Goal: Obtain resource: Download file/media

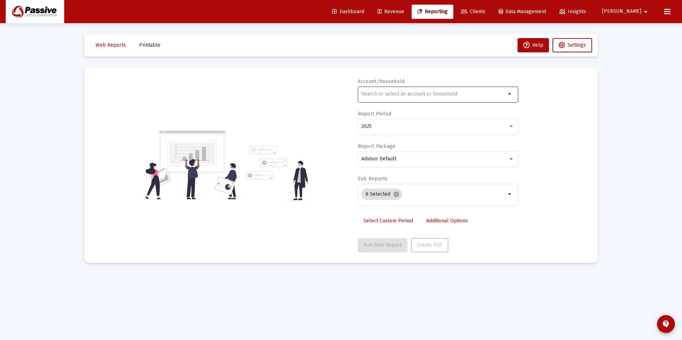
click at [425, 97] on div at bounding box center [433, 93] width 144 height 17
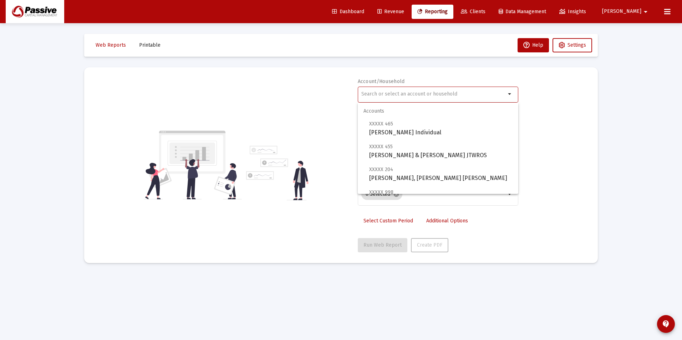
click at [485, 12] on span "Clients" at bounding box center [473, 12] width 25 height 6
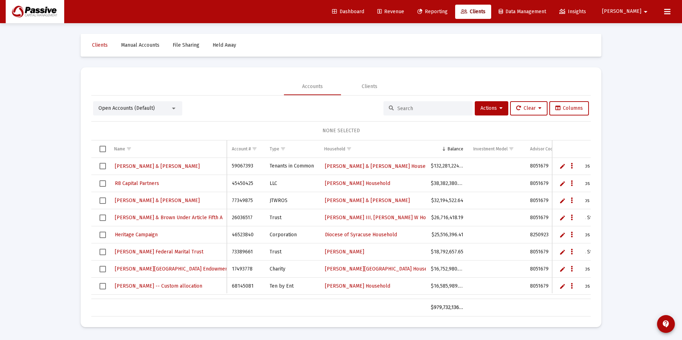
click at [401, 106] on input at bounding box center [432, 109] width 70 height 6
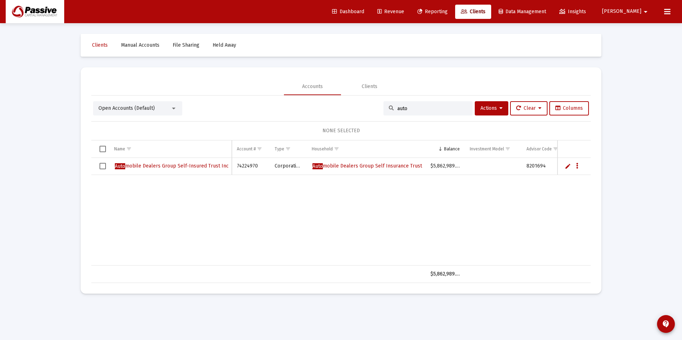
type input "auto"
click at [175, 165] on span "Auto mobile Dealers Group Self-Insured Trust Inc" at bounding box center [172, 166] width 114 height 6
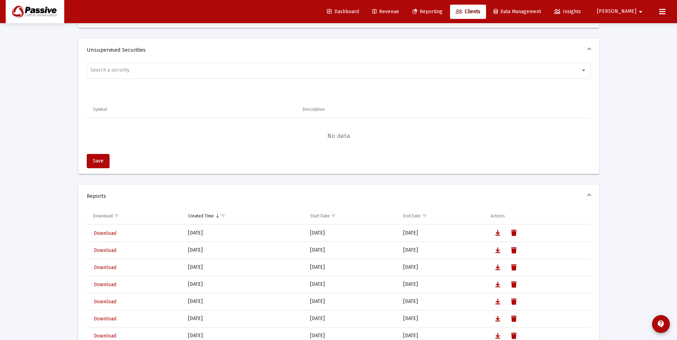
scroll to position [505, 0]
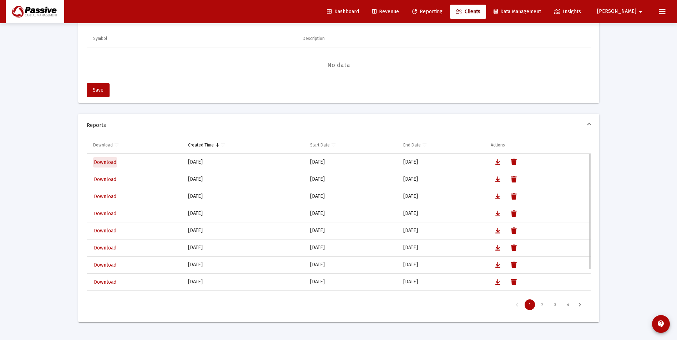
click at [106, 164] on span "Download" at bounding box center [105, 162] width 22 height 6
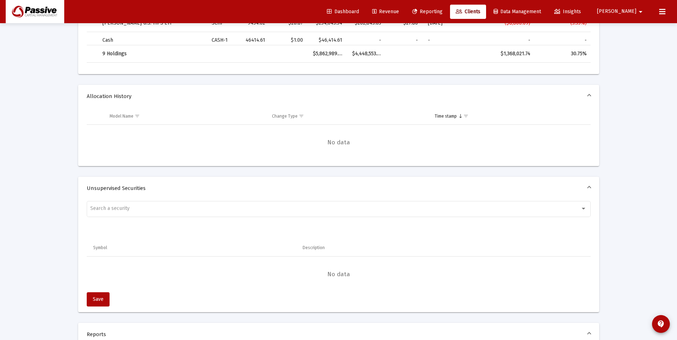
scroll to position [714, 0]
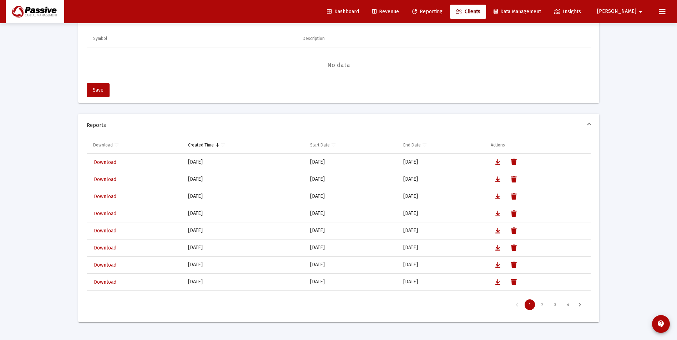
click at [424, 67] on span "No data" at bounding box center [339, 65] width 504 height 8
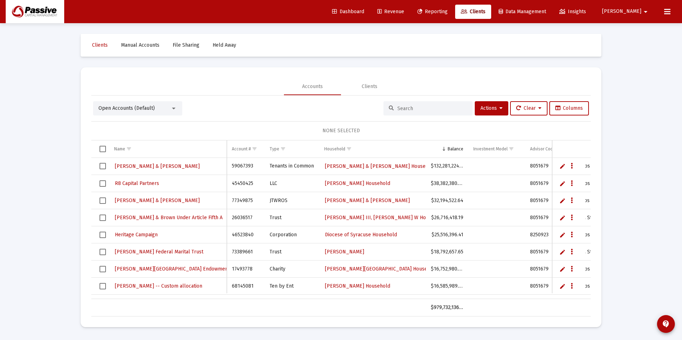
click at [422, 111] on input at bounding box center [432, 109] width 70 height 6
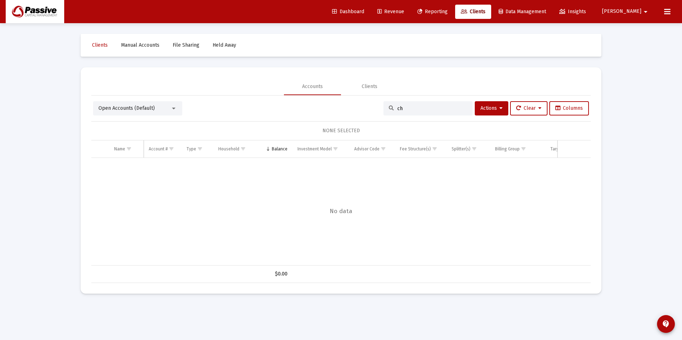
type input "c"
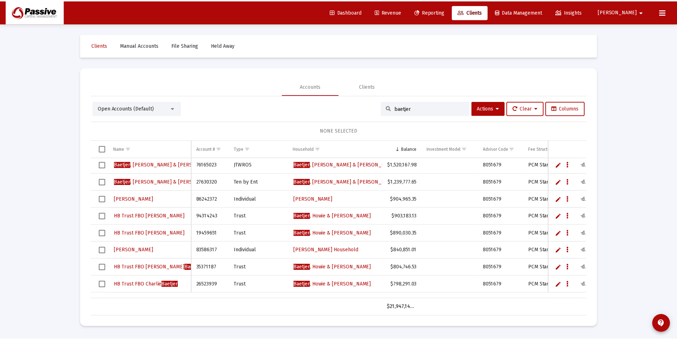
scroll to position [71, 0]
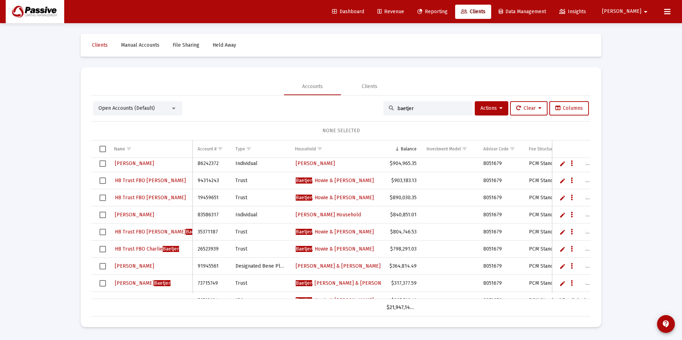
type input "baetjer"
click at [156, 250] on span "HB Trust FBO [PERSON_NAME]" at bounding box center [147, 249] width 64 height 6
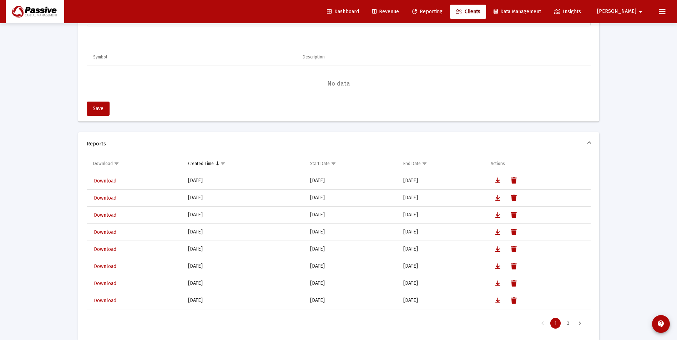
scroll to position [499, 0]
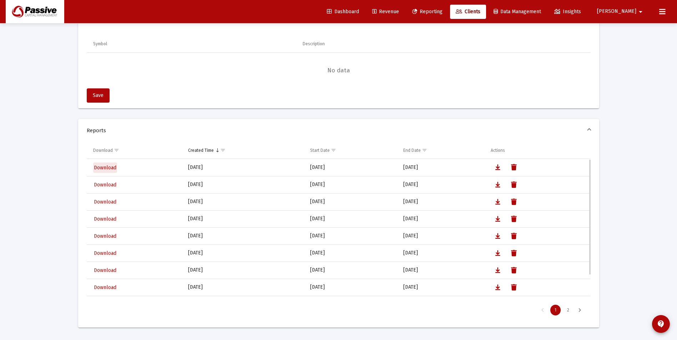
click at [104, 171] on link "Download" at bounding box center [105, 168] width 24 height 10
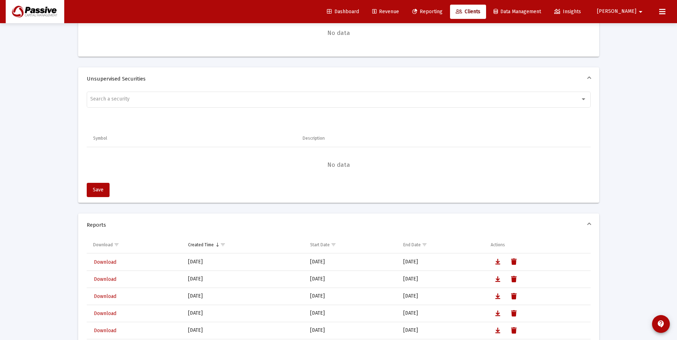
scroll to position [709, 0]
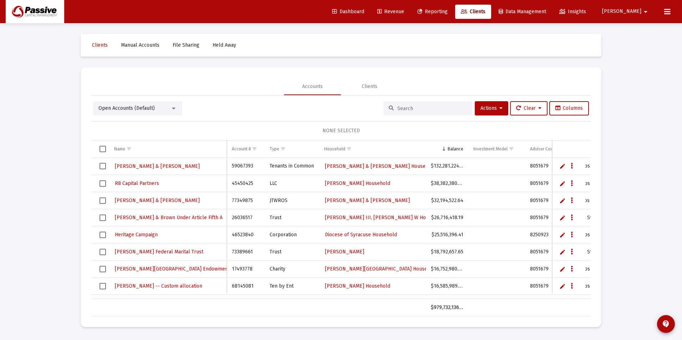
click at [421, 112] on div at bounding box center [427, 108] width 89 height 14
click at [421, 110] on input at bounding box center [432, 109] width 70 height 6
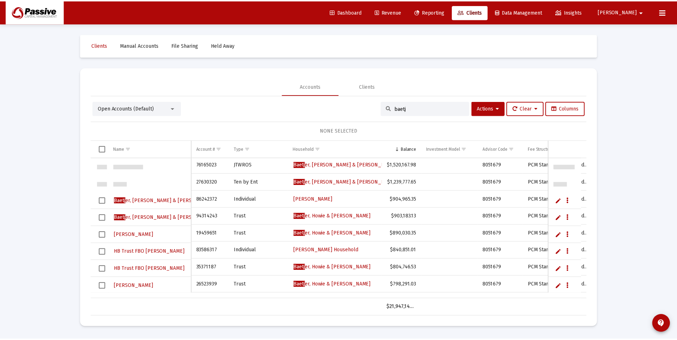
scroll to position [36, 0]
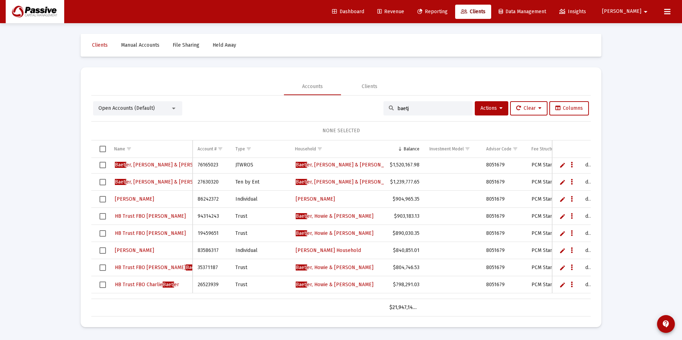
type input "baetj"
click at [139, 266] on span "HB Trust FBO [PERSON_NAME] er" at bounding box center [158, 268] width 87 height 6
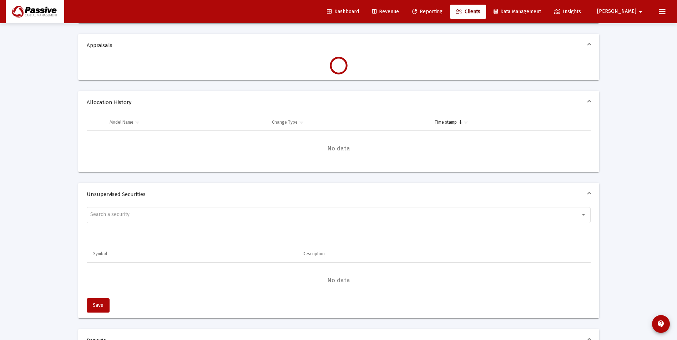
scroll to position [392, 0]
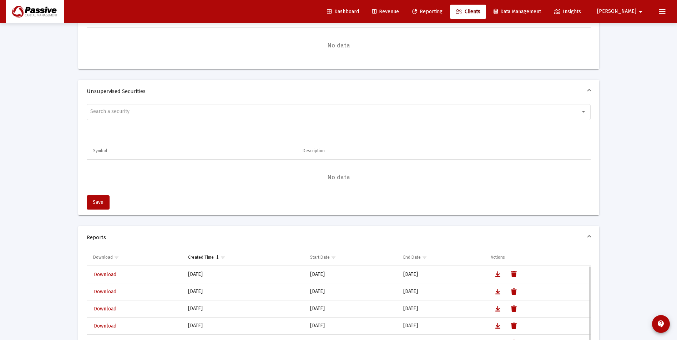
click at [102, 275] on span "Download" at bounding box center [105, 275] width 22 height 6
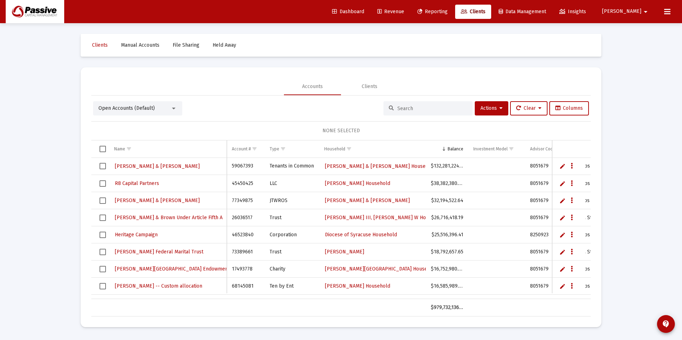
click at [414, 106] on input at bounding box center [432, 109] width 70 height 6
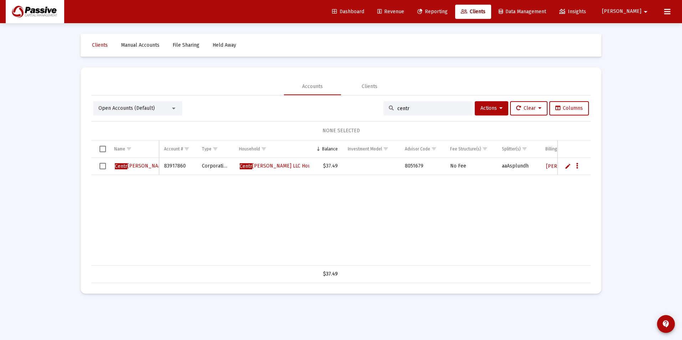
type input "centr"
click at [137, 165] on span "Centr [PERSON_NAME] LLC" at bounding box center [145, 166] width 61 height 6
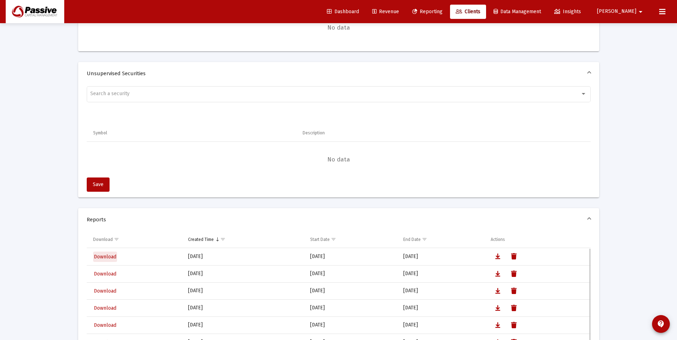
click at [103, 254] on span "Download" at bounding box center [105, 257] width 22 height 6
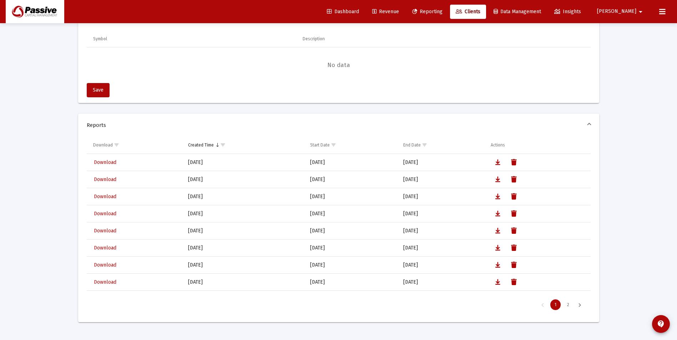
scroll to position [632, 0]
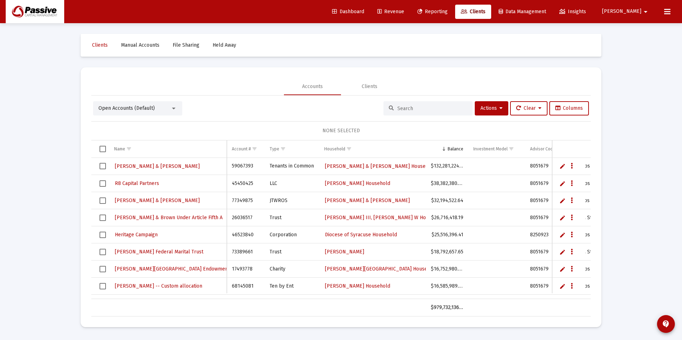
click at [400, 108] on input at bounding box center [432, 109] width 70 height 6
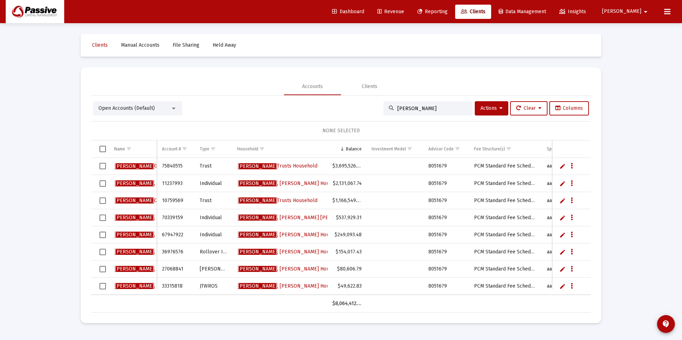
type input "[PERSON_NAME]"
click at [132, 200] on span "[PERSON_NAME] CLAT" at bounding box center [140, 201] width 50 height 6
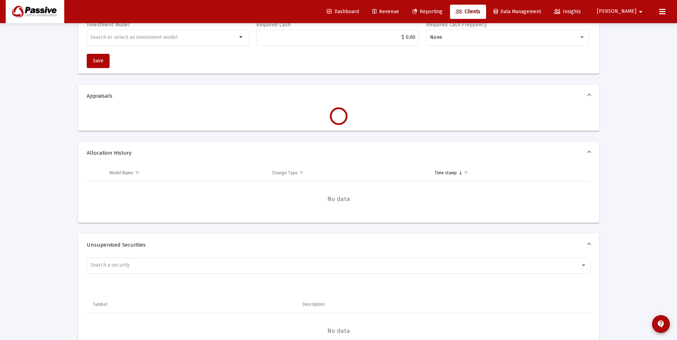
scroll to position [357, 0]
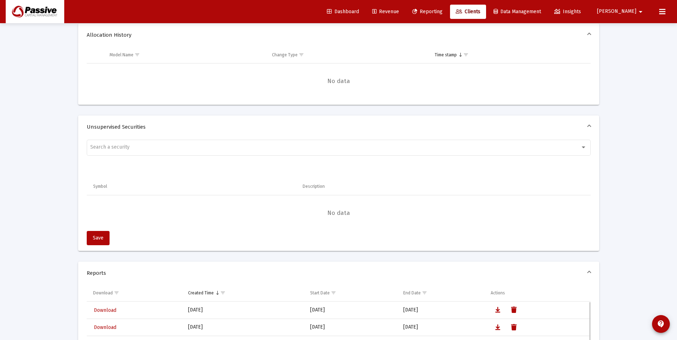
click at [108, 311] on div "Account Details Account Name [PERSON_NAME] CLAT Trust Account Number 10759569 A…" at bounding box center [338, 80] width 521 height 779
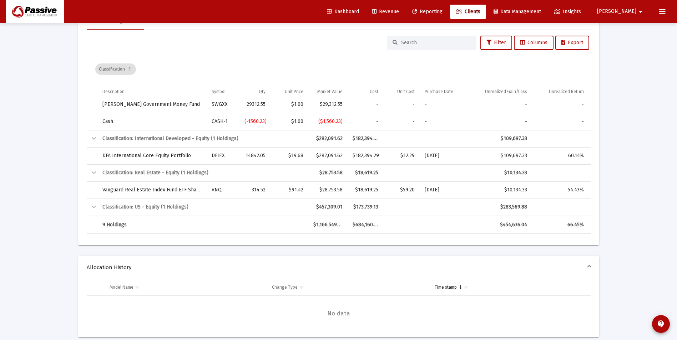
scroll to position [303, 0]
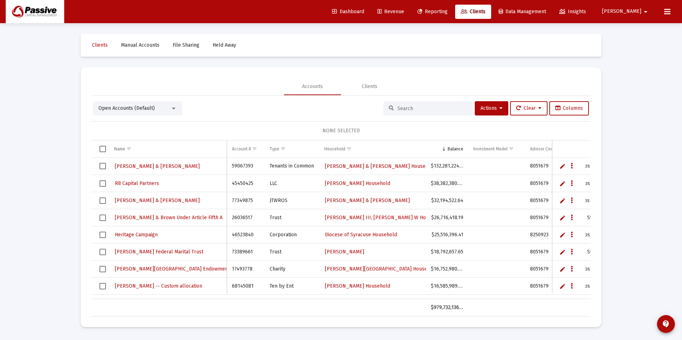
click at [424, 107] on input at bounding box center [432, 109] width 70 height 6
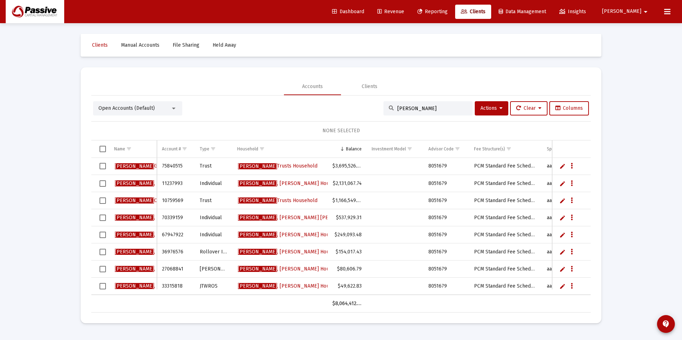
type input "[PERSON_NAME]"
click at [133, 202] on span "[PERSON_NAME] CLAT" at bounding box center [140, 201] width 50 height 6
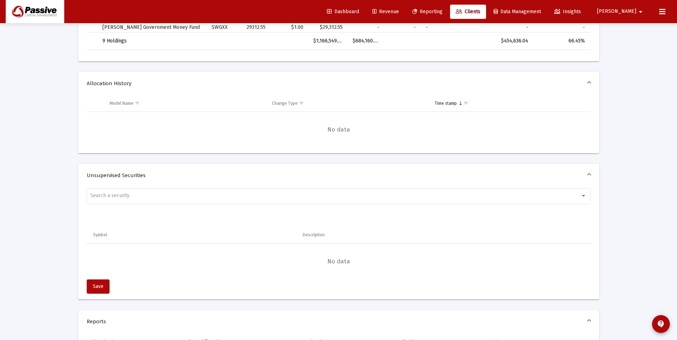
scroll to position [606, 0]
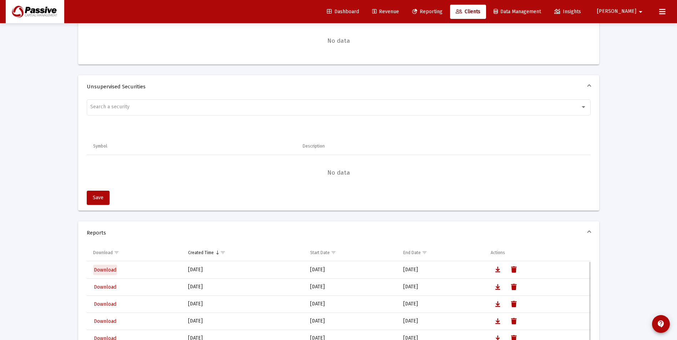
click at [105, 271] on span "Download" at bounding box center [105, 270] width 22 height 6
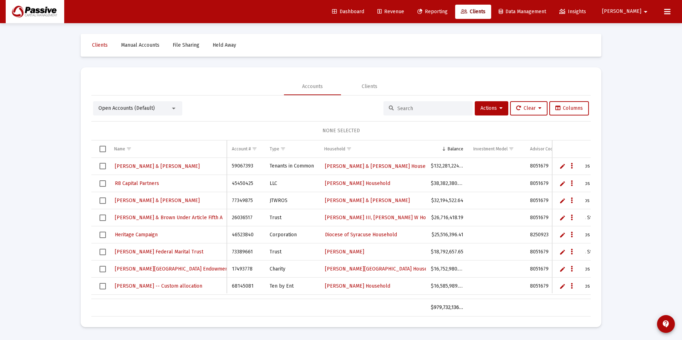
click at [437, 110] on input at bounding box center [432, 109] width 70 height 6
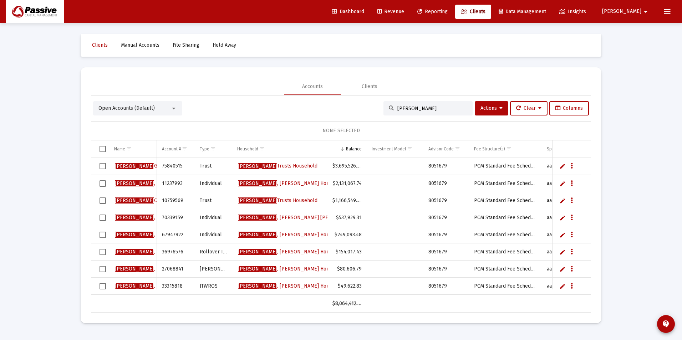
type input "[PERSON_NAME]"
click at [134, 163] on span "[PERSON_NAME] GST" at bounding box center [139, 166] width 48 height 6
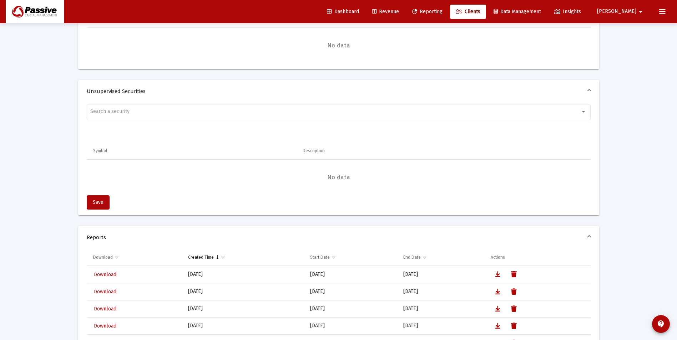
scroll to position [505, 0]
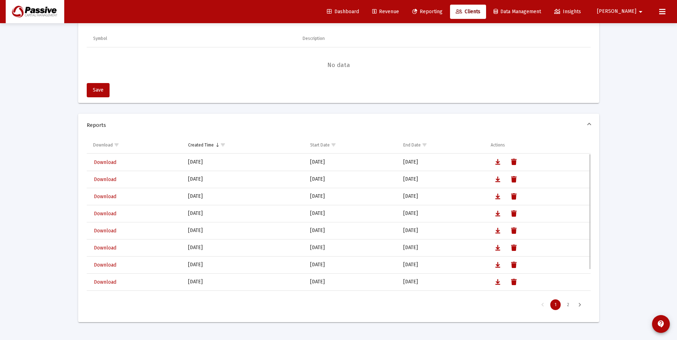
click at [105, 161] on span "Download" at bounding box center [105, 162] width 22 height 6
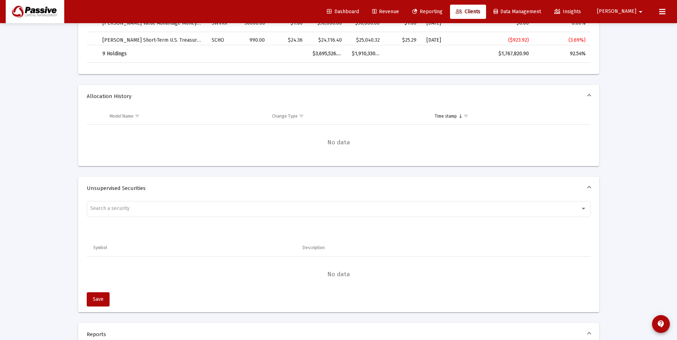
scroll to position [714, 0]
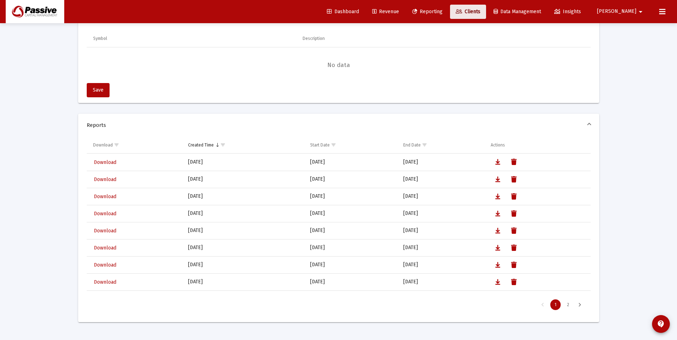
click at [480, 10] on span "Clients" at bounding box center [467, 12] width 25 height 6
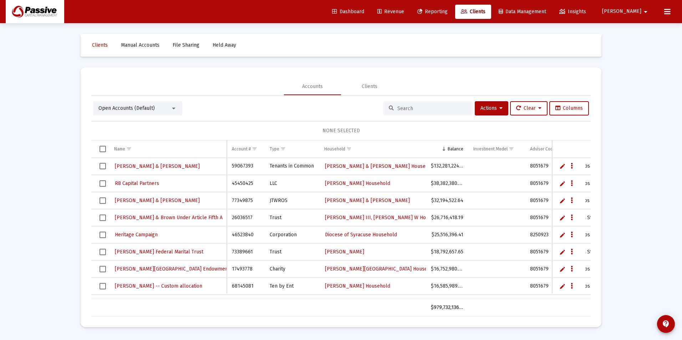
click at [403, 109] on input at bounding box center [432, 109] width 70 height 6
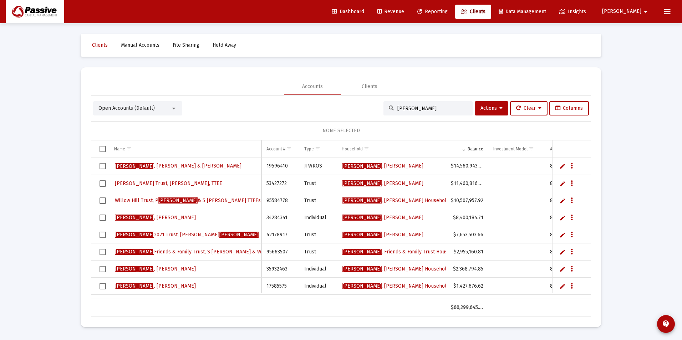
type input "[PERSON_NAME]"
click at [210, 252] on span "[PERSON_NAME] Friends & Family Trust, S [PERSON_NAME] & [PERSON_NAME] , TTEEs" at bounding box center [216, 252] width 202 height 6
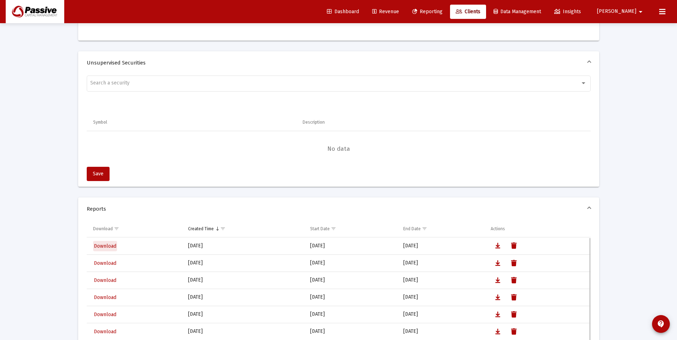
click at [100, 243] on span "Download" at bounding box center [105, 246] width 22 height 6
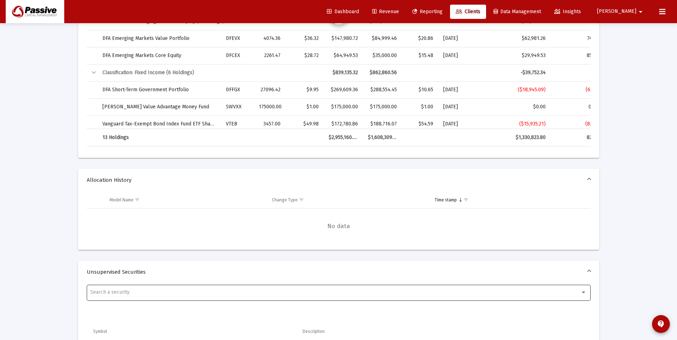
scroll to position [594, 0]
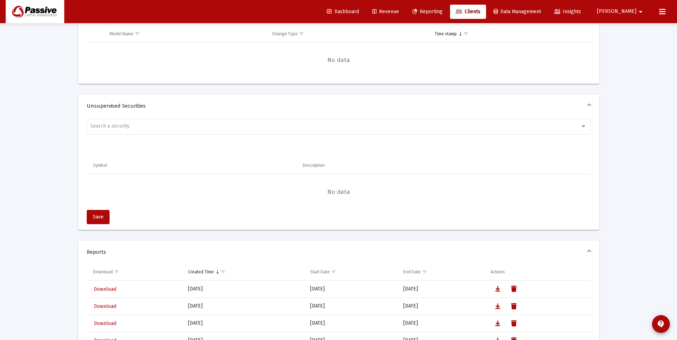
click at [480, 10] on span "Clients" at bounding box center [467, 12] width 25 height 6
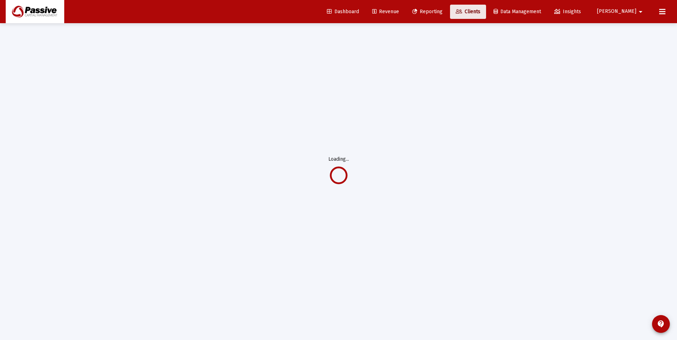
scroll to position [23, 0]
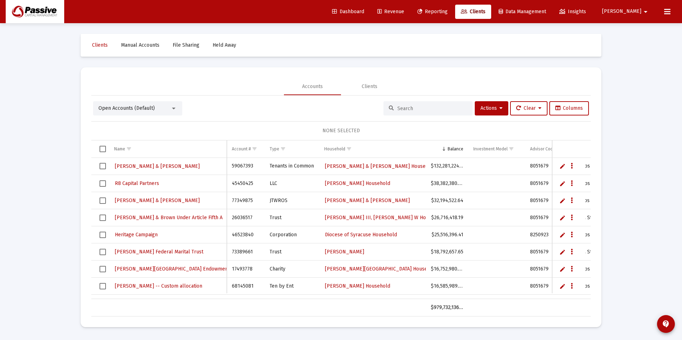
click at [409, 109] on input at bounding box center [432, 109] width 70 height 6
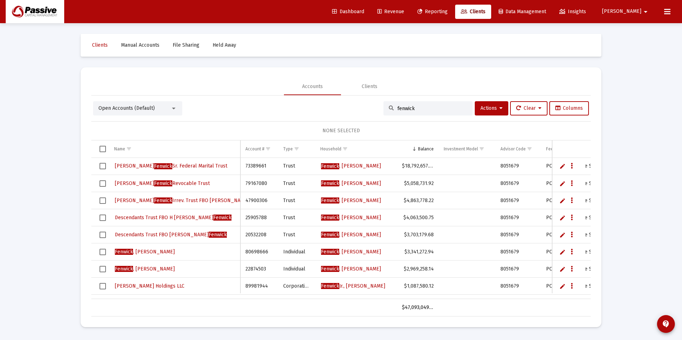
type input "fenwick"
click at [163, 200] on span "[PERSON_NAME]. Trust FBO [PERSON_NAME]" at bounding box center [191, 201] width 152 height 6
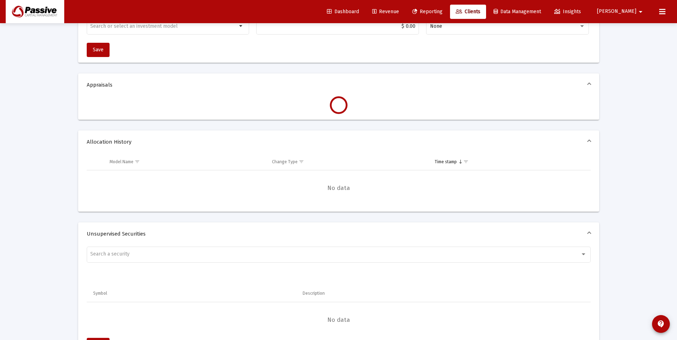
scroll to position [464, 0]
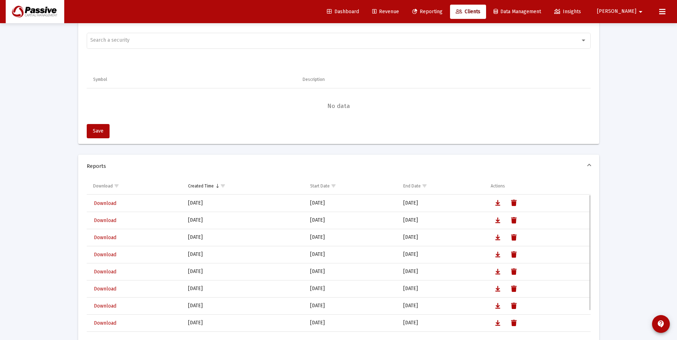
click at [101, 200] on span "Download" at bounding box center [105, 203] width 22 height 6
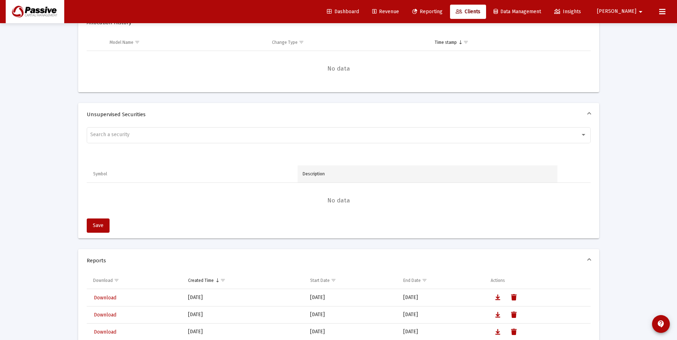
scroll to position [673, 0]
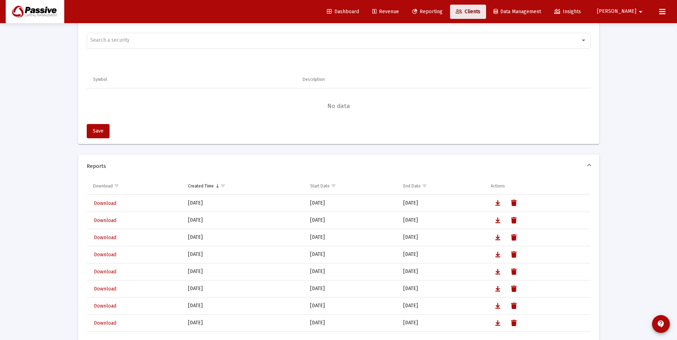
drag, startPoint x: 512, startPoint y: 12, endPoint x: 504, endPoint y: 13, distance: 8.3
click at [486, 12] on link "Clients" at bounding box center [468, 12] width 36 height 14
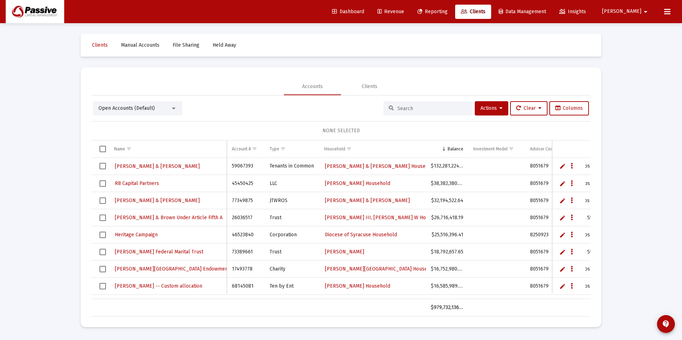
click at [442, 107] on input at bounding box center [432, 109] width 70 height 6
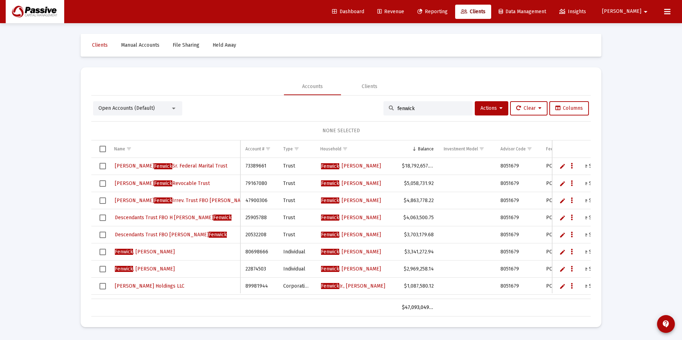
type input "fenwick"
click at [194, 169] on span "[PERSON_NAME] Federal Marital Trust" at bounding box center [171, 166] width 112 height 6
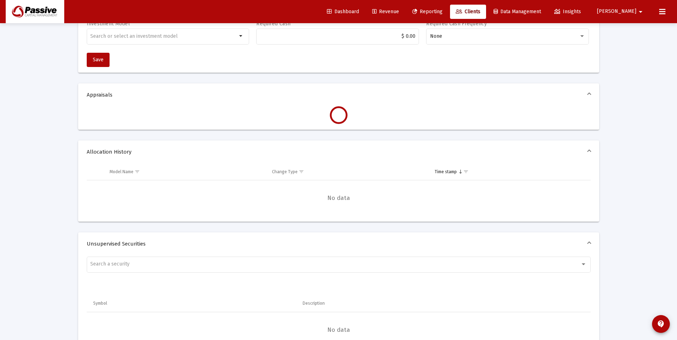
scroll to position [392, 0]
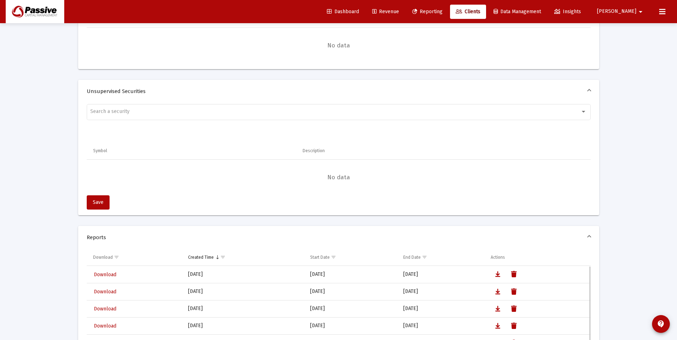
click at [108, 276] on span "Download" at bounding box center [105, 275] width 22 height 6
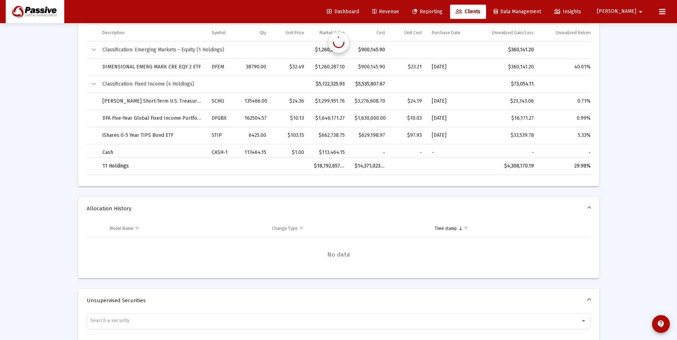
scroll to position [602, 0]
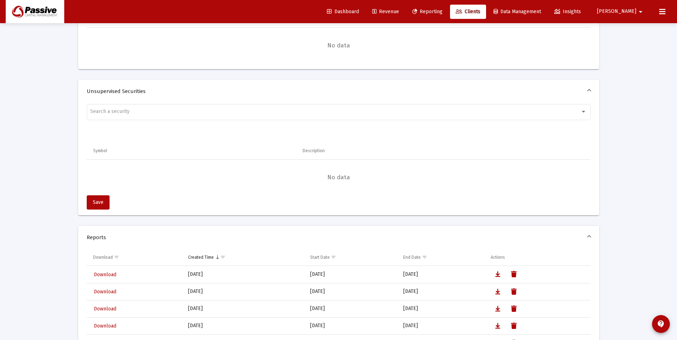
click at [101, 274] on span "Download" at bounding box center [105, 275] width 22 height 6
click at [377, 131] on div "Search a security Symbol Description No data Loading... Save" at bounding box center [338, 159] width 521 height 113
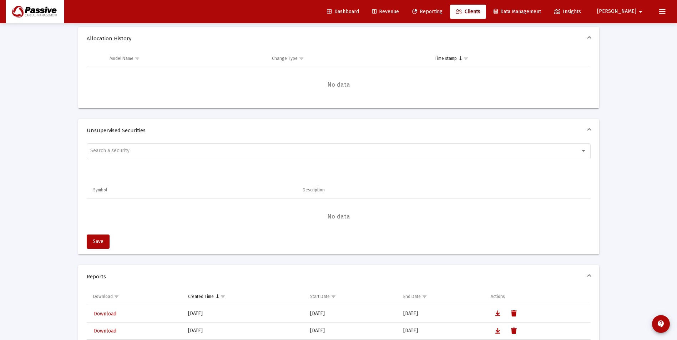
scroll to position [459, 0]
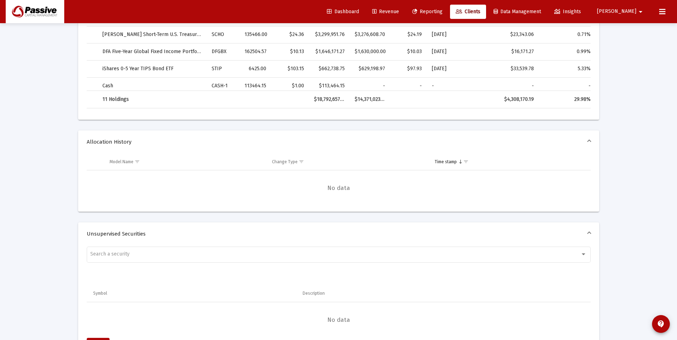
click at [487, 19] on div "Dashboard Revenue Reporting Clients Data Management Insights [PERSON_NAME] arro…" at bounding box center [338, 11] width 665 height 23
click at [480, 12] on span "Clients" at bounding box center [467, 12] width 25 height 6
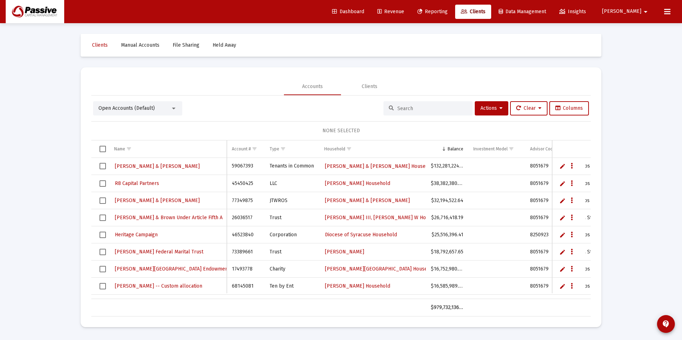
click at [415, 107] on input at bounding box center [432, 109] width 70 height 6
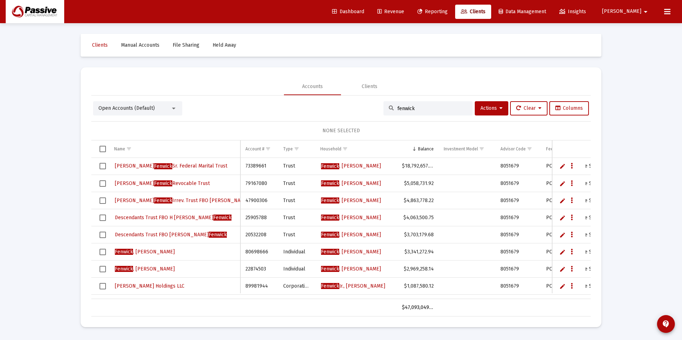
type input "fenwick"
click at [184, 182] on span "[PERSON_NAME] Revocable Trust" at bounding box center [162, 183] width 95 height 6
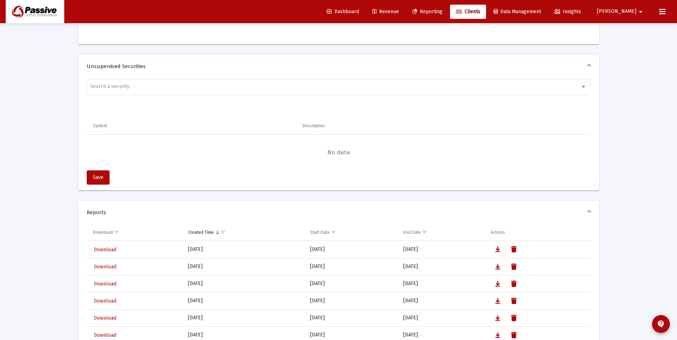
scroll to position [499, 0]
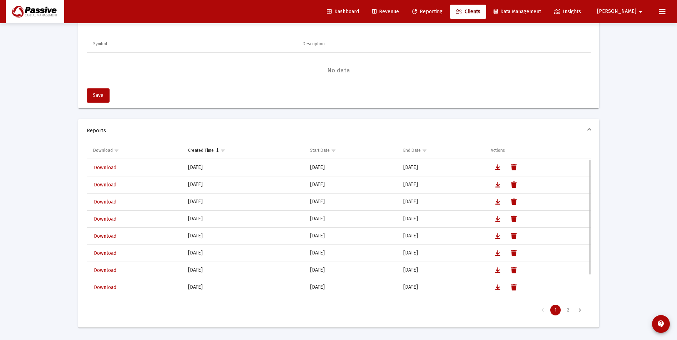
click at [103, 168] on span "Download" at bounding box center [105, 168] width 22 height 6
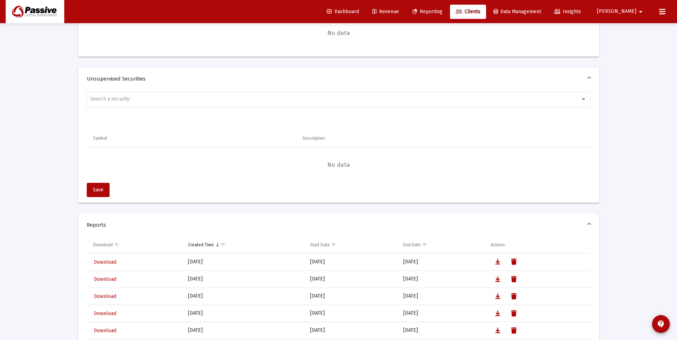
scroll to position [709, 0]
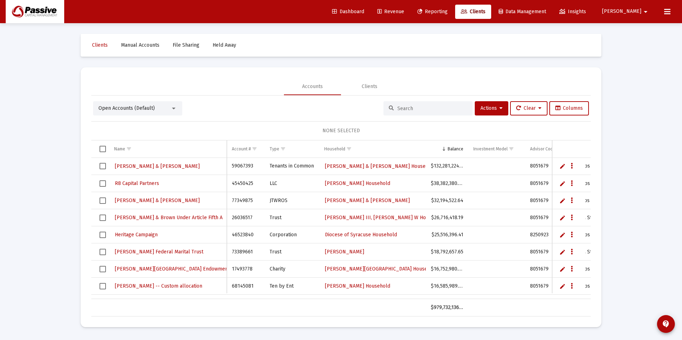
click at [415, 108] on input at bounding box center [432, 109] width 70 height 6
type input "[PERSON_NAME]"
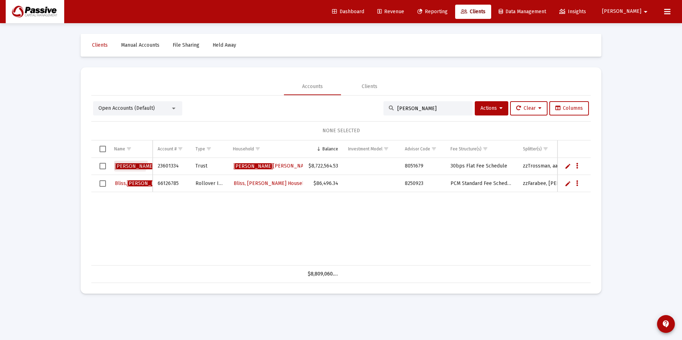
click at [125, 162] on link "[PERSON_NAME]" at bounding box center [154, 166] width 80 height 11
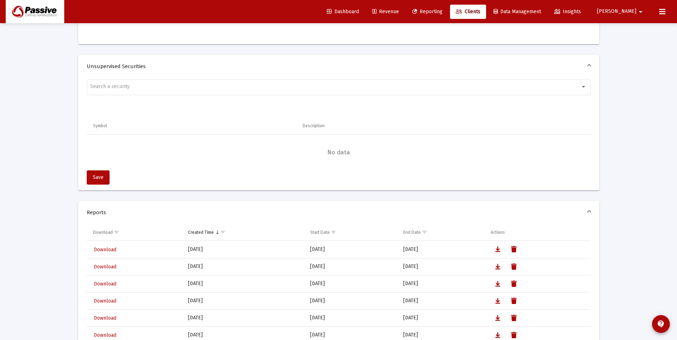
scroll to position [464, 0]
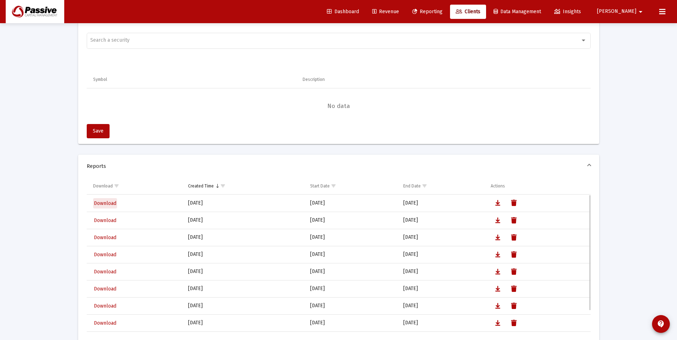
click at [103, 203] on span "Download" at bounding box center [105, 203] width 22 height 6
click at [102, 206] on span "Download" at bounding box center [105, 203] width 22 height 6
drag, startPoint x: 486, startPoint y: 6, endPoint x: 472, endPoint y: 17, distance: 17.8
click at [486, 6] on link "Clients" at bounding box center [468, 12] width 36 height 14
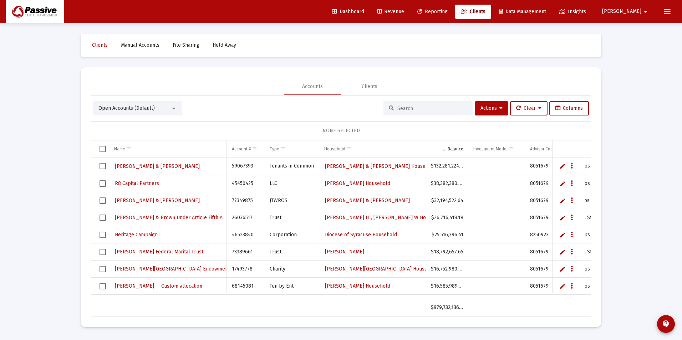
click at [402, 108] on input at bounding box center [432, 109] width 70 height 6
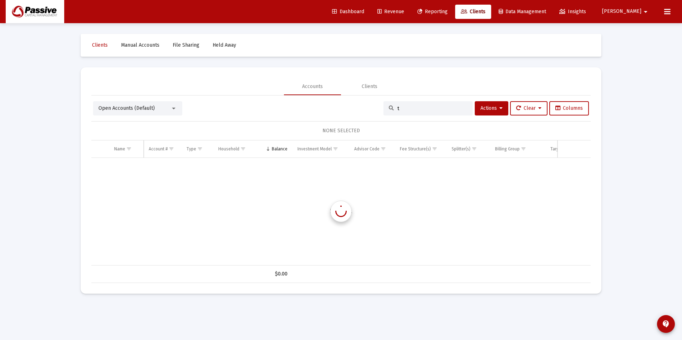
type input "t"
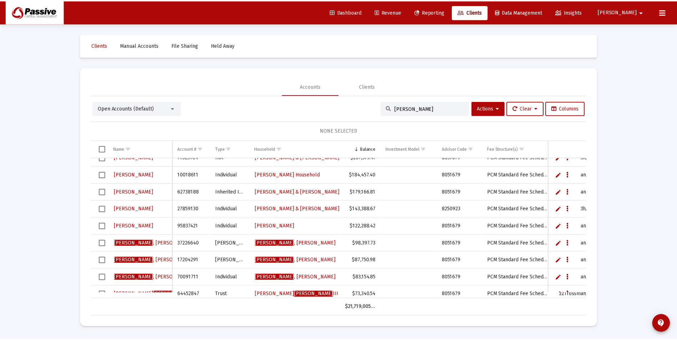
scroll to position [250, 0]
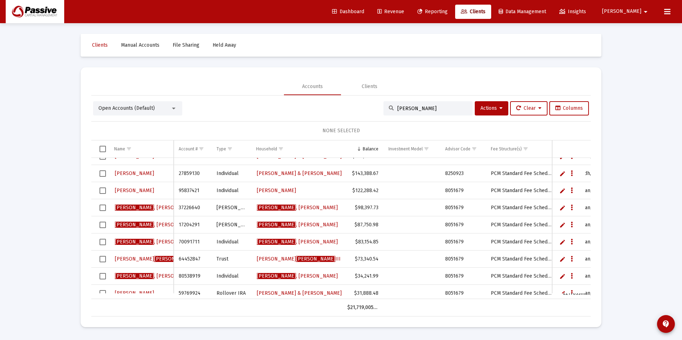
type input "[PERSON_NAME]"
click at [137, 260] on span "T. [PERSON_NAME]" at bounding box center [156, 259] width 83 height 6
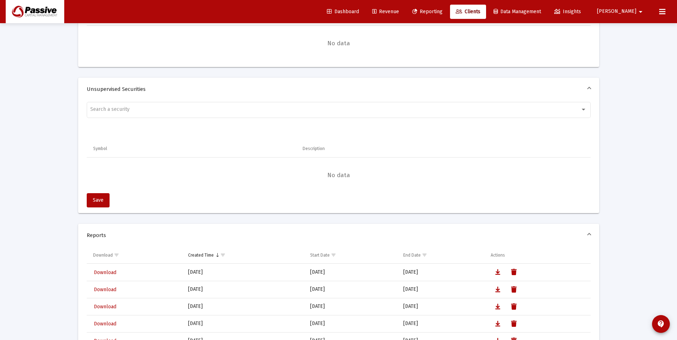
scroll to position [428, 0]
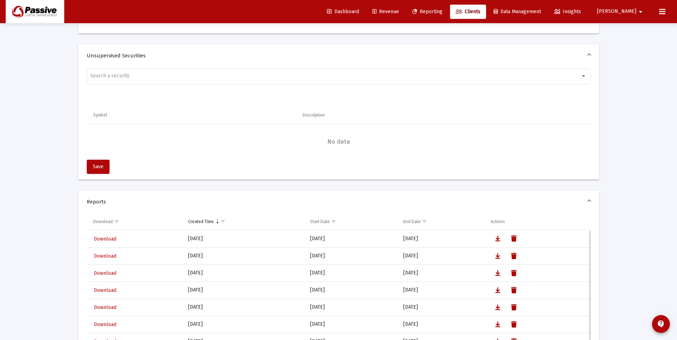
click at [102, 238] on span "Download" at bounding box center [105, 239] width 22 height 6
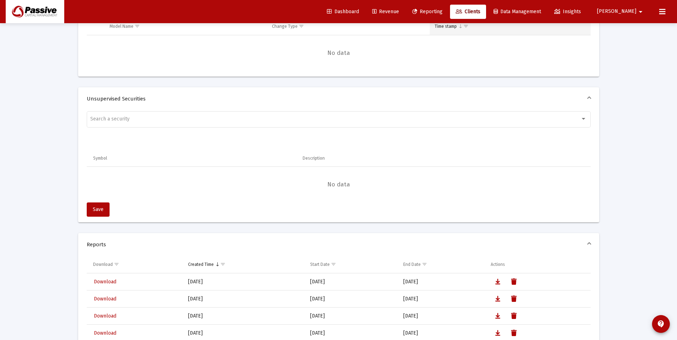
scroll to position [581, 0]
click at [480, 11] on span "Clients" at bounding box center [467, 12] width 25 height 6
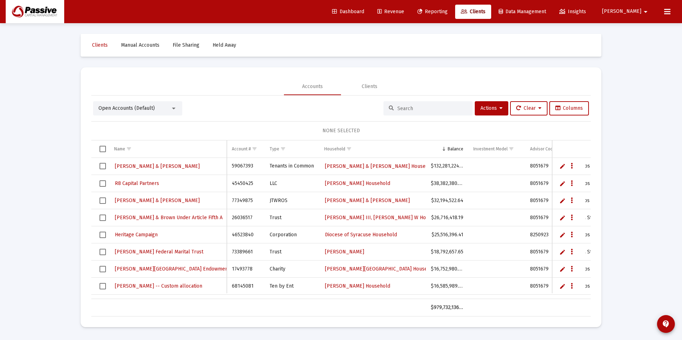
click at [412, 106] on input at bounding box center [432, 109] width 70 height 6
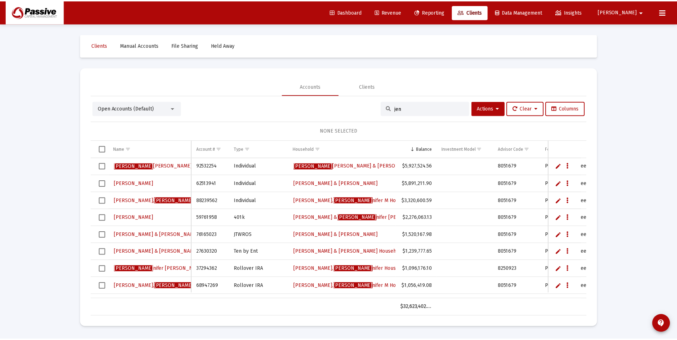
scroll to position [107, 0]
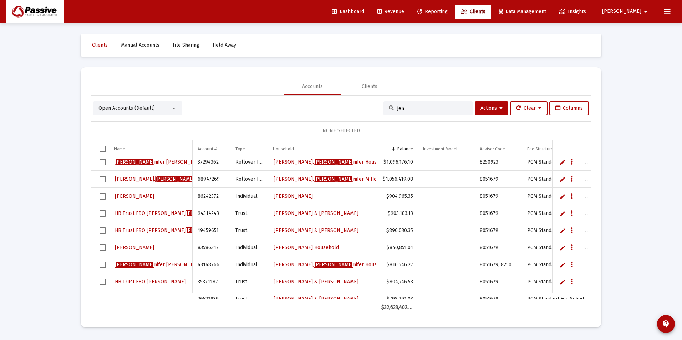
type input "jen"
click at [156, 214] on span "HB Trust FBO [PERSON_NAME] [PERSON_NAME]" at bounding box center [174, 213] width 119 height 6
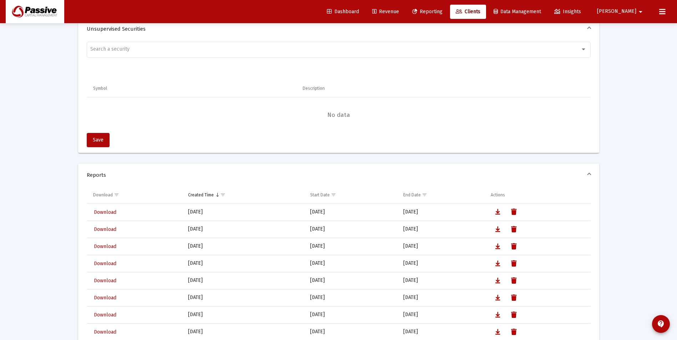
scroll to position [505, 0]
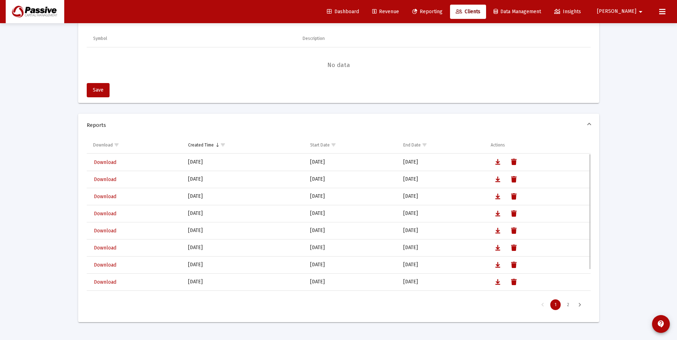
click at [104, 161] on span "Download" at bounding box center [105, 162] width 22 height 6
click at [482, 16] on link "Clients" at bounding box center [468, 12] width 36 height 14
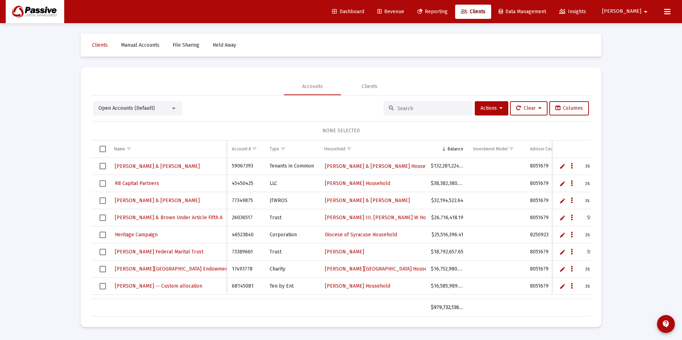
click at [426, 102] on div "Open Accounts (Default) Actions Clear Columns NONE SELECTED Name Name Account #…" at bounding box center [340, 206] width 499 height 221
click at [426, 103] on div at bounding box center [427, 108] width 89 height 14
click at [425, 109] on input at bounding box center [432, 109] width 70 height 6
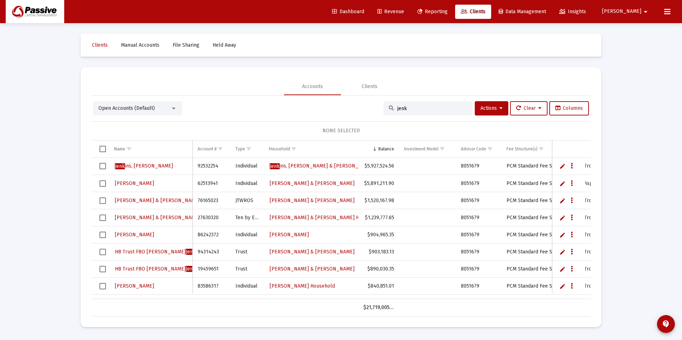
type input "jenk"
click at [147, 271] on span "HB Trust FBO [PERSON_NAME] ins" at bounding box center [158, 269] width 87 height 6
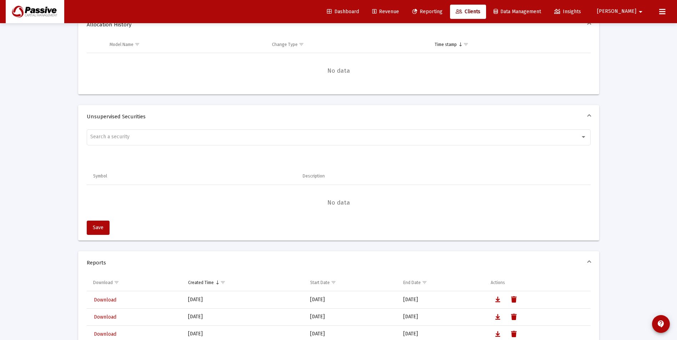
scroll to position [428, 0]
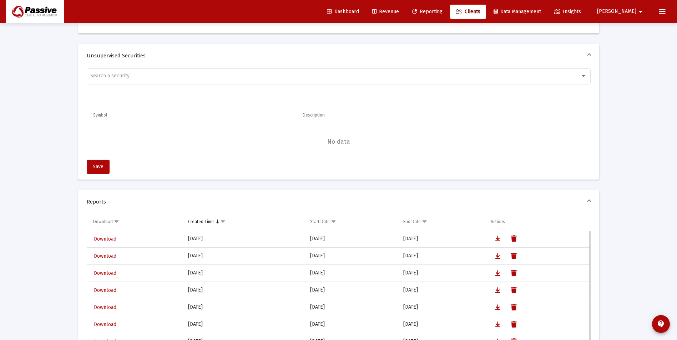
click at [106, 239] on span "Download" at bounding box center [105, 239] width 22 height 6
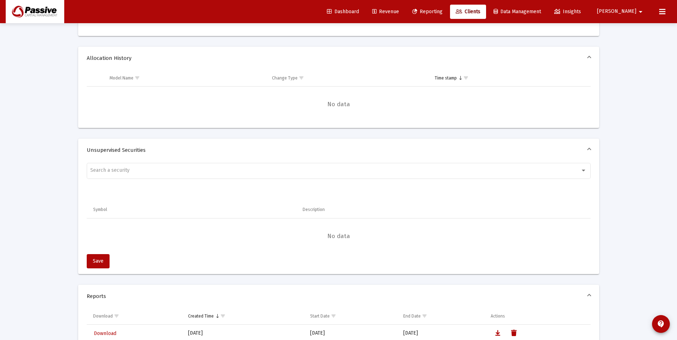
scroll to position [594, 0]
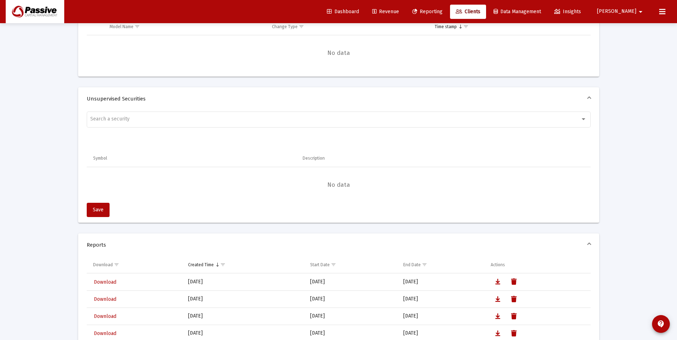
click at [486, 15] on link "Clients" at bounding box center [468, 12] width 36 height 14
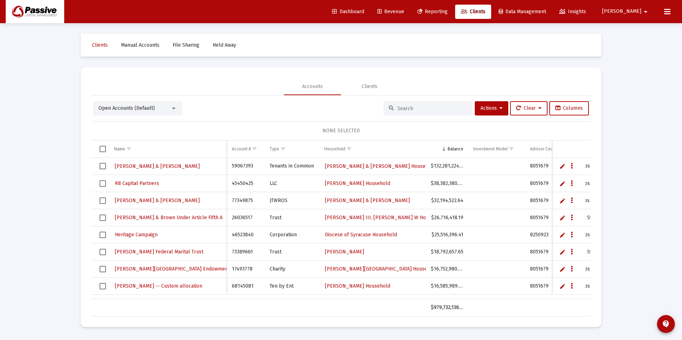
click at [444, 106] on input at bounding box center [432, 109] width 70 height 6
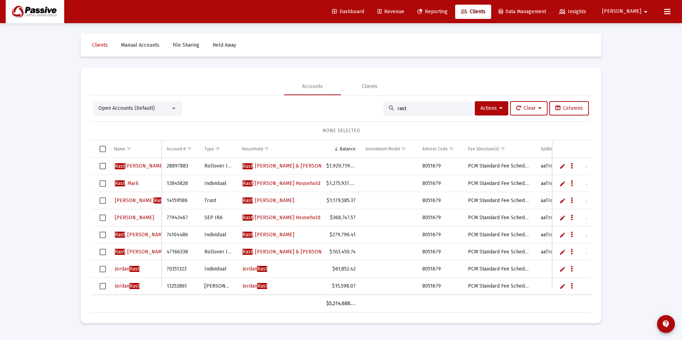
type input "rast"
click at [119, 200] on span "[PERSON_NAME]" at bounding box center [139, 201] width 49 height 6
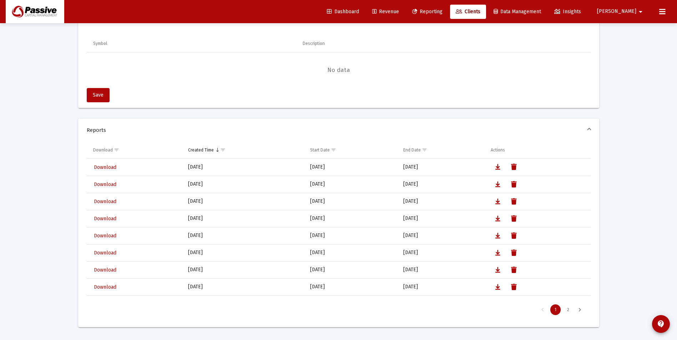
click at [111, 142] on mat-expansion-panel-header "Reports" at bounding box center [338, 130] width 521 height 23
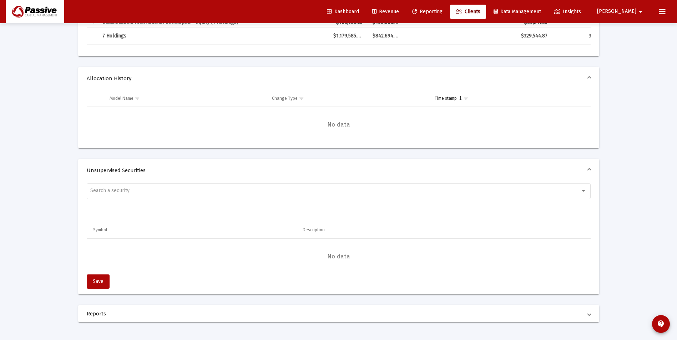
scroll to position [522, 0]
click at [102, 313] on span "Reports" at bounding box center [337, 313] width 501 height 7
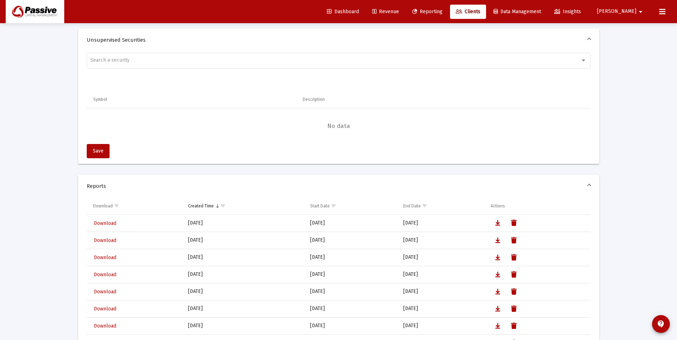
scroll to position [714, 0]
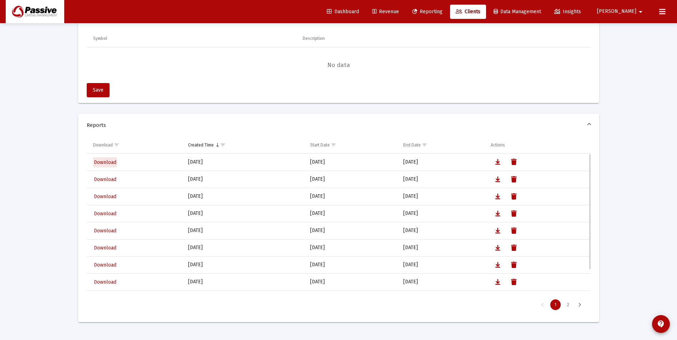
click at [110, 165] on span "Download" at bounding box center [105, 162] width 22 height 6
click at [480, 12] on span "Clients" at bounding box center [467, 12] width 25 height 6
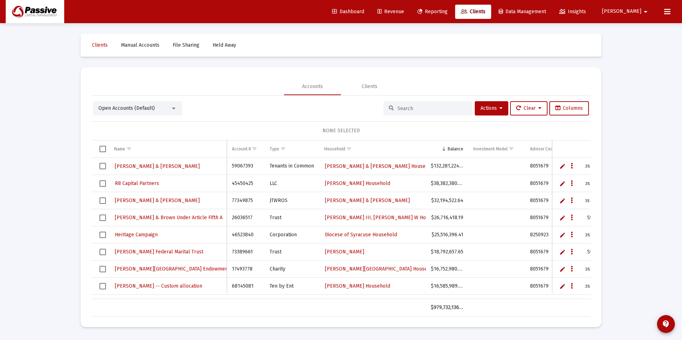
click at [421, 108] on input at bounding box center [432, 109] width 70 height 6
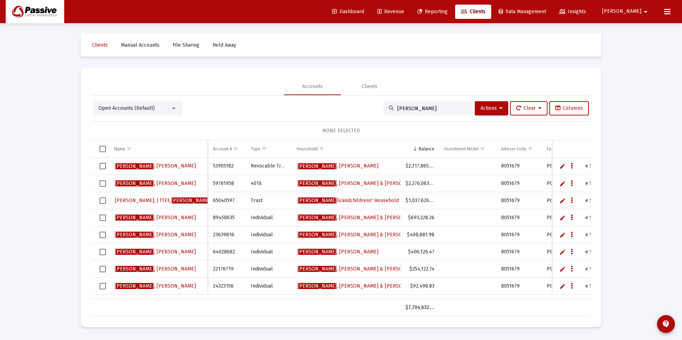
type input "[PERSON_NAME]"
click at [177, 201] on span "[PERSON_NAME], J TTEE, [PERSON_NAME] Grandchildren's" at bounding box center [181, 201] width 132 height 6
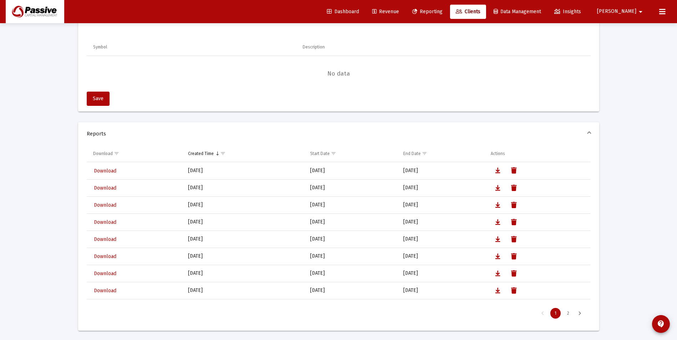
scroll to position [505, 0]
click at [104, 167] on span "Download" at bounding box center [105, 170] width 22 height 6
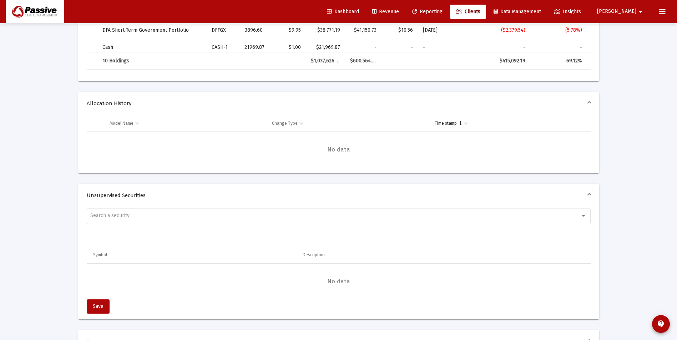
scroll to position [714, 0]
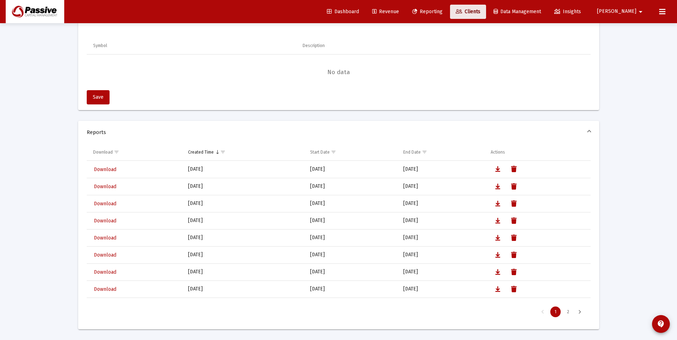
drag, startPoint x: 493, startPoint y: 16, endPoint x: 484, endPoint y: 26, distance: 13.9
click at [486, 16] on link "Clients" at bounding box center [468, 12] width 36 height 14
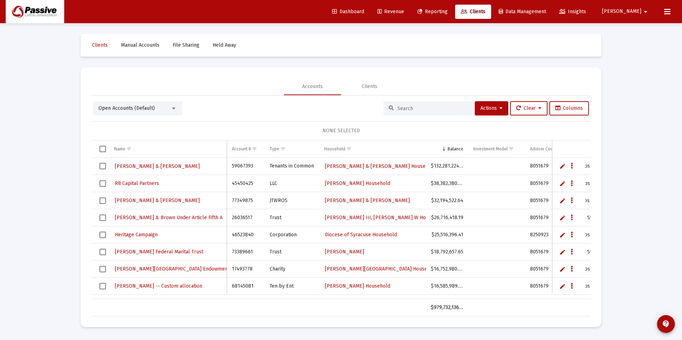
click at [443, 108] on input at bounding box center [432, 109] width 70 height 6
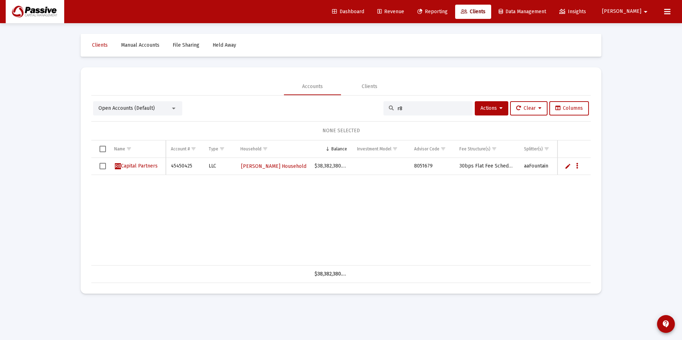
type input "r8"
click at [129, 165] on span "R8 Capital Partners" at bounding box center [136, 166] width 43 height 6
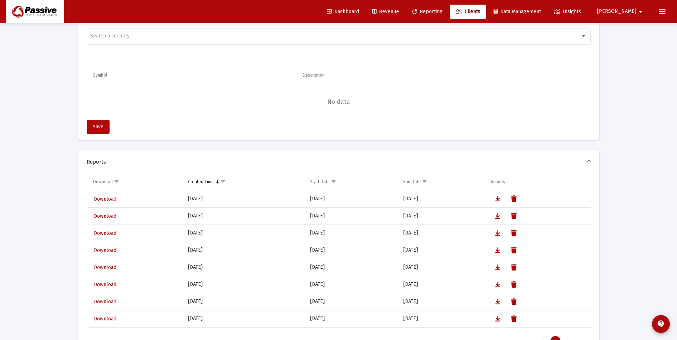
scroll to position [505, 0]
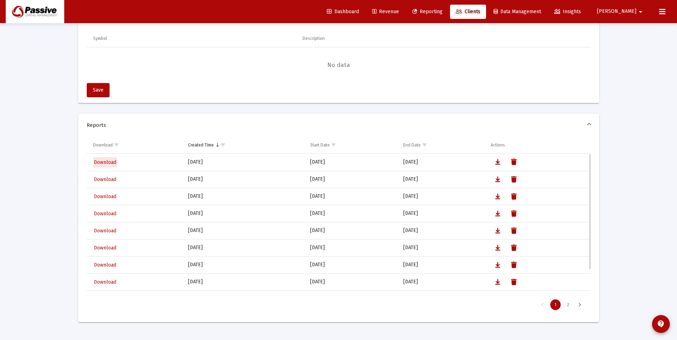
click at [108, 164] on span "Download" at bounding box center [105, 162] width 22 height 6
click at [486, 8] on link "Clients" at bounding box center [468, 12] width 36 height 14
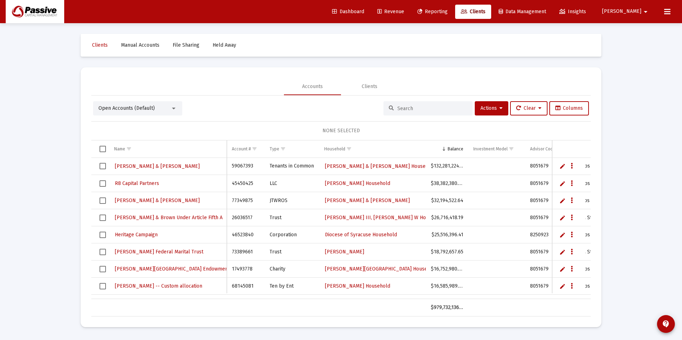
click at [409, 108] on input at bounding box center [432, 109] width 70 height 6
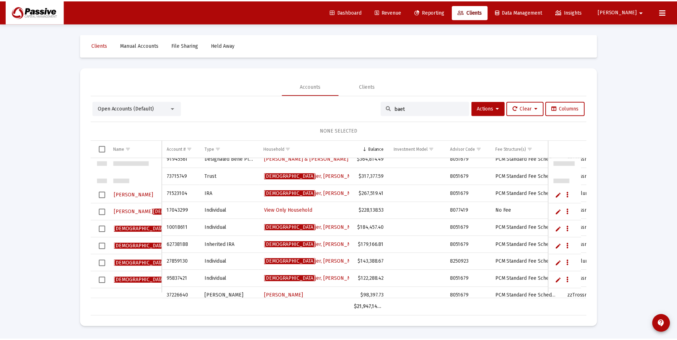
scroll to position [178, 0]
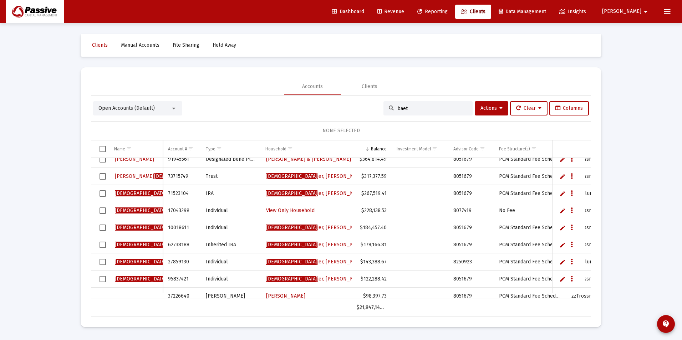
type input "baet"
click at [138, 262] on span "Baet jer, [PERSON_NAME]" at bounding box center [164, 262] width 99 height 6
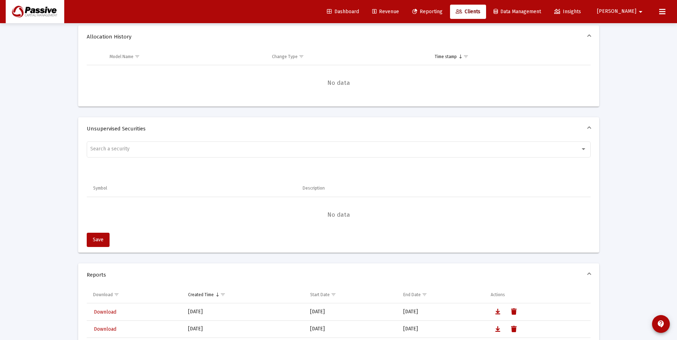
scroll to position [428, 0]
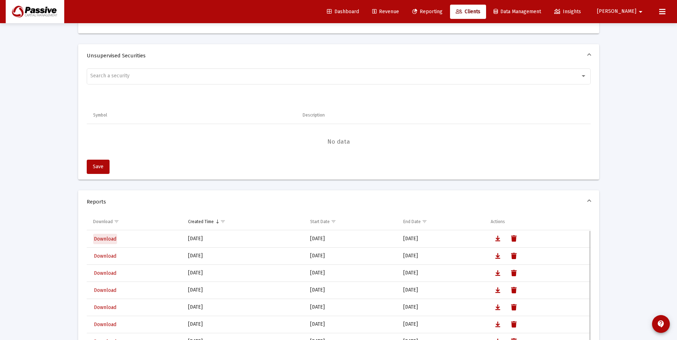
click at [97, 239] on span "Download" at bounding box center [105, 239] width 22 height 6
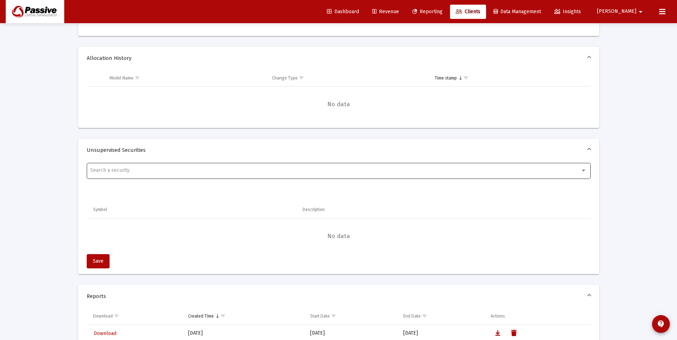
scroll to position [594, 0]
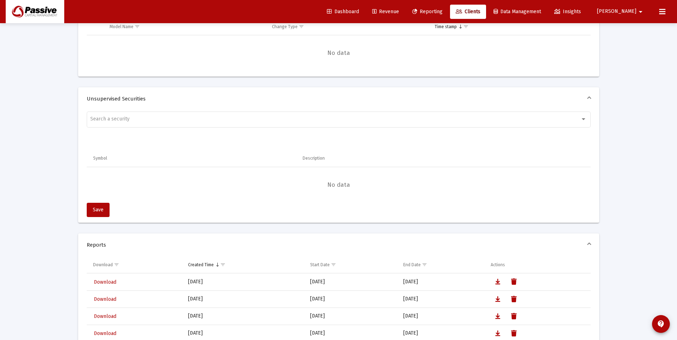
click at [486, 8] on link "Clients" at bounding box center [468, 12] width 36 height 14
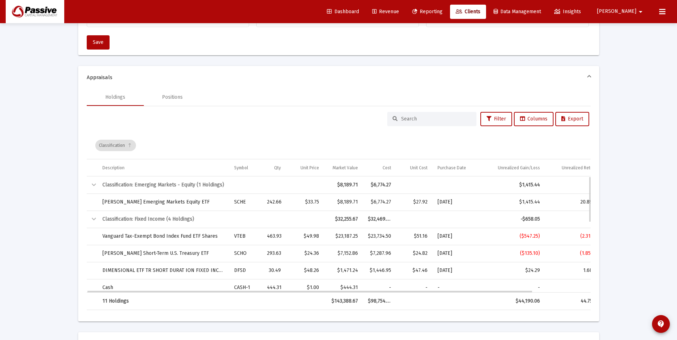
scroll to position [166, 0]
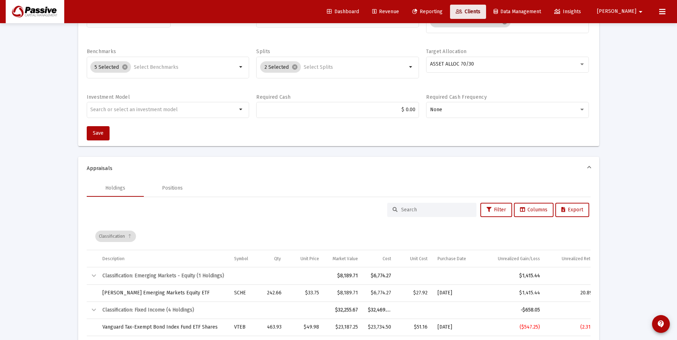
click at [480, 13] on span "Clients" at bounding box center [467, 12] width 25 height 6
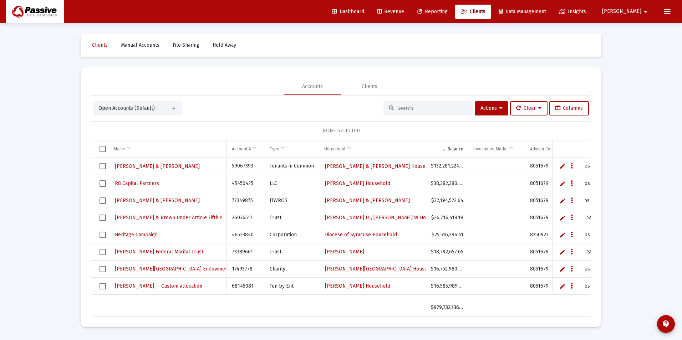
click at [416, 104] on div at bounding box center [427, 108] width 89 height 14
click at [414, 115] on div at bounding box center [427, 108] width 89 height 14
click at [409, 109] on input at bounding box center [432, 109] width 70 height 6
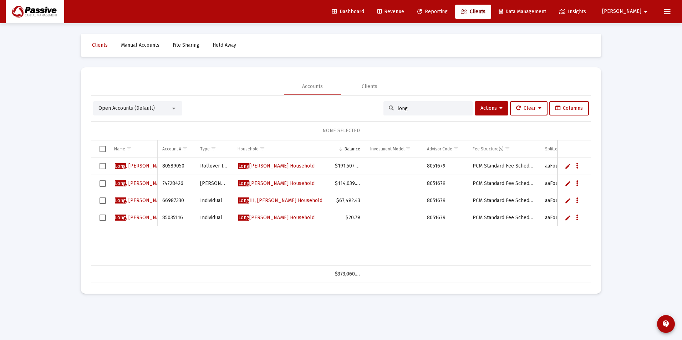
type input "long"
click at [127, 165] on span "Long , Rolin" at bounding box center [141, 166] width 53 height 6
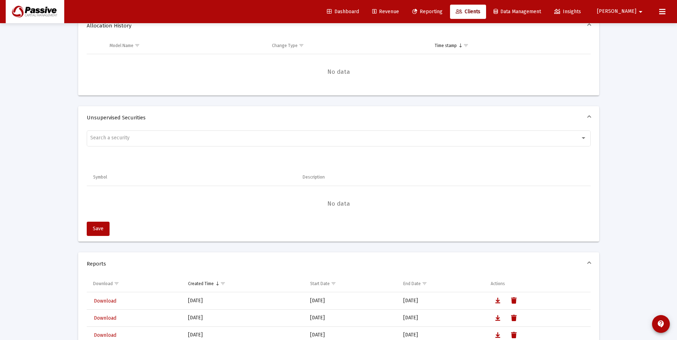
scroll to position [428, 0]
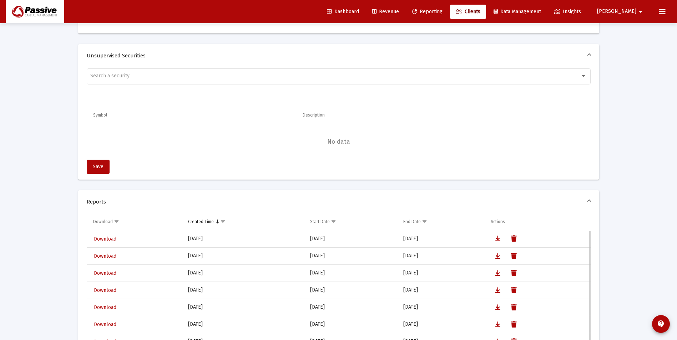
click at [111, 240] on span "Download" at bounding box center [105, 239] width 22 height 6
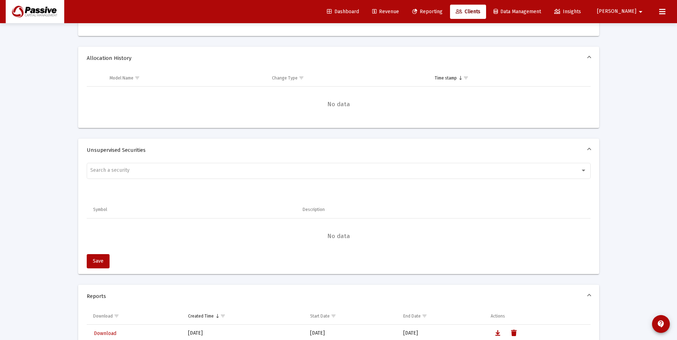
scroll to position [594, 0]
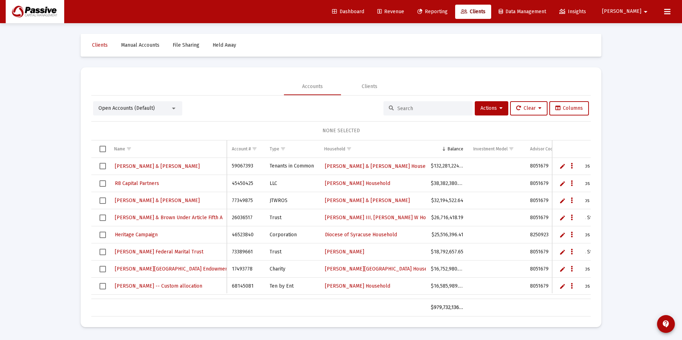
click at [437, 106] on input at bounding box center [432, 109] width 70 height 6
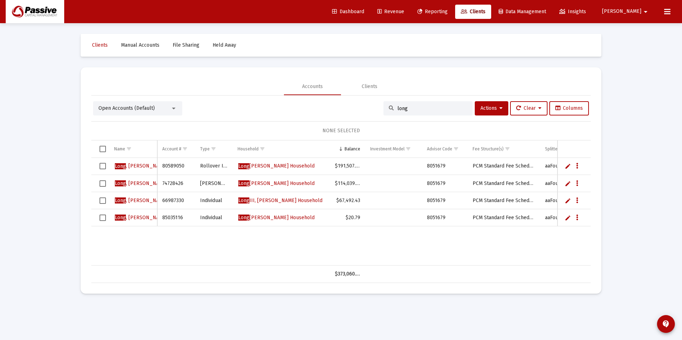
type input "long"
click at [129, 186] on span "Long , Rolin" at bounding box center [141, 183] width 53 height 6
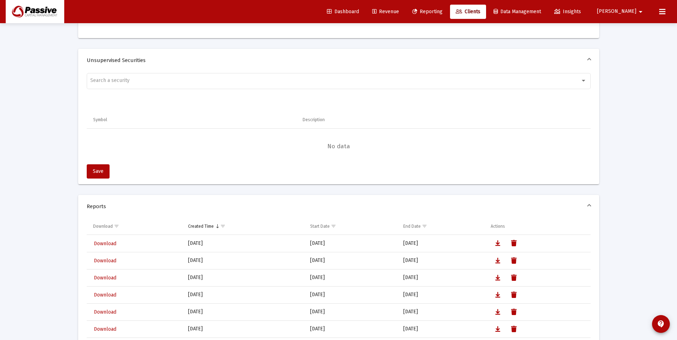
scroll to position [464, 0]
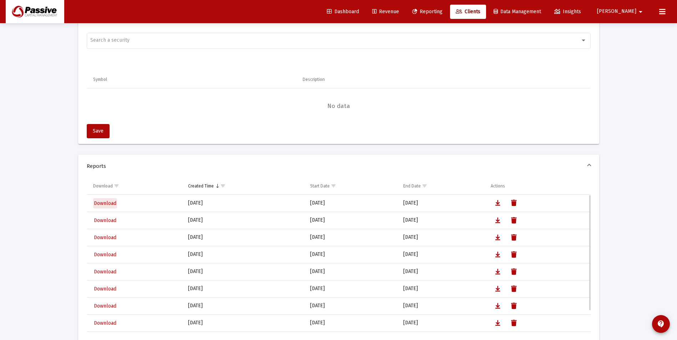
click at [104, 203] on span "Download" at bounding box center [105, 203] width 22 height 6
click at [480, 10] on span "Clients" at bounding box center [467, 12] width 25 height 6
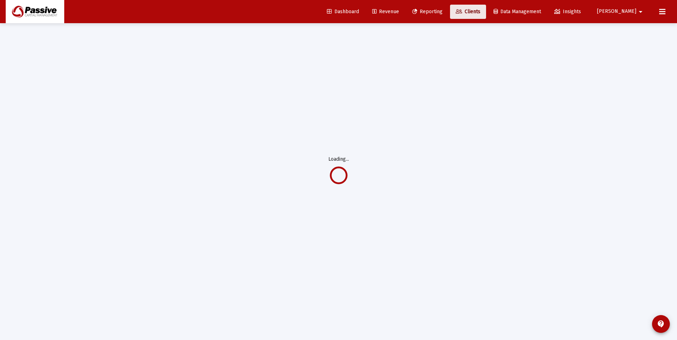
scroll to position [23, 0]
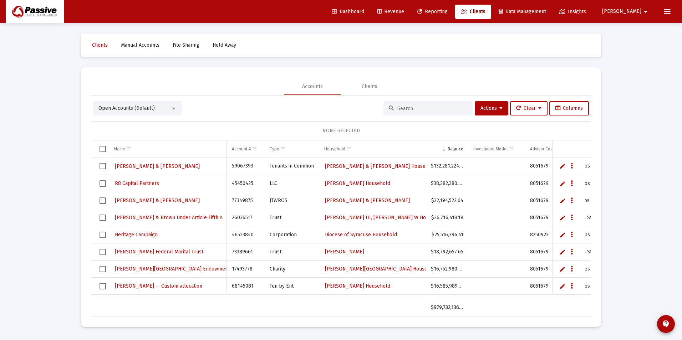
click at [432, 106] on input at bounding box center [432, 109] width 70 height 6
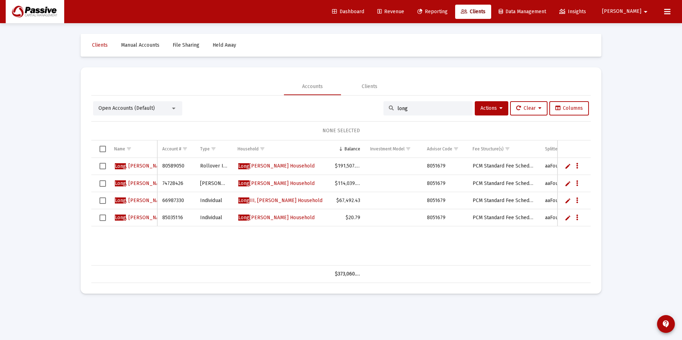
type input "long"
click at [260, 165] on span "[PERSON_NAME] Household" at bounding box center [276, 166] width 76 height 6
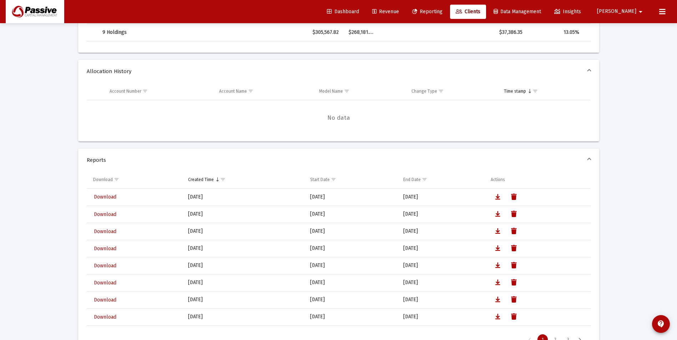
scroll to position [479, 0]
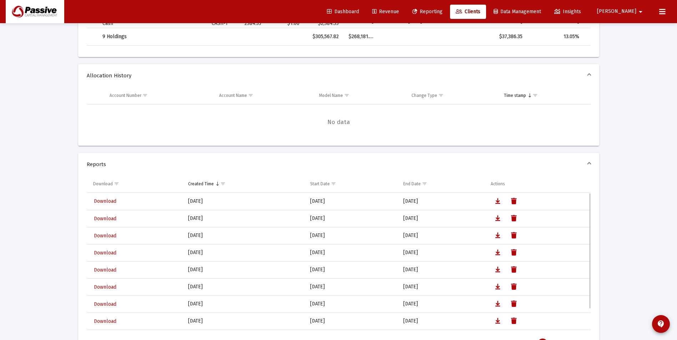
click at [99, 199] on span "Download" at bounding box center [105, 201] width 22 height 6
click at [103, 203] on span "Download" at bounding box center [105, 201] width 22 height 6
click at [480, 9] on span "Clients" at bounding box center [467, 12] width 25 height 6
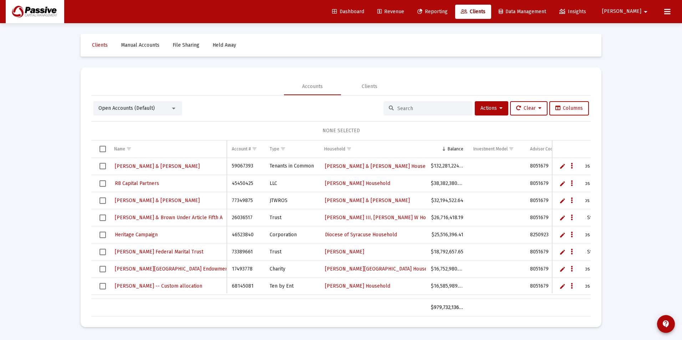
click at [441, 104] on div at bounding box center [427, 108] width 89 height 14
click at [430, 108] on input at bounding box center [432, 109] width 70 height 6
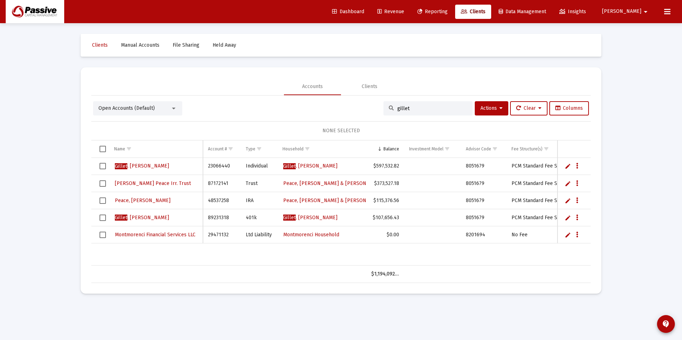
type input "gillet"
click at [306, 167] on span "[PERSON_NAME]" at bounding box center [310, 166] width 54 height 6
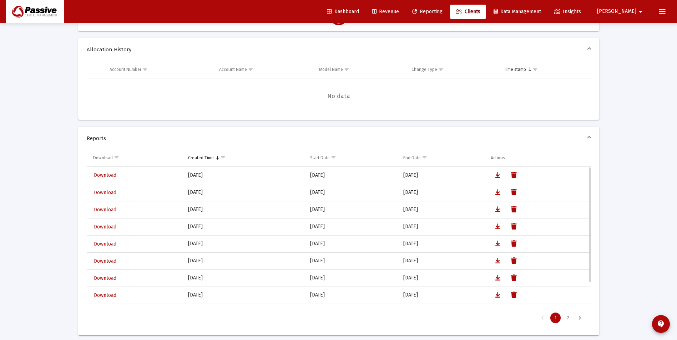
scroll to position [285, 0]
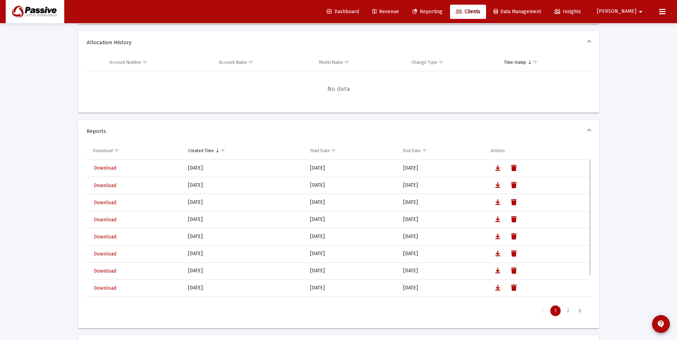
click at [104, 167] on span "Download" at bounding box center [105, 168] width 22 height 6
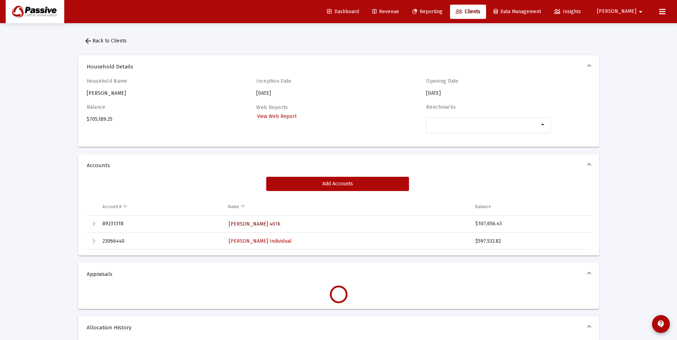
click at [237, 224] on span "[PERSON_NAME] 401k" at bounding box center [255, 224] width 52 height 6
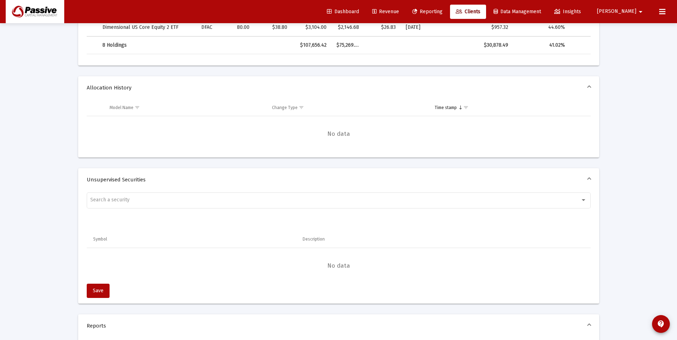
scroll to position [606, 0]
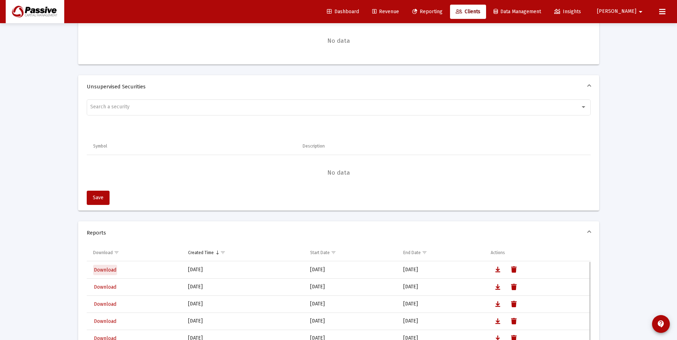
click at [108, 272] on span "Download" at bounding box center [105, 270] width 22 height 6
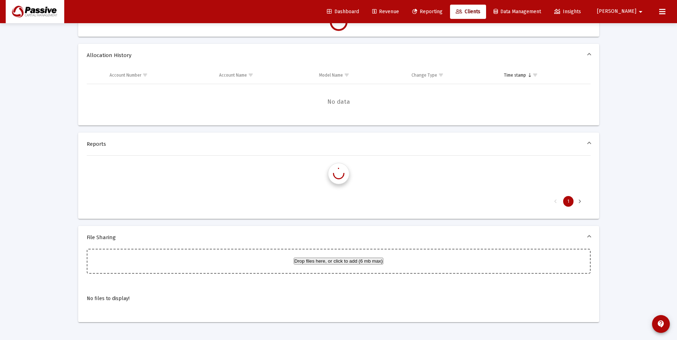
scroll to position [23, 0]
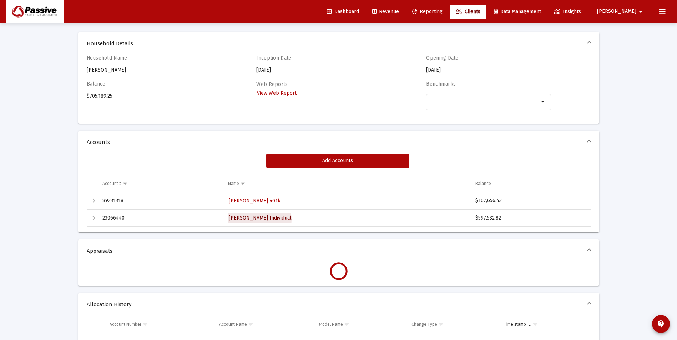
click at [254, 220] on span "[PERSON_NAME] Individual" at bounding box center [260, 218] width 63 height 6
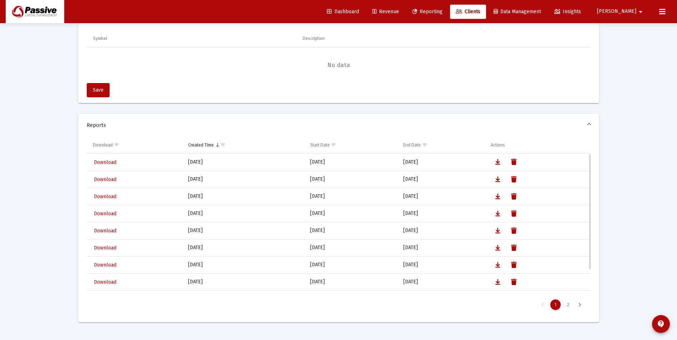
scroll to position [714, 0]
click at [100, 160] on span "Download" at bounding box center [105, 162] width 22 height 6
click at [480, 11] on span "Clients" at bounding box center [467, 12] width 25 height 6
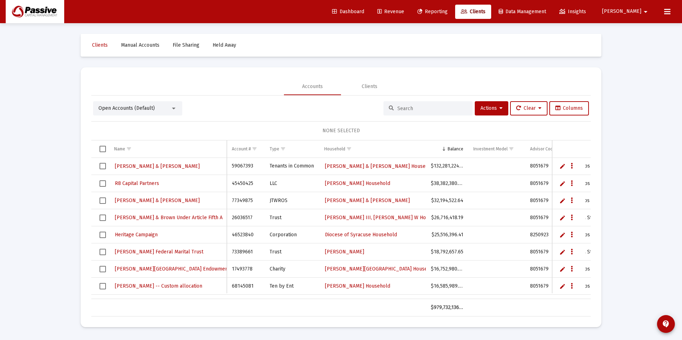
click at [434, 107] on input at bounding box center [432, 109] width 70 height 6
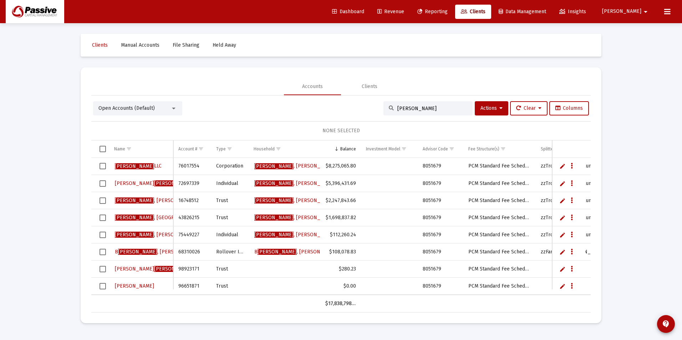
type input "[PERSON_NAME]"
click at [290, 164] on span "[PERSON_NAME] Household" at bounding box center [307, 166] width 107 height 6
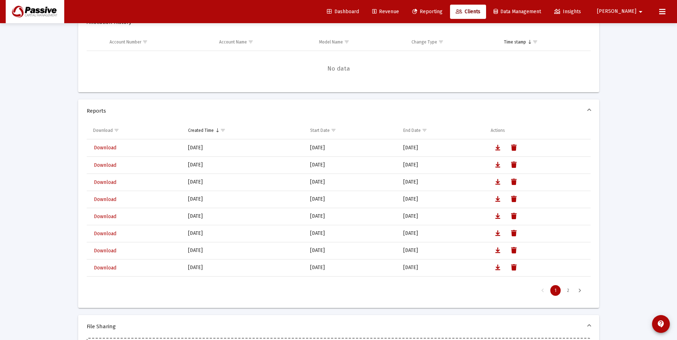
scroll to position [392, 0]
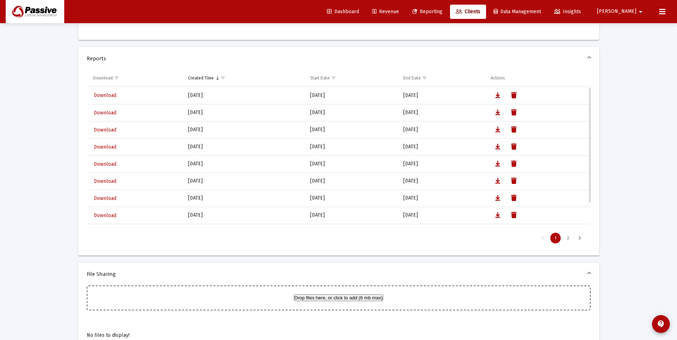
click at [104, 95] on span "Download" at bounding box center [105, 95] width 22 height 6
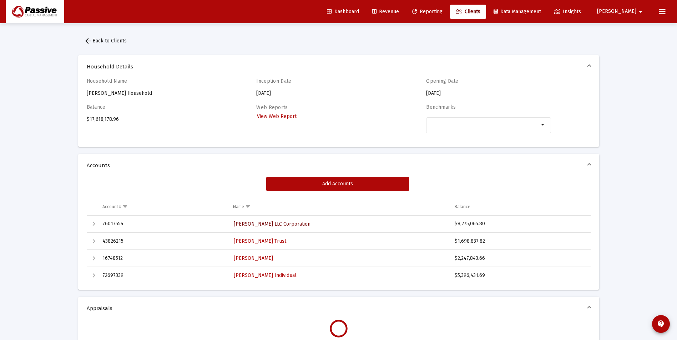
click at [267, 222] on span "[PERSON_NAME] LLC Corporation" at bounding box center [272, 224] width 77 height 6
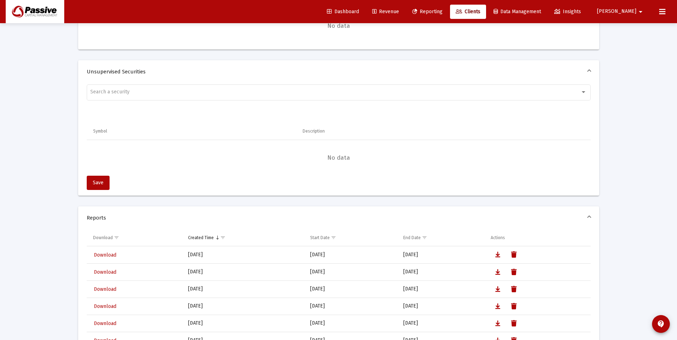
scroll to position [642, 0]
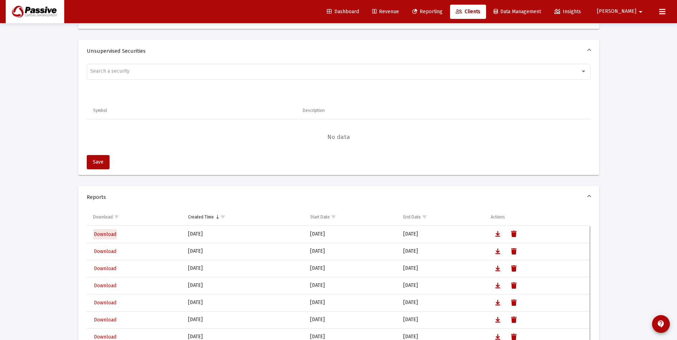
click at [112, 234] on span "Download" at bounding box center [105, 234] width 22 height 6
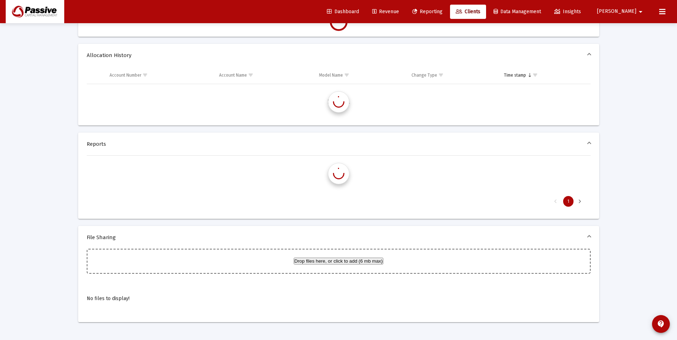
scroll to position [23, 0]
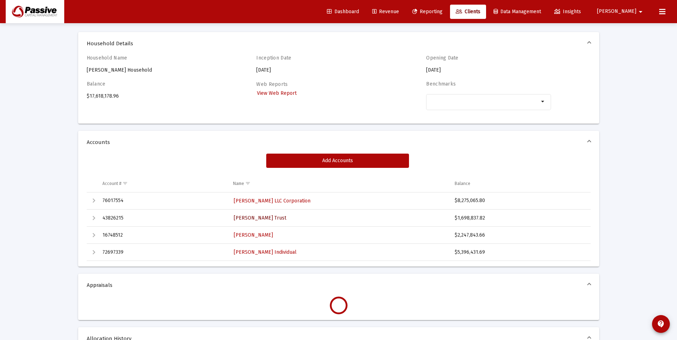
click at [251, 216] on span "[PERSON_NAME] Trust" at bounding box center [260, 218] width 52 height 6
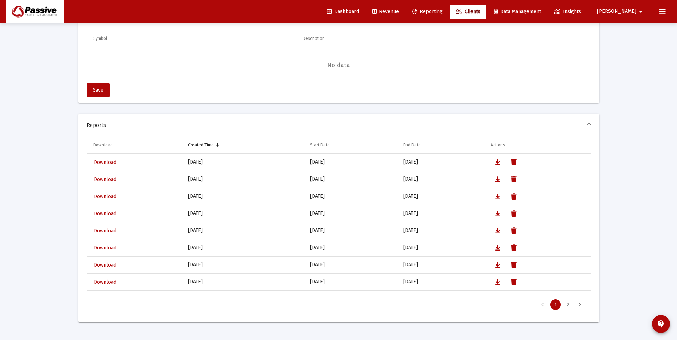
scroll to position [714, 0]
click at [111, 163] on span "Download" at bounding box center [105, 162] width 22 height 6
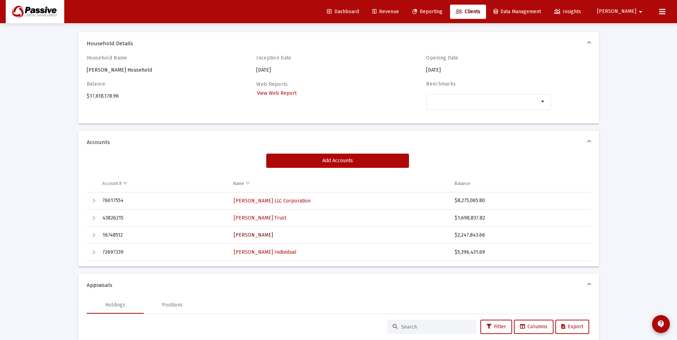
click at [239, 235] on span "[PERSON_NAME]" at bounding box center [253, 235] width 39 height 6
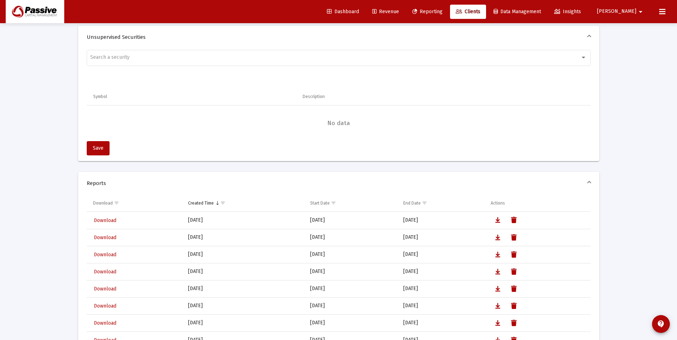
scroll to position [701, 0]
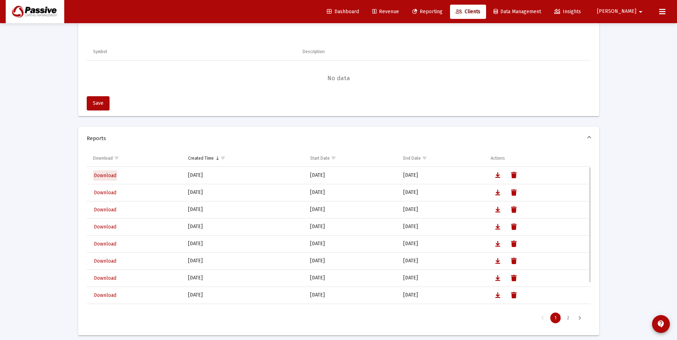
click at [113, 175] on span "Download" at bounding box center [105, 176] width 22 height 6
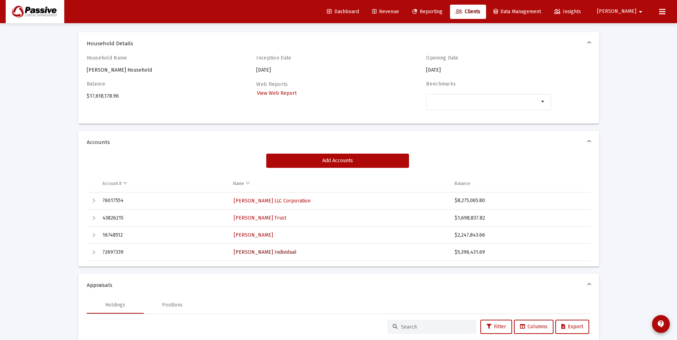
click at [241, 253] on span "[PERSON_NAME] Individual" at bounding box center [265, 252] width 63 height 6
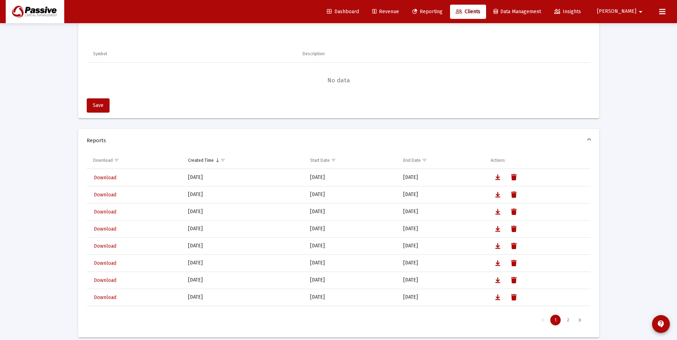
scroll to position [701, 0]
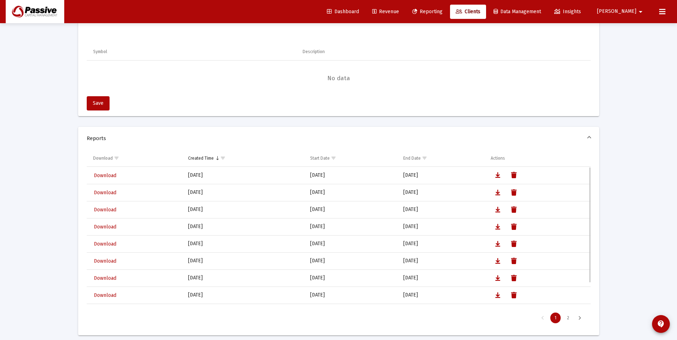
click at [108, 177] on span "Download" at bounding box center [105, 176] width 22 height 6
click at [480, 14] on span "Clients" at bounding box center [467, 12] width 25 height 6
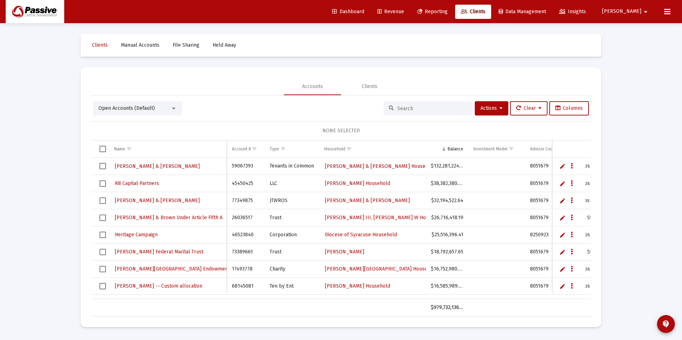
click at [421, 111] on input at bounding box center [432, 109] width 70 height 6
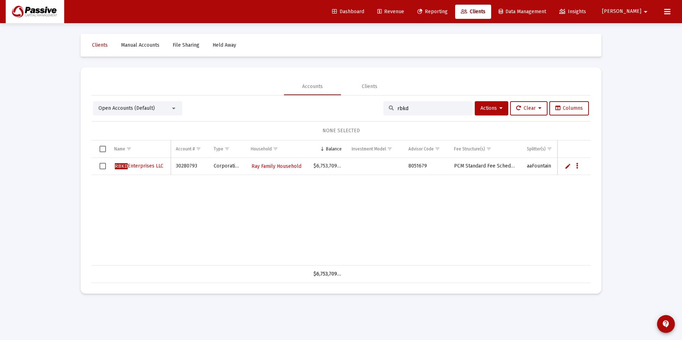
type input "rbkd"
click at [132, 167] on span "RBKD Enterprises LLC" at bounding box center [139, 166] width 49 height 6
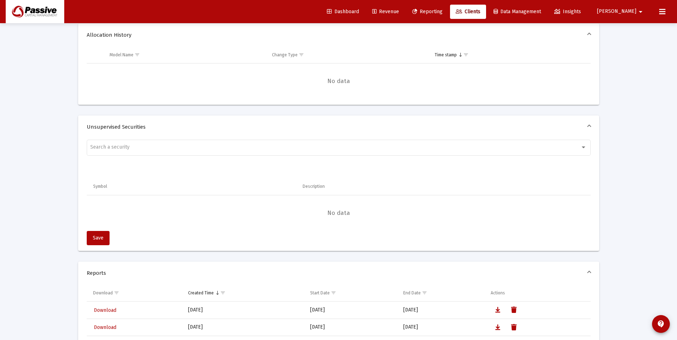
scroll to position [505, 0]
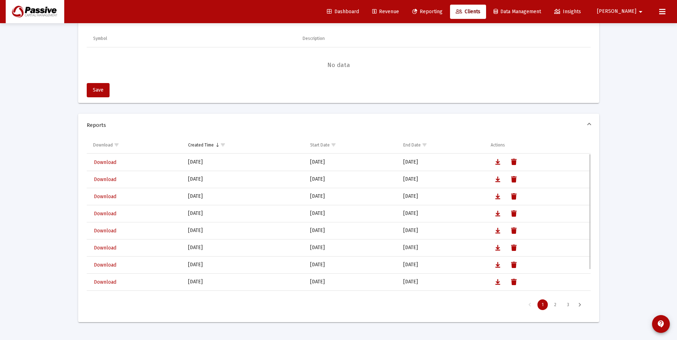
click at [107, 163] on span "Download" at bounding box center [105, 162] width 22 height 6
click at [486, 8] on link "Clients" at bounding box center [468, 12] width 36 height 14
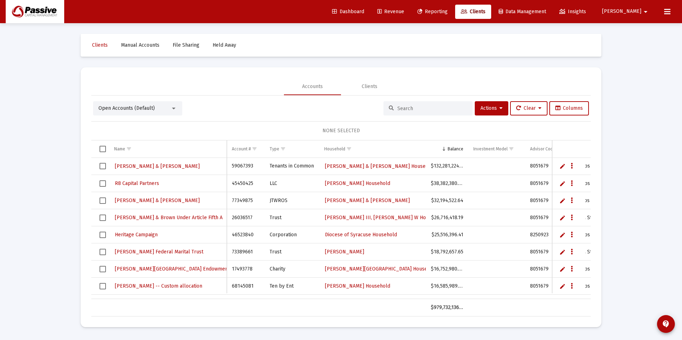
click at [415, 106] on input at bounding box center [432, 109] width 70 height 6
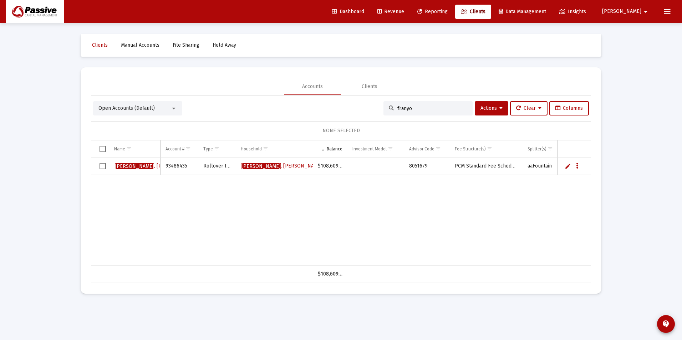
type input "franyo"
click at [131, 165] on span "[PERSON_NAME]" at bounding box center [155, 166] width 81 height 6
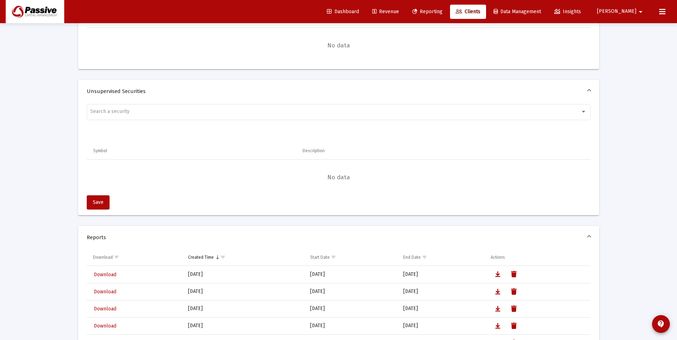
scroll to position [505, 0]
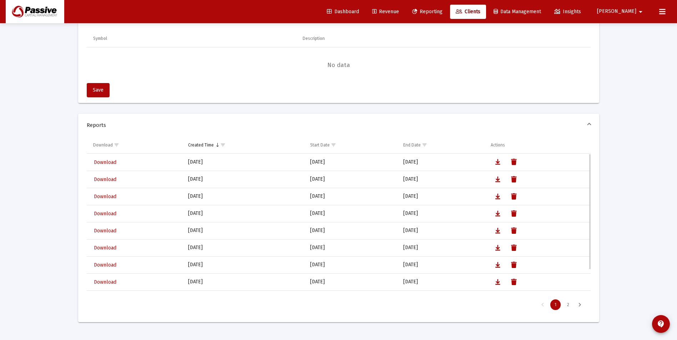
click at [104, 159] on span "Download" at bounding box center [105, 162] width 22 height 6
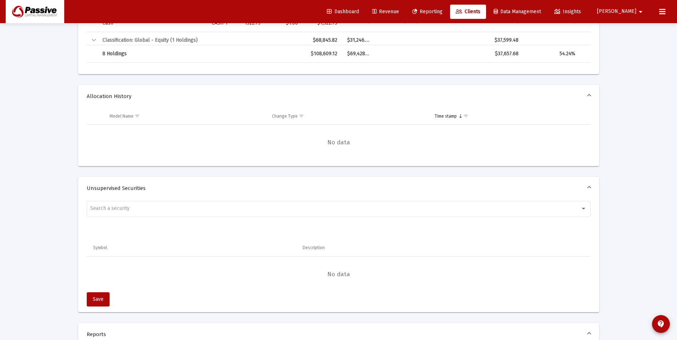
scroll to position [714, 0]
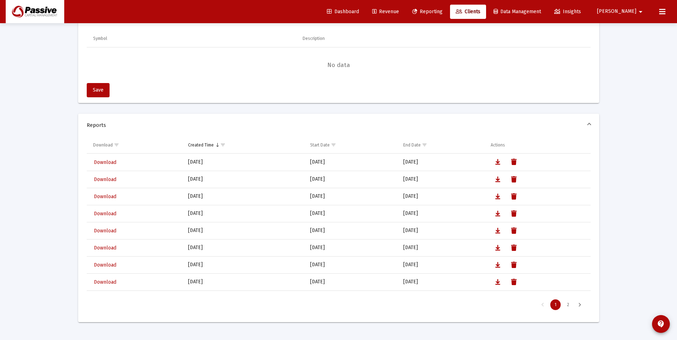
click at [421, 74] on div "Data grid" at bounding box center [339, 65] width 504 height 36
click at [480, 14] on span "Clients" at bounding box center [467, 12] width 25 height 6
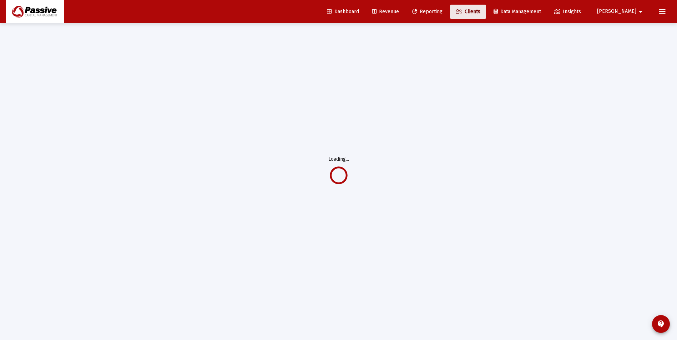
scroll to position [0, 0]
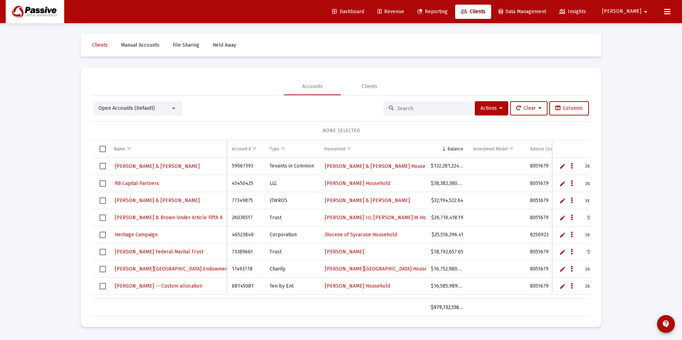
click at [416, 106] on input at bounding box center [432, 109] width 70 height 6
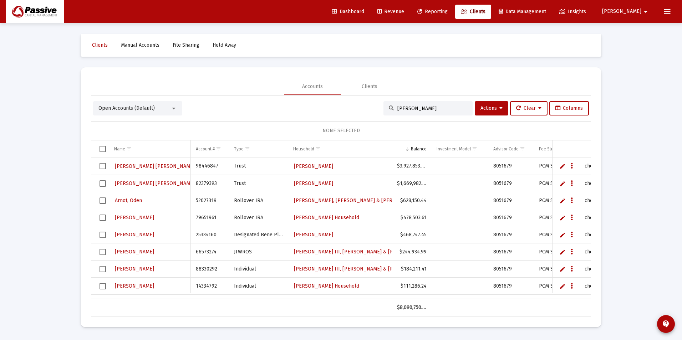
type input "[PERSON_NAME]"
click at [150, 183] on span "[PERSON_NAME] [PERSON_NAME] - JKR" at bounding box center [161, 183] width 93 height 6
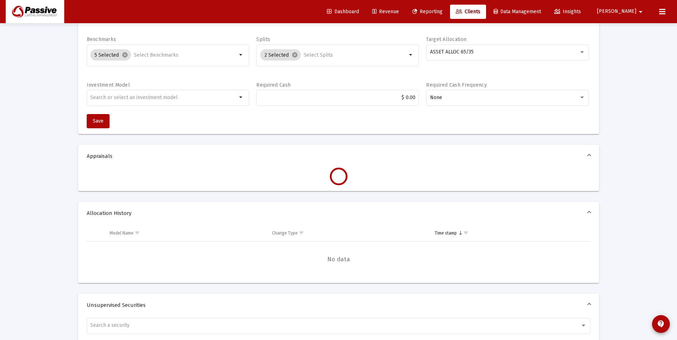
scroll to position [392, 0]
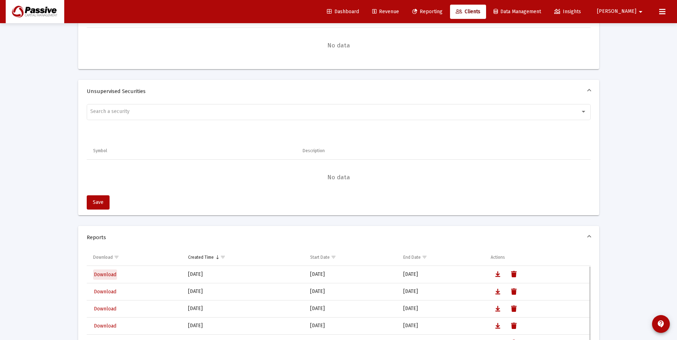
click at [104, 274] on span "Download" at bounding box center [105, 275] width 22 height 6
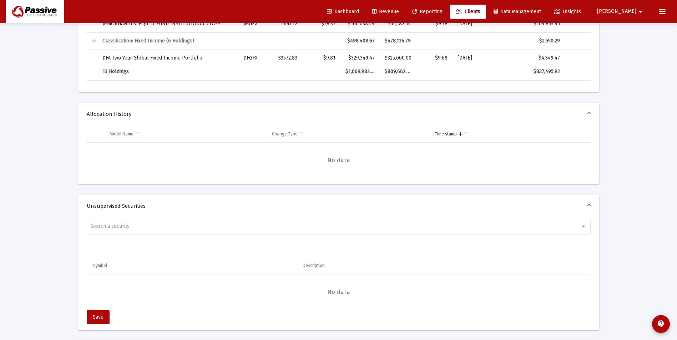
scroll to position [602, 0]
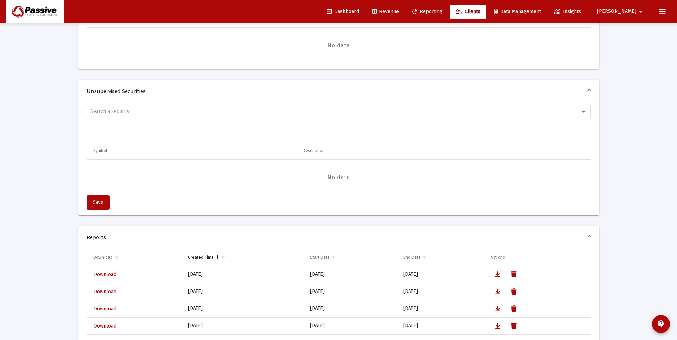
drag, startPoint x: 485, startPoint y: 11, endPoint x: 478, endPoint y: 26, distance: 17.2
click at [462, 11] on icon at bounding box center [458, 11] width 6 height 5
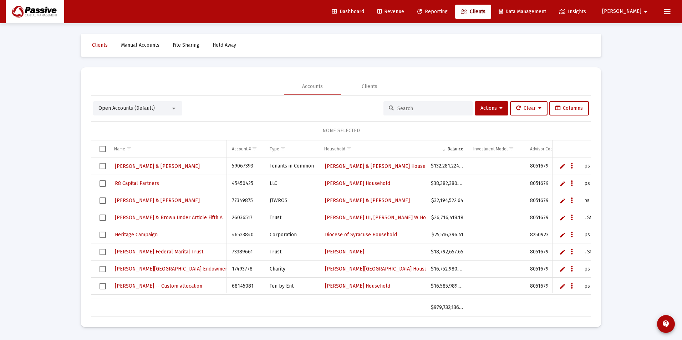
click at [431, 111] on input at bounding box center [432, 109] width 70 height 6
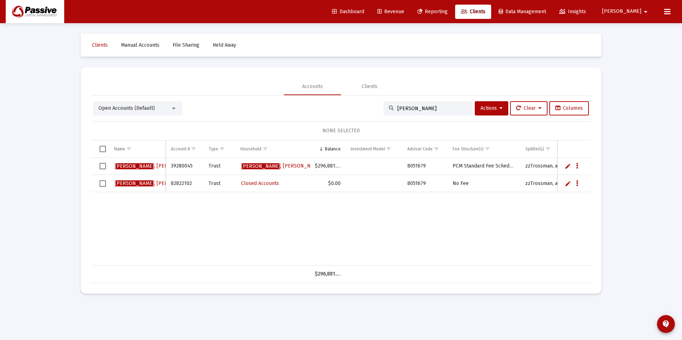
type input "[PERSON_NAME]"
click at [139, 166] on span "[PERSON_NAME]" at bounding box center [155, 166] width 81 height 6
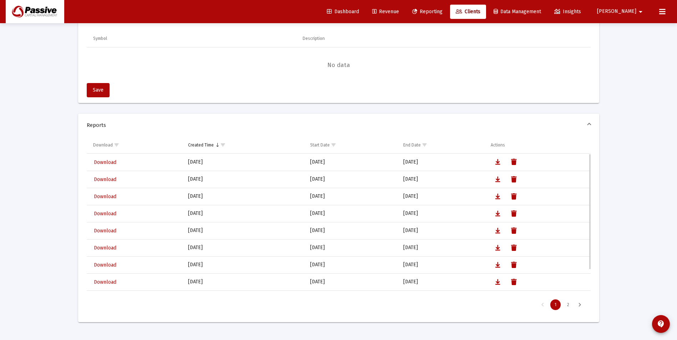
click at [103, 162] on span "Download" at bounding box center [105, 162] width 22 height 6
click at [480, 12] on span "Clients" at bounding box center [467, 12] width 25 height 6
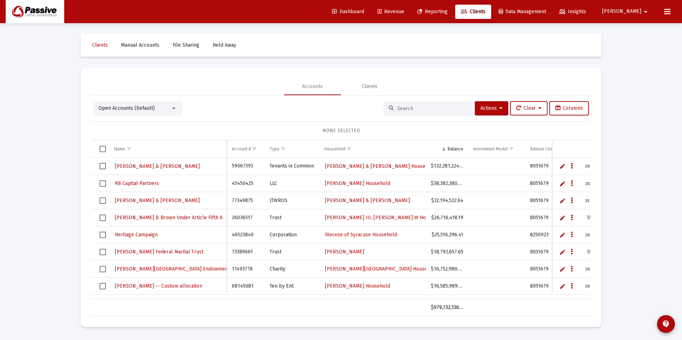
click at [405, 109] on input at bounding box center [432, 109] width 70 height 6
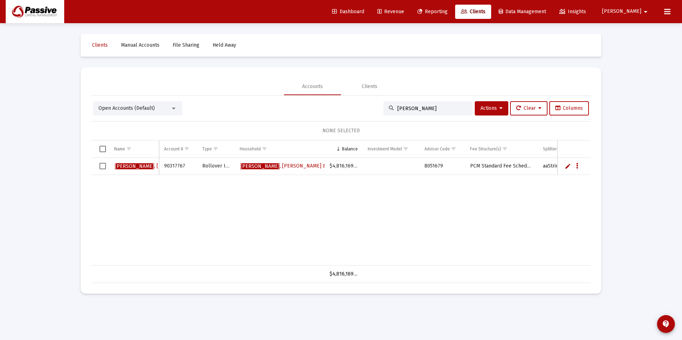
type input "[PERSON_NAME]"
click at [144, 168] on span "[PERSON_NAME]" at bounding box center [155, 166] width 81 height 6
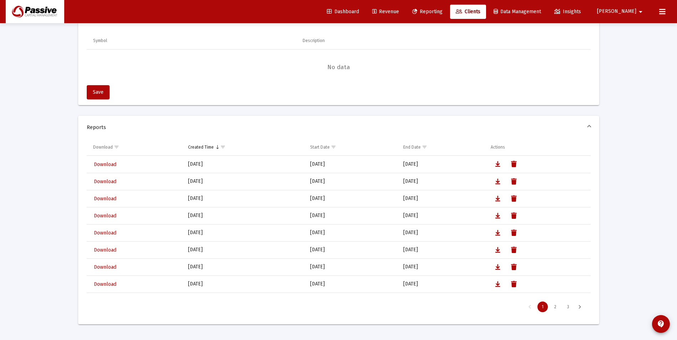
scroll to position [505, 0]
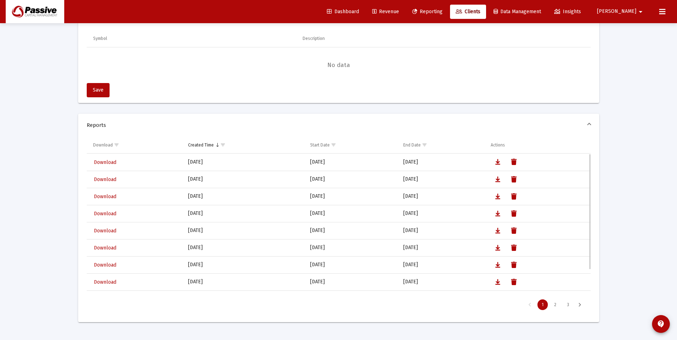
click at [108, 163] on span "Download" at bounding box center [105, 162] width 22 height 6
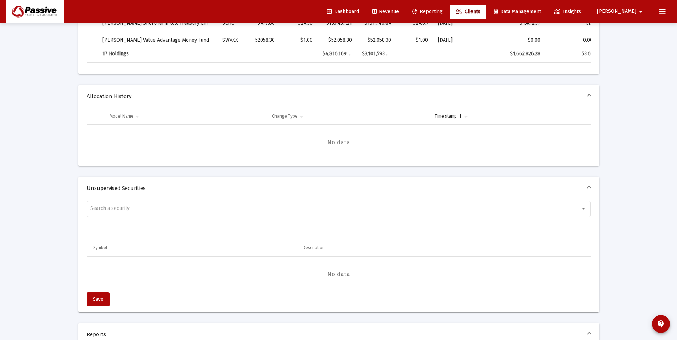
scroll to position [714, 0]
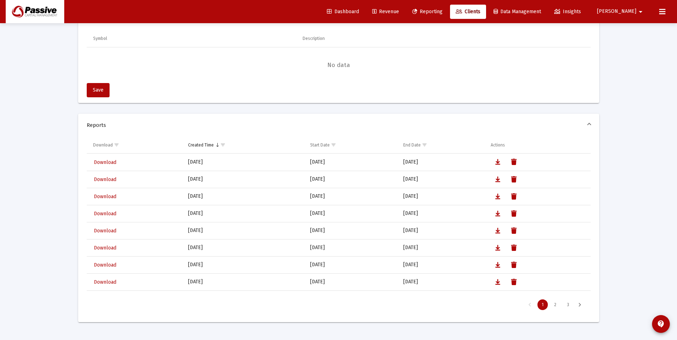
click at [480, 10] on span "Clients" at bounding box center [467, 12] width 25 height 6
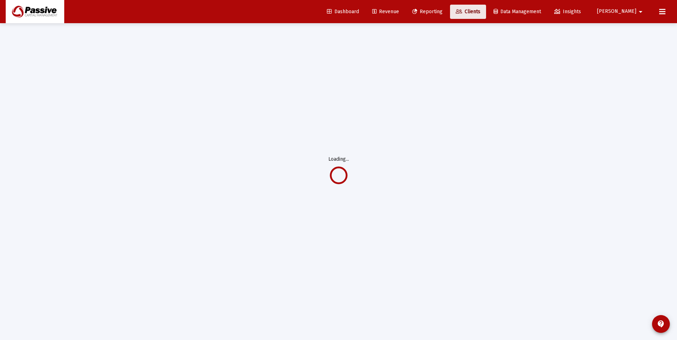
scroll to position [23, 0]
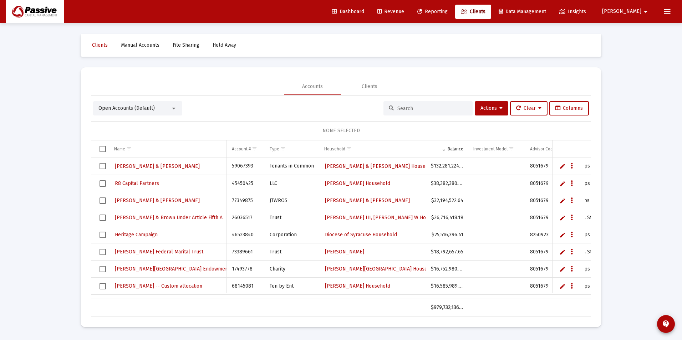
click at [414, 108] on input at bounding box center [432, 109] width 70 height 6
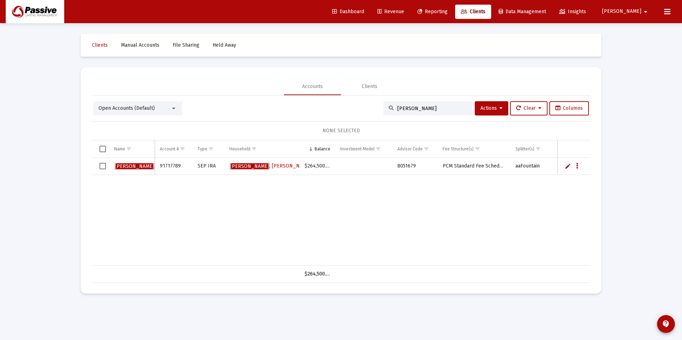
type input "[PERSON_NAME]"
click at [114, 163] on td "[PERSON_NAME]" at bounding box center [132, 166] width 46 height 17
click at [124, 166] on span "[PERSON_NAME]" at bounding box center [134, 166] width 39 height 6
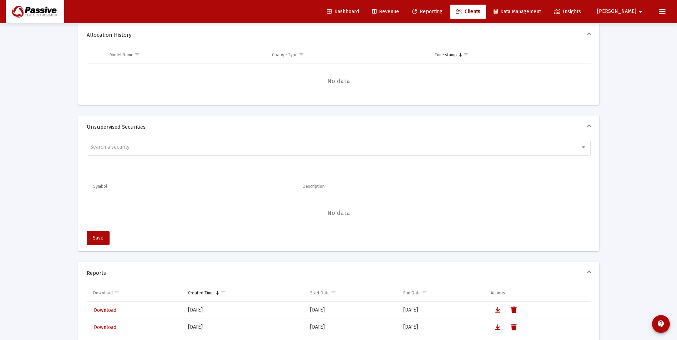
scroll to position [505, 0]
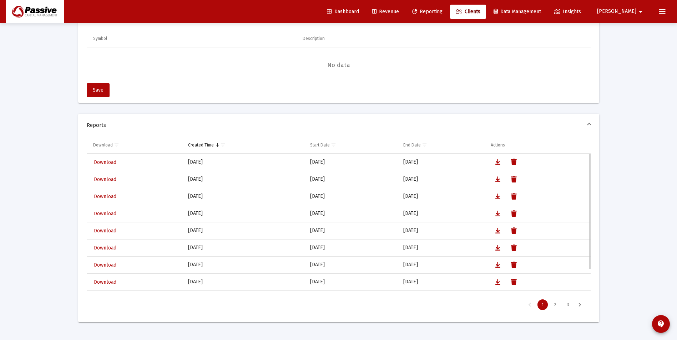
click at [99, 164] on span "Download" at bounding box center [105, 162] width 22 height 6
click at [486, 16] on link "Clients" at bounding box center [468, 12] width 36 height 14
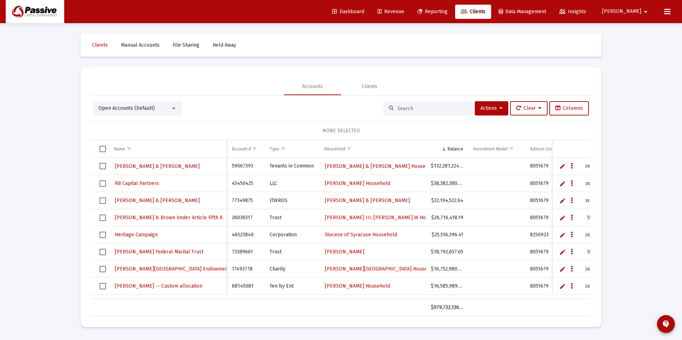
click at [450, 111] on input at bounding box center [432, 109] width 70 height 6
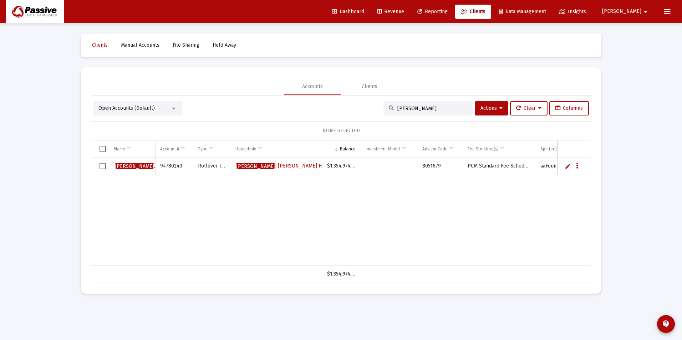
type input "[PERSON_NAME]"
click at [130, 169] on link "[PERSON_NAME]" at bounding box center [155, 166] width 82 height 11
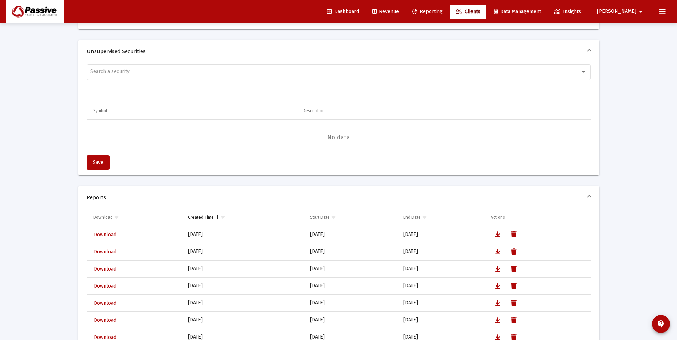
scroll to position [499, 0]
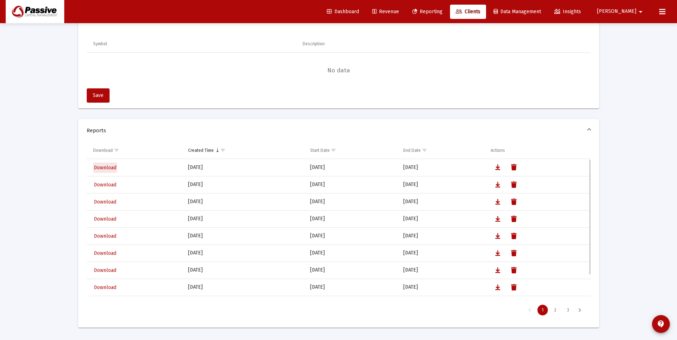
click at [110, 166] on span "Download" at bounding box center [105, 168] width 22 height 6
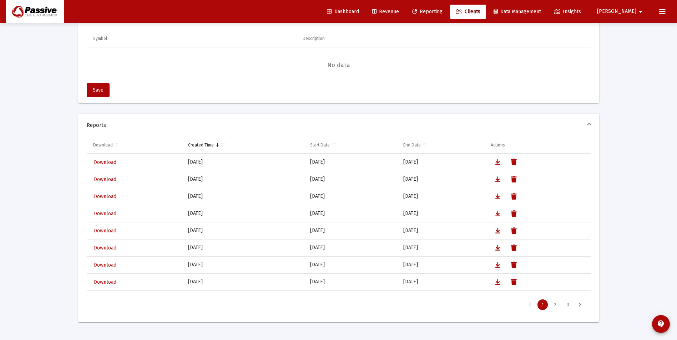
scroll to position [709, 0]
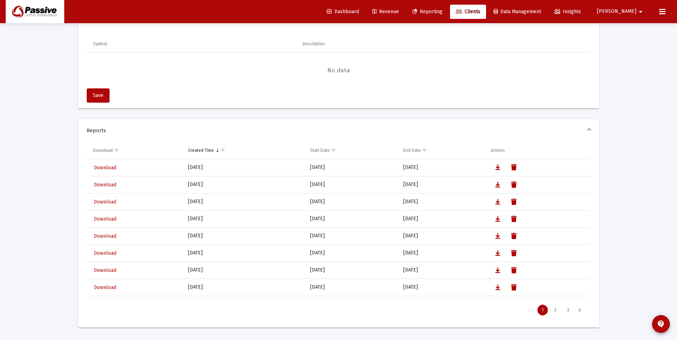
click at [480, 10] on span "Clients" at bounding box center [467, 12] width 25 height 6
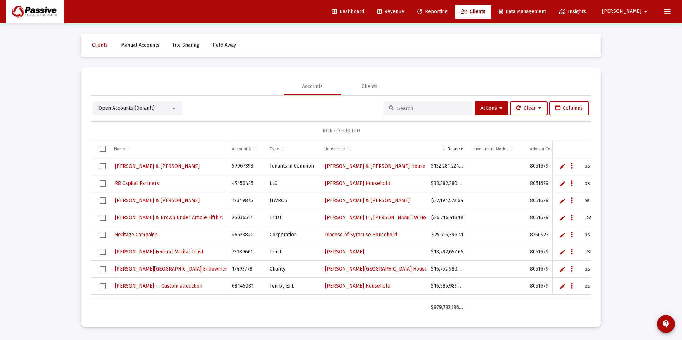
click at [408, 104] on div at bounding box center [427, 108] width 89 height 14
click at [420, 111] on input at bounding box center [432, 109] width 70 height 6
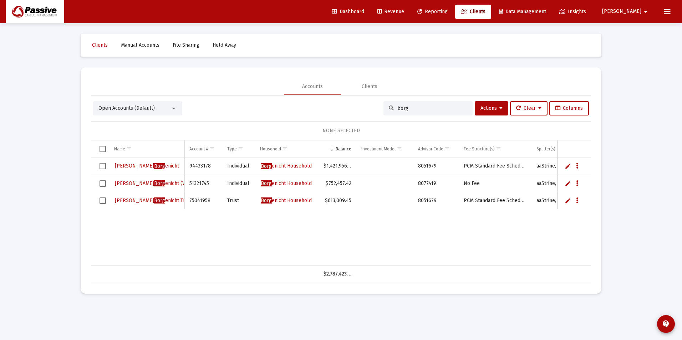
type input "borg"
click at [155, 199] on span "[PERSON_NAME] enicht Trust" at bounding box center [153, 201] width 77 height 6
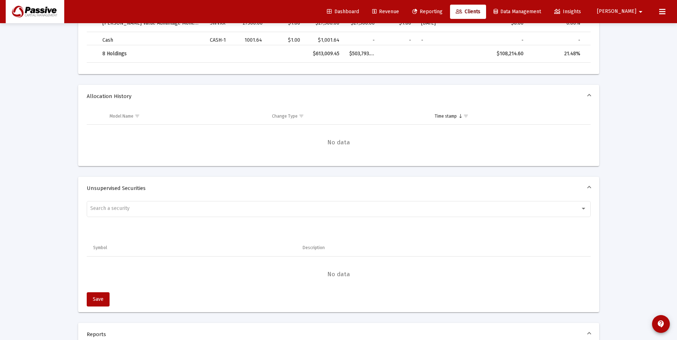
scroll to position [714, 0]
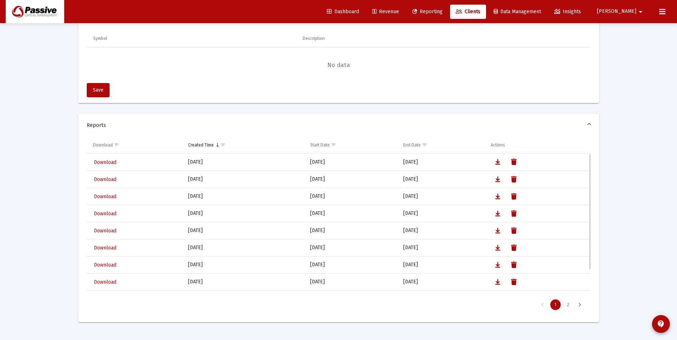
click at [102, 159] on span "Download" at bounding box center [105, 162] width 22 height 6
drag, startPoint x: 494, startPoint y: 12, endPoint x: 484, endPoint y: 29, distance: 20.0
click at [480, 12] on span "Clients" at bounding box center [467, 12] width 25 height 6
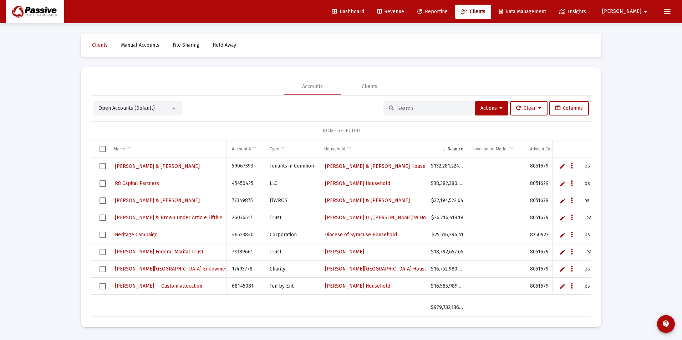
click at [414, 109] on input at bounding box center [432, 109] width 70 height 6
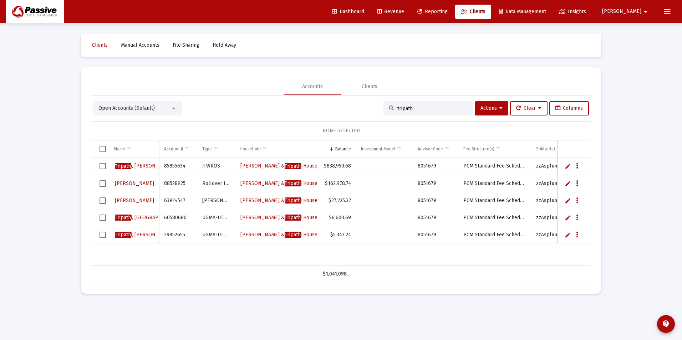
type input "tripath"
click at [288, 162] on link "[PERSON_NAME] & Tripath i Household" at bounding box center [284, 166] width 89 height 11
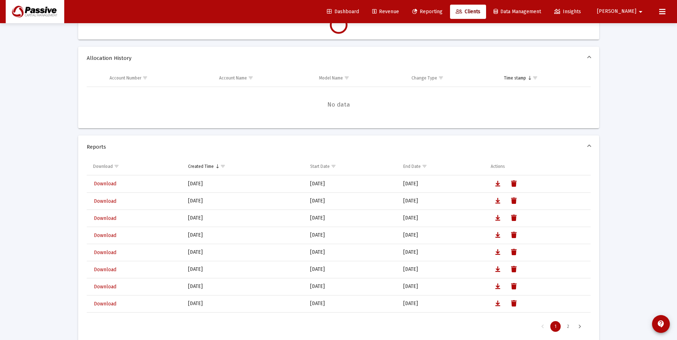
scroll to position [107, 0]
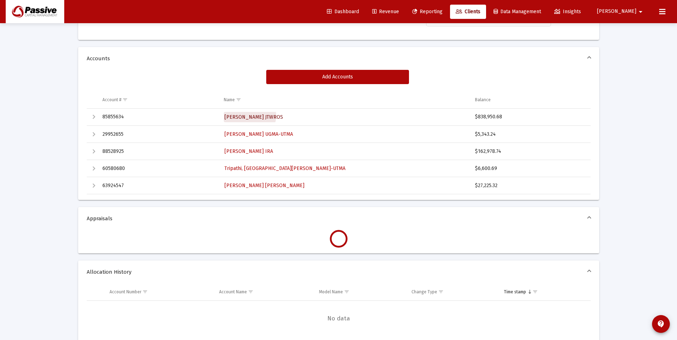
click at [249, 116] on span "[PERSON_NAME] JTWROS" at bounding box center [253, 117] width 58 height 6
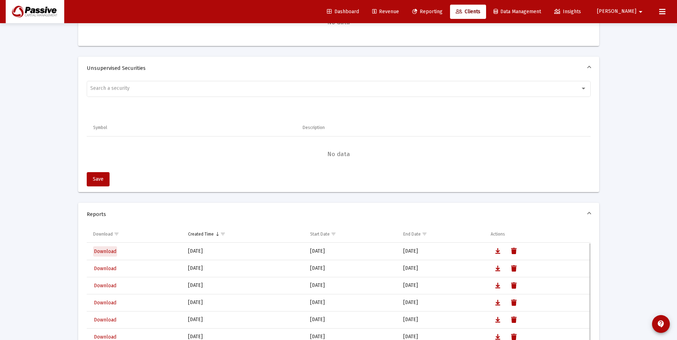
scroll to position [582, 0]
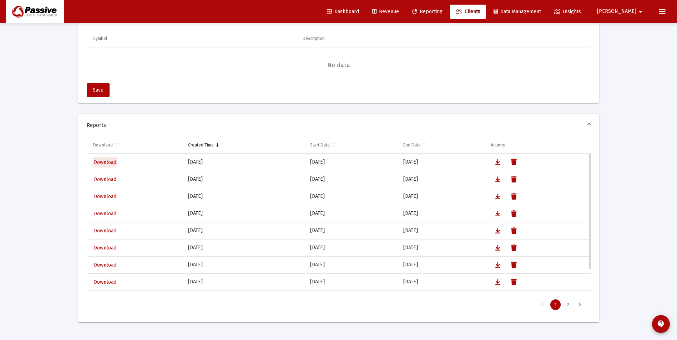
click at [102, 252] on mat-expansion-panel "Reports Download Created Time Start Date End Date Actions Download [DATE] [DATE…" at bounding box center [338, 218] width 521 height 209
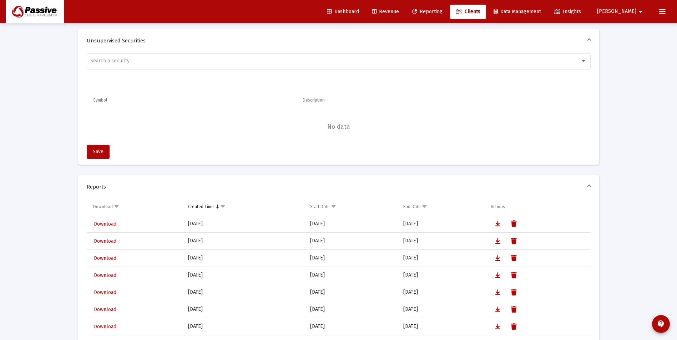
scroll to position [714, 0]
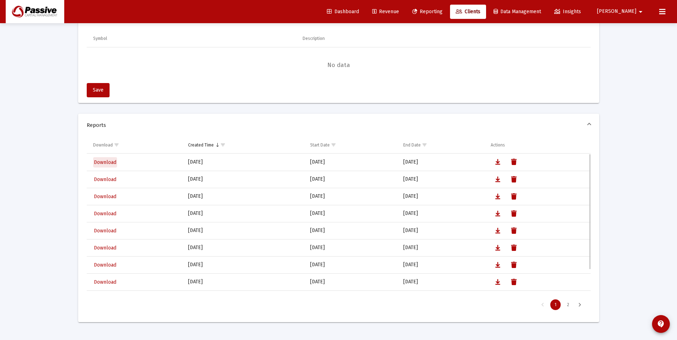
click at [106, 162] on span "Download" at bounding box center [105, 162] width 22 height 6
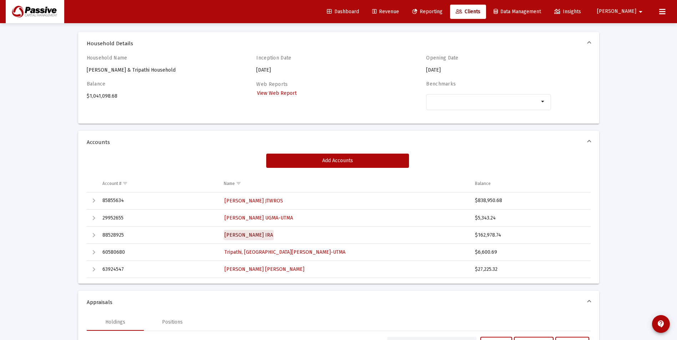
click at [249, 235] on span "[PERSON_NAME] IRA" at bounding box center [248, 235] width 49 height 6
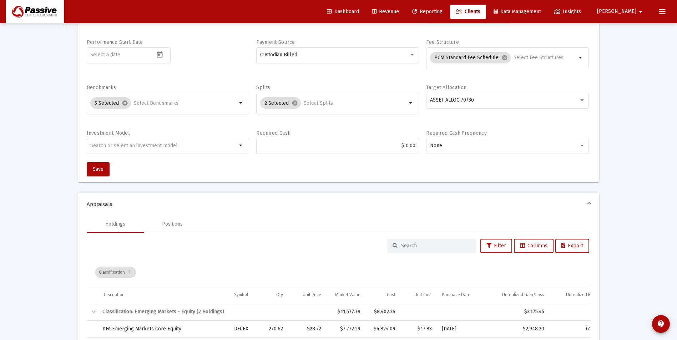
scroll to position [273, 0]
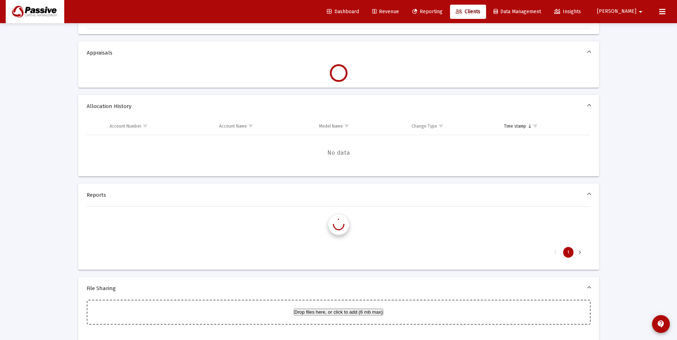
scroll to position [23, 0]
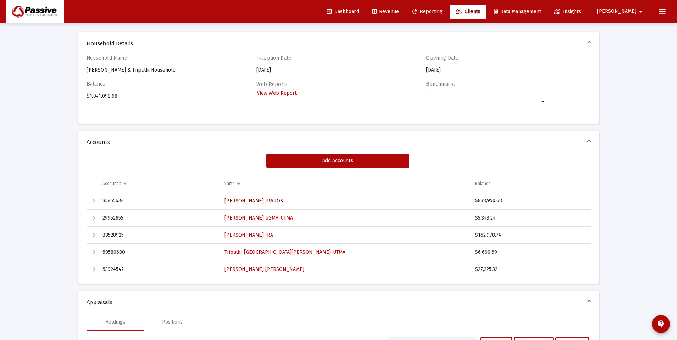
click at [243, 201] on span "[PERSON_NAME] JTWROS" at bounding box center [253, 201] width 58 height 6
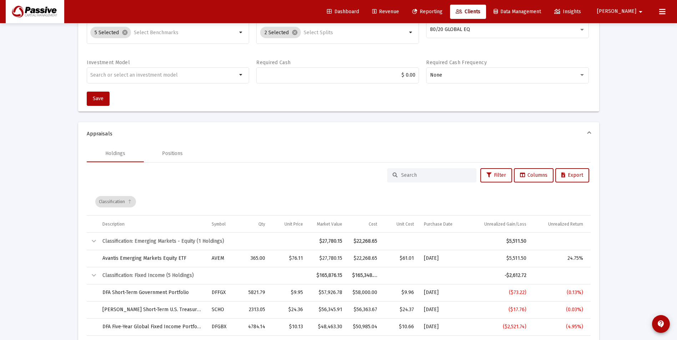
scroll to position [23, 0]
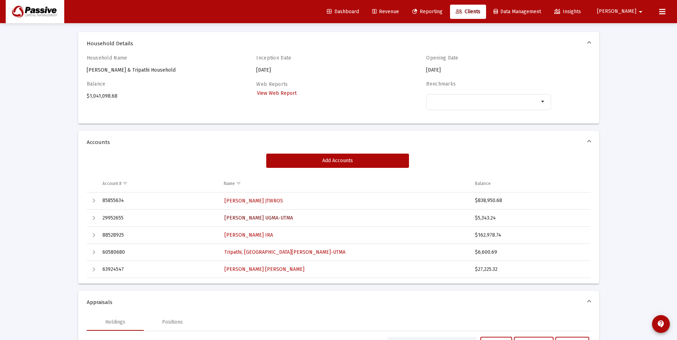
click at [249, 218] on span "[PERSON_NAME] UGMA-UTMA" at bounding box center [258, 218] width 68 height 6
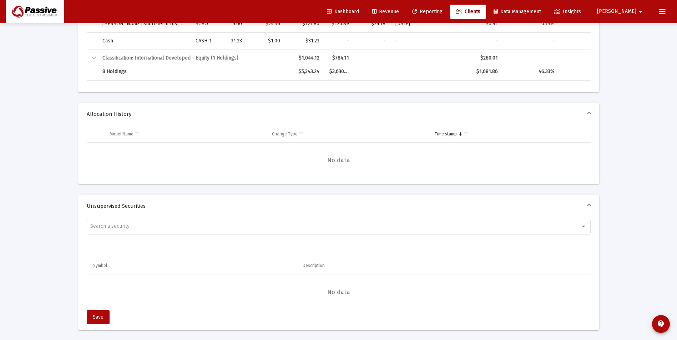
scroll to position [629, 0]
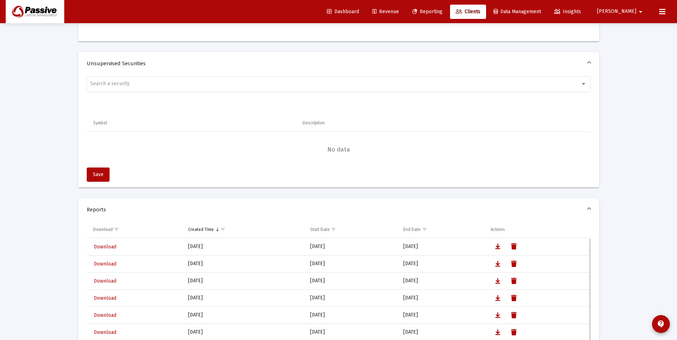
click at [107, 246] on span "Download" at bounding box center [105, 247] width 22 height 6
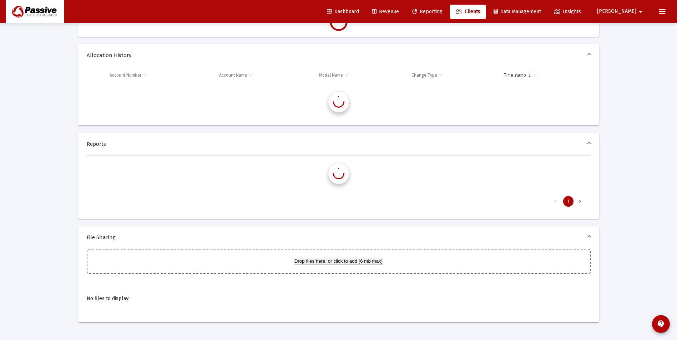
scroll to position [23, 0]
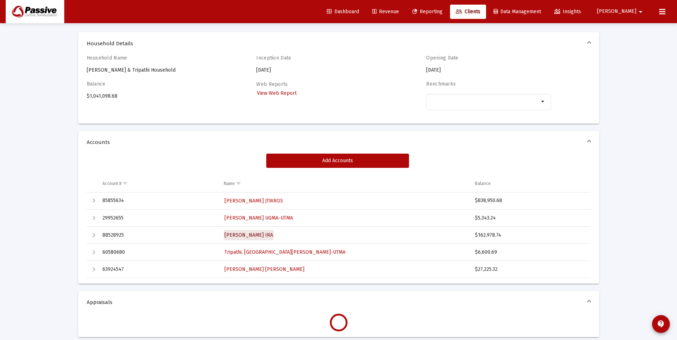
click at [239, 235] on span "[PERSON_NAME] IRA" at bounding box center [248, 235] width 49 height 6
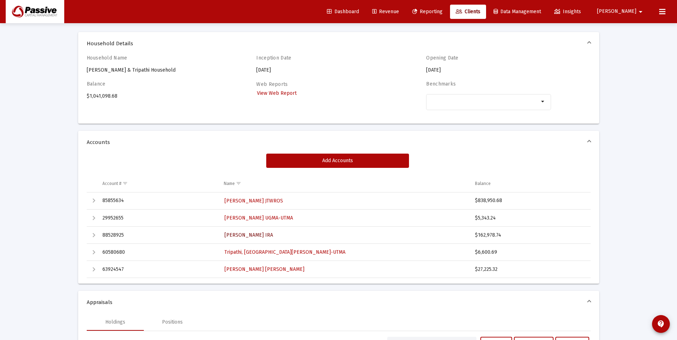
click at [268, 231] on link "[PERSON_NAME] IRA" at bounding box center [249, 235] width 50 height 10
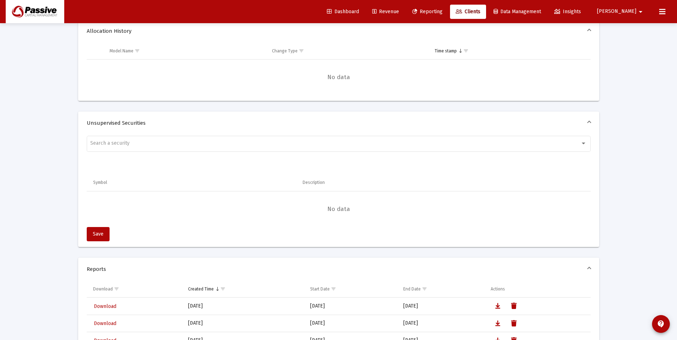
scroll to position [629, 0]
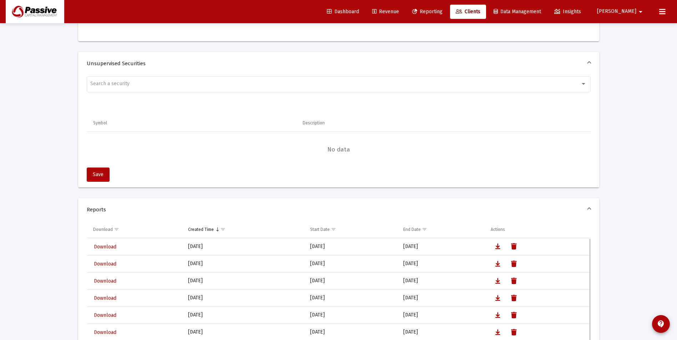
click at [103, 248] on span "Download" at bounding box center [105, 247] width 22 height 6
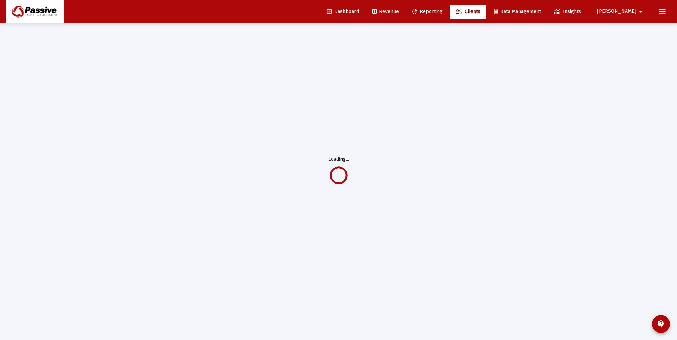
scroll to position [23, 0]
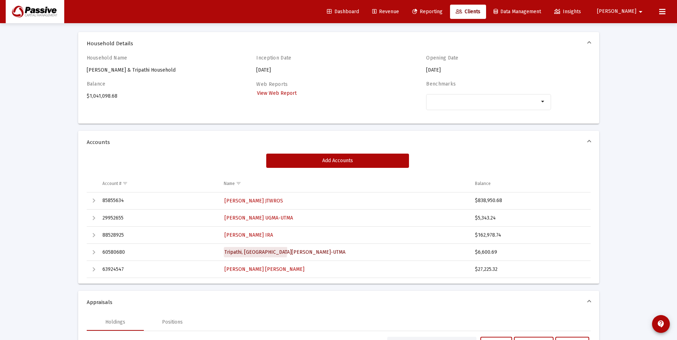
click at [253, 251] on span "Tripathi, [GEOGRAPHIC_DATA][PERSON_NAME]-UTMA" at bounding box center [284, 252] width 121 height 6
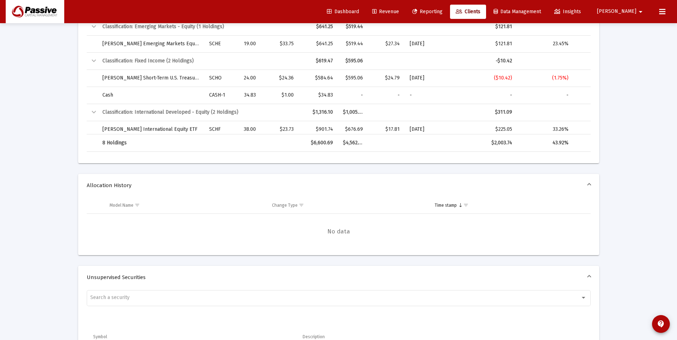
scroll to position [594, 0]
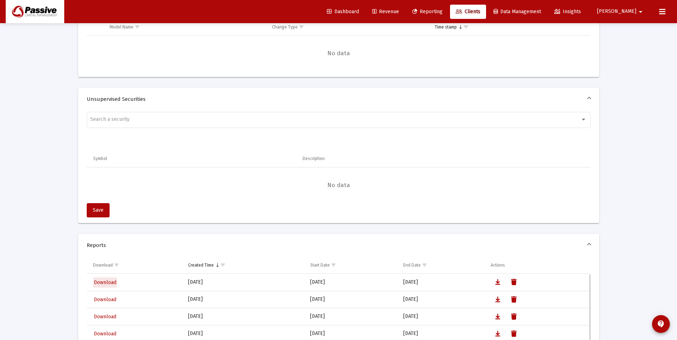
click at [105, 282] on span "Download" at bounding box center [105, 283] width 22 height 6
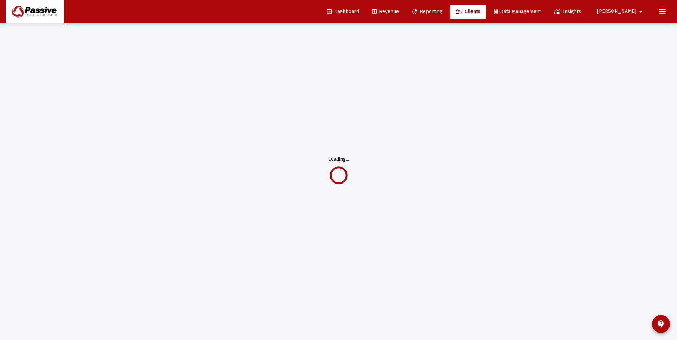
scroll to position [23, 0]
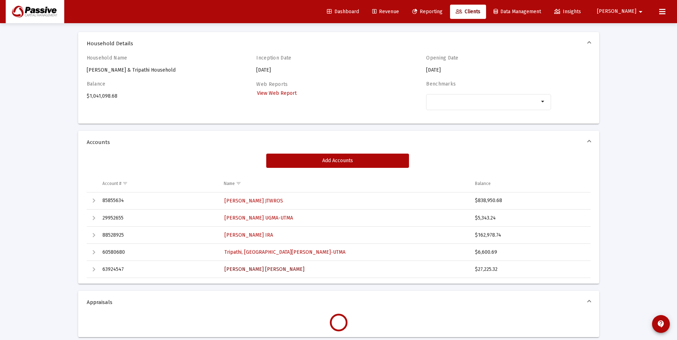
click at [260, 269] on span "[PERSON_NAME] [PERSON_NAME]" at bounding box center [264, 269] width 80 height 6
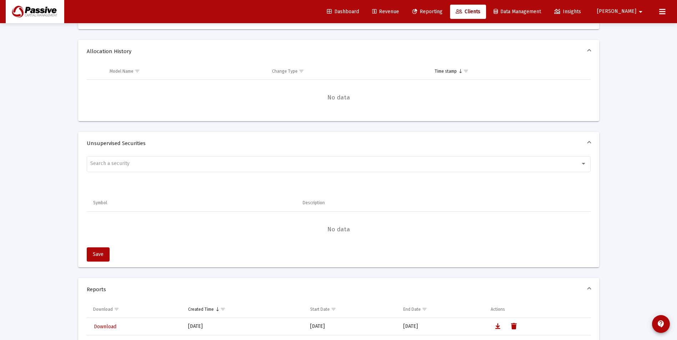
scroll to position [594, 0]
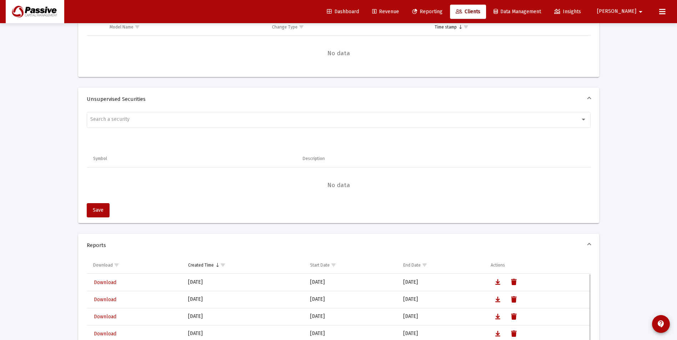
click at [106, 283] on span "Download" at bounding box center [105, 283] width 22 height 6
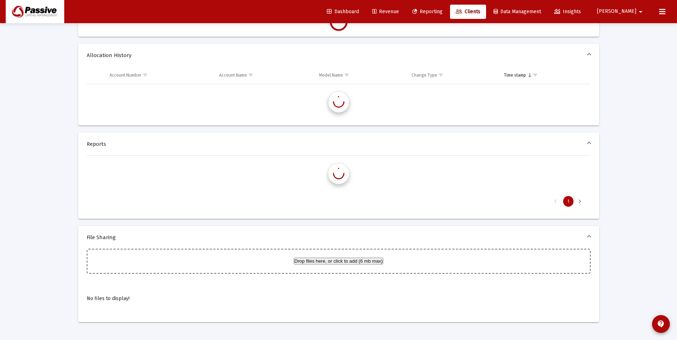
scroll to position [23, 0]
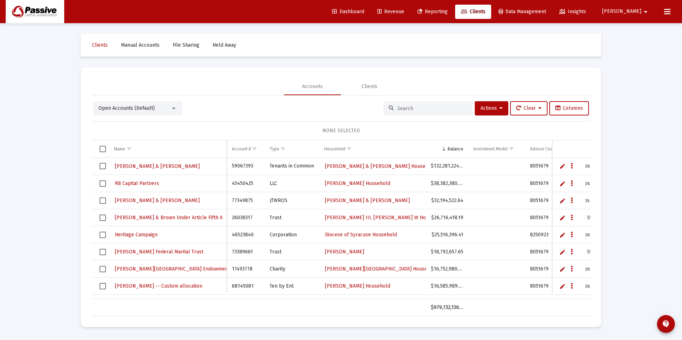
click at [415, 109] on input at bounding box center [432, 109] width 70 height 6
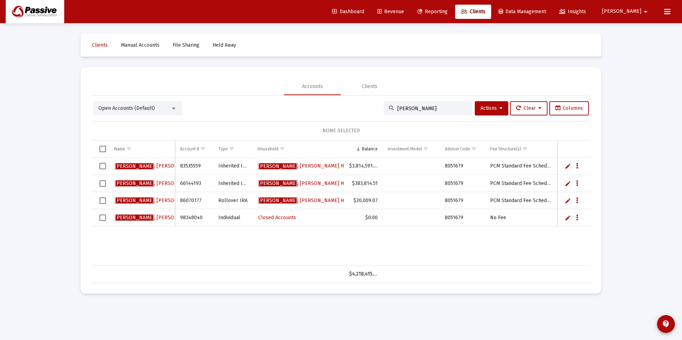
type input "[PERSON_NAME]"
click at [294, 167] on span "[PERSON_NAME] Household" at bounding box center [311, 166] width 107 height 6
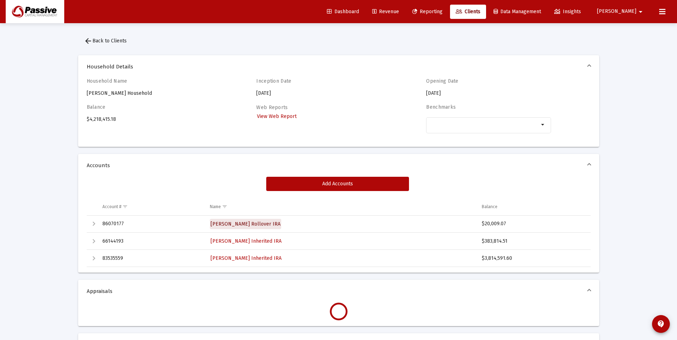
click at [239, 222] on span "[PERSON_NAME] Rollover IRA" at bounding box center [245, 224] width 70 height 6
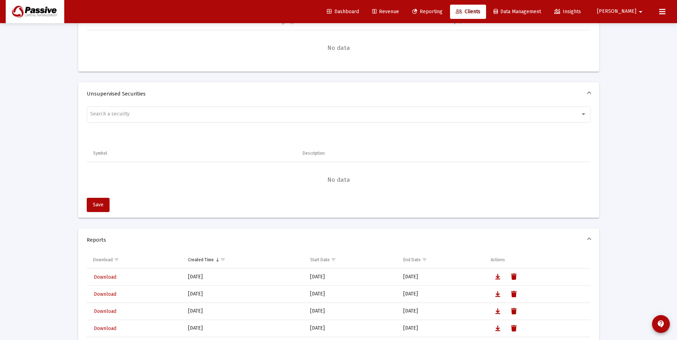
scroll to position [678, 0]
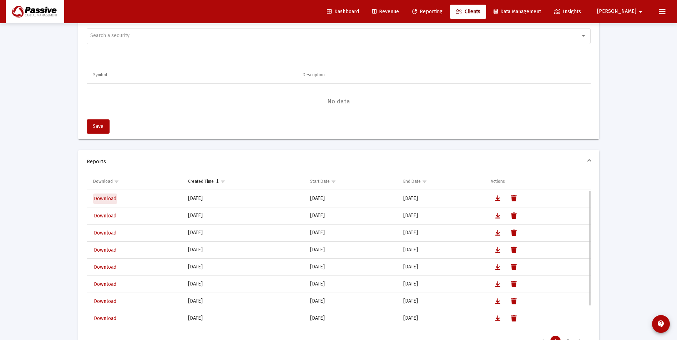
click at [109, 198] on span "Download" at bounding box center [105, 199] width 22 height 6
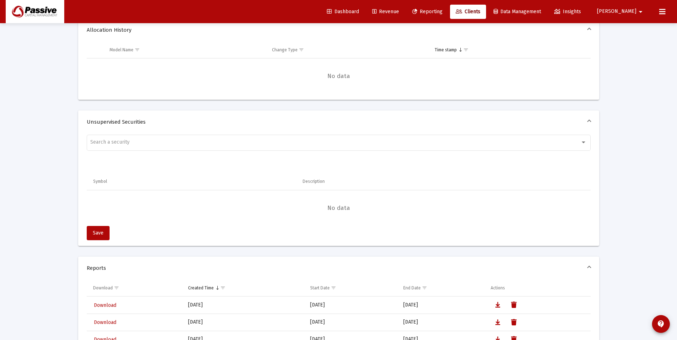
scroll to position [499, 0]
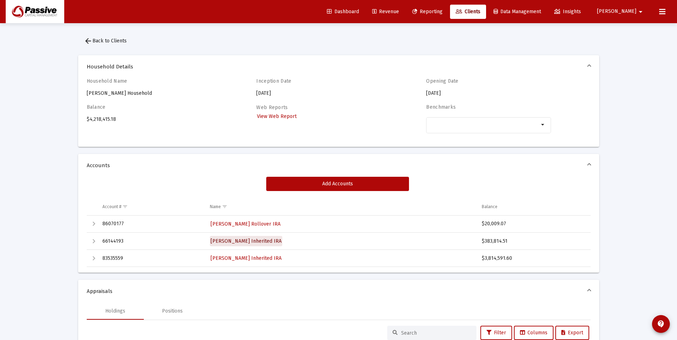
click at [279, 240] on span "[PERSON_NAME] Inherited IRA" at bounding box center [245, 241] width 71 height 6
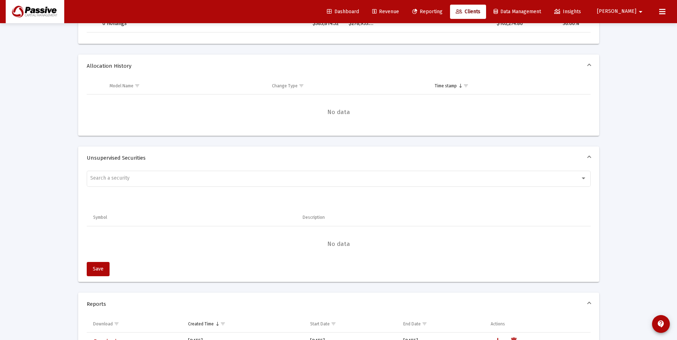
scroll to position [678, 0]
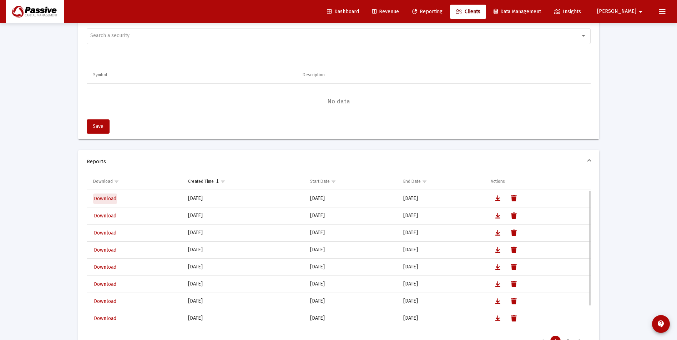
click at [105, 198] on span "Download" at bounding box center [105, 199] width 22 height 6
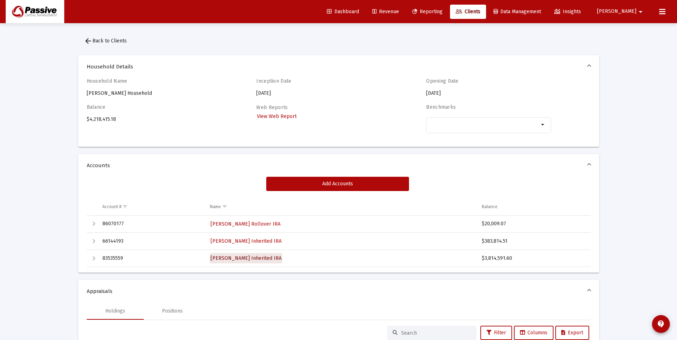
click at [245, 260] on span "[PERSON_NAME] Inherited IRA" at bounding box center [245, 258] width 71 height 6
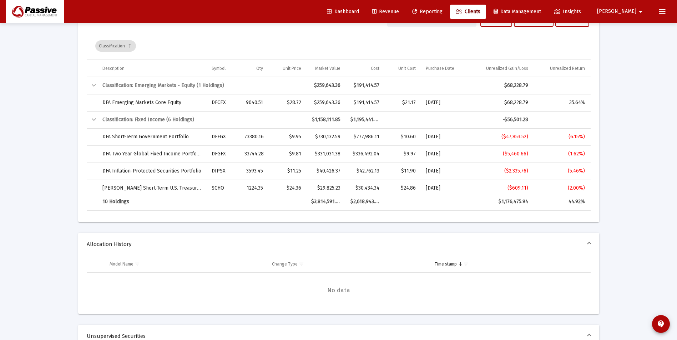
scroll to position [571, 0]
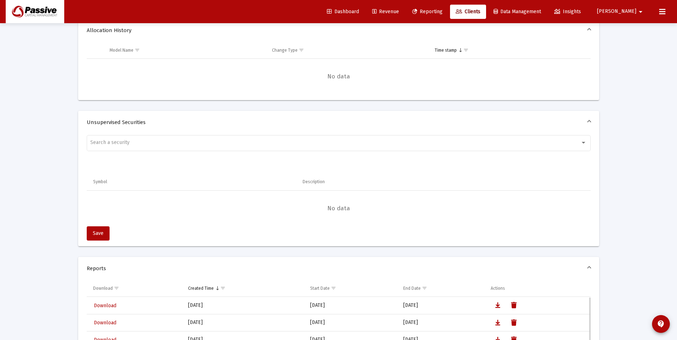
click at [111, 307] on span "Download" at bounding box center [105, 306] width 22 height 6
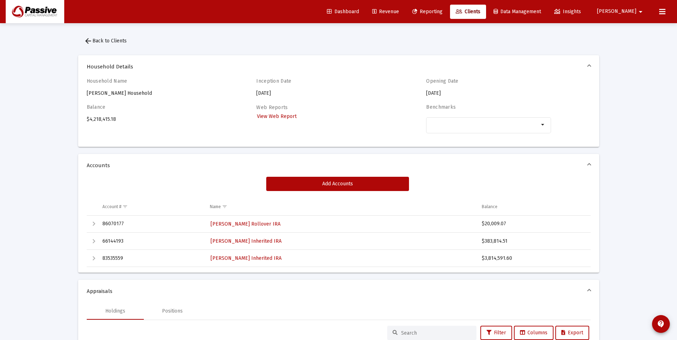
click at [480, 11] on span "Clients" at bounding box center [467, 12] width 25 height 6
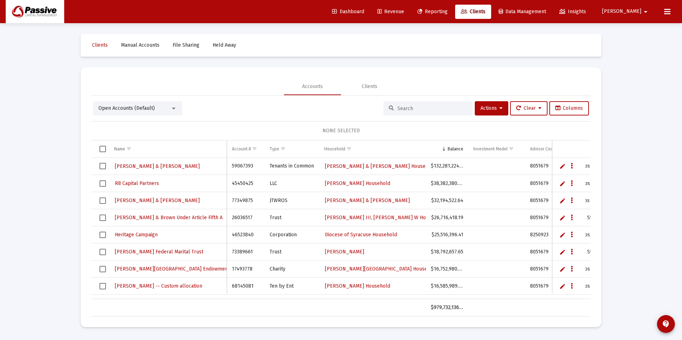
click at [408, 108] on input at bounding box center [432, 109] width 70 height 6
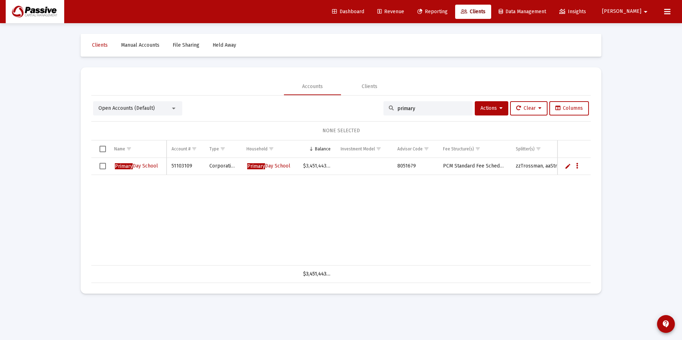
type input "primary"
click at [148, 166] on span "Primary Day School" at bounding box center [136, 166] width 43 height 6
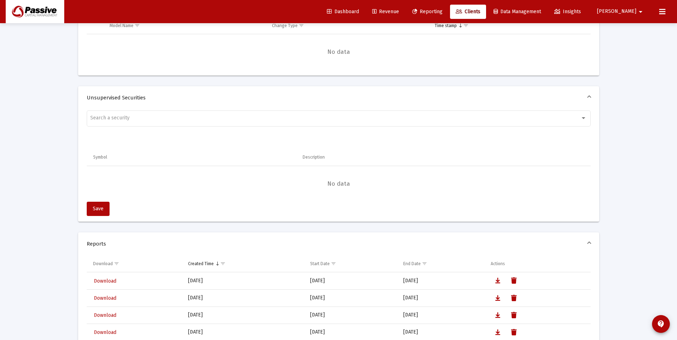
scroll to position [710, 0]
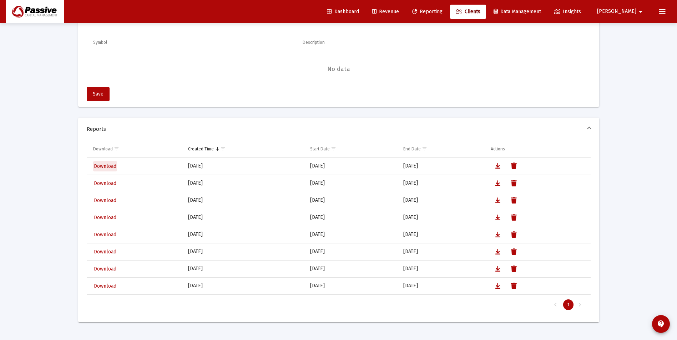
click at [108, 167] on span "Download" at bounding box center [105, 166] width 22 height 6
click at [480, 10] on span "Clients" at bounding box center [467, 12] width 25 height 6
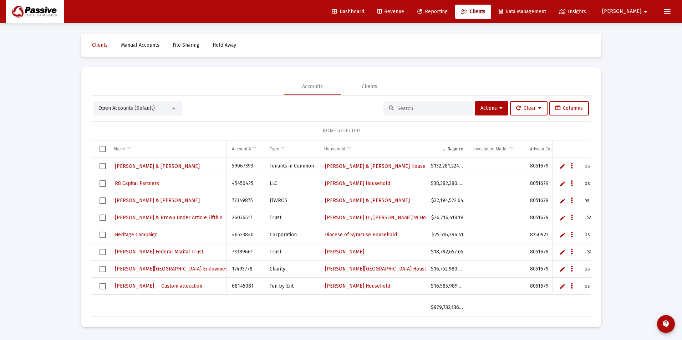
click at [407, 108] on input at bounding box center [432, 109] width 70 height 6
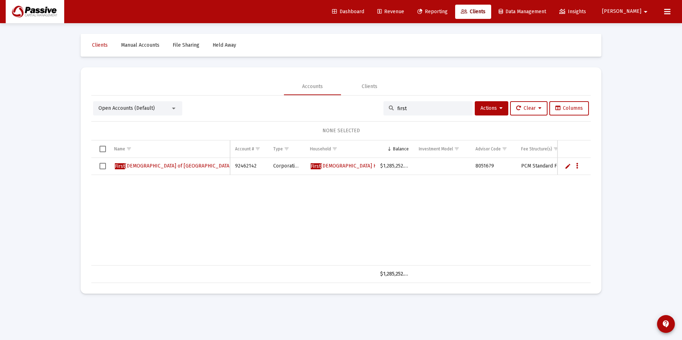
type input "first"
click at [199, 165] on span "[DEMOGRAPHIC_DATA] of [GEOGRAPHIC_DATA]" at bounding box center [173, 166] width 116 height 6
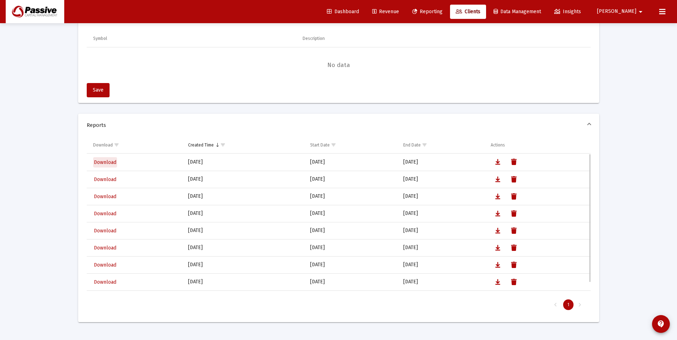
click at [102, 164] on span "Download" at bounding box center [105, 162] width 22 height 6
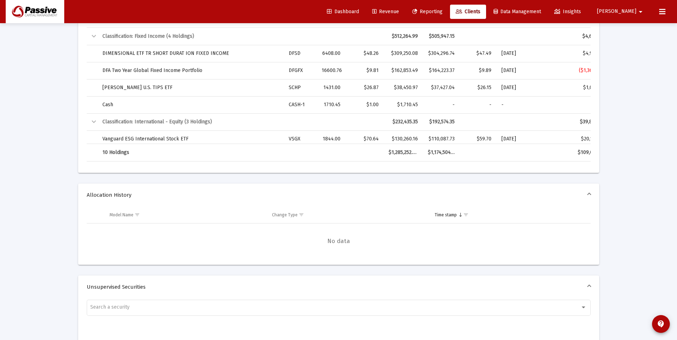
scroll to position [322, 0]
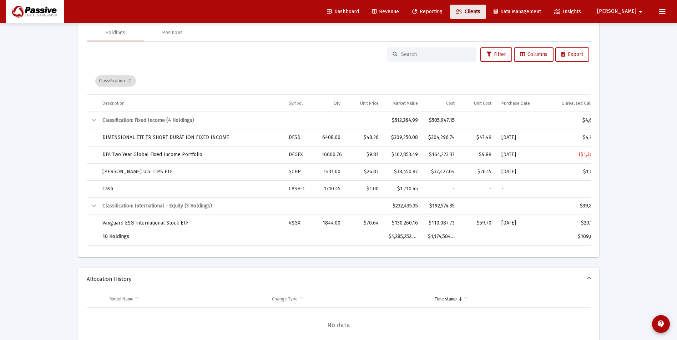
click at [486, 15] on link "Clients" at bounding box center [468, 12] width 36 height 14
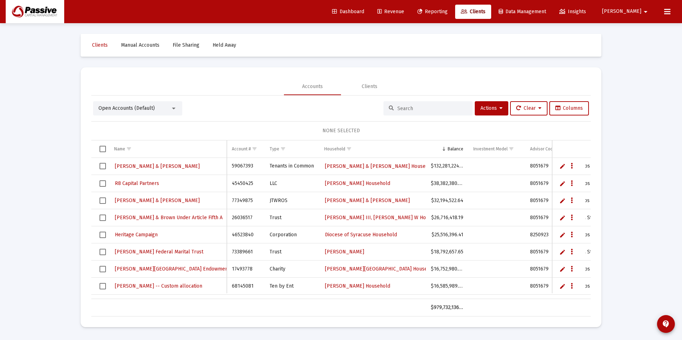
click at [438, 112] on div at bounding box center [427, 108] width 89 height 14
click at [435, 111] on input at bounding box center [432, 109] width 70 height 6
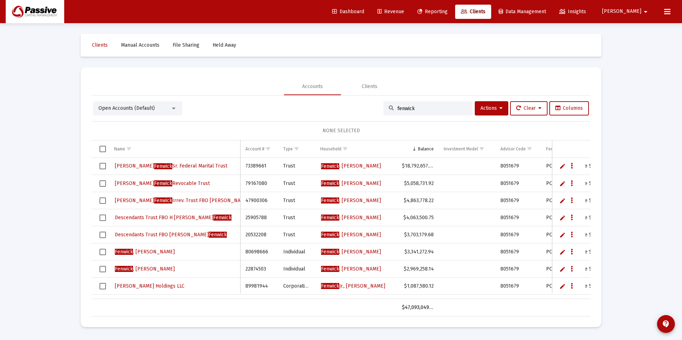
type input "fenwick"
click at [373, 204] on link "[PERSON_NAME]" at bounding box center [350, 200] width 61 height 11
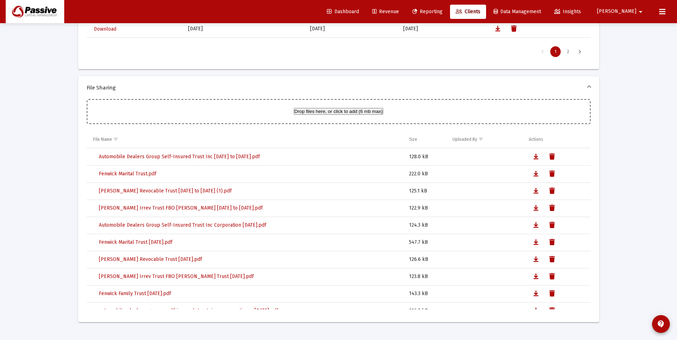
scroll to position [805, 0]
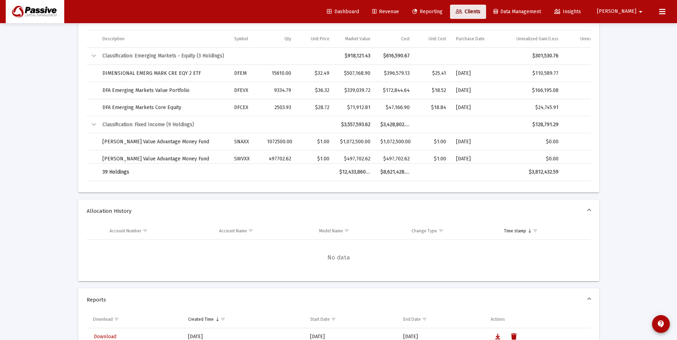
click at [486, 7] on link "Clients" at bounding box center [468, 12] width 36 height 14
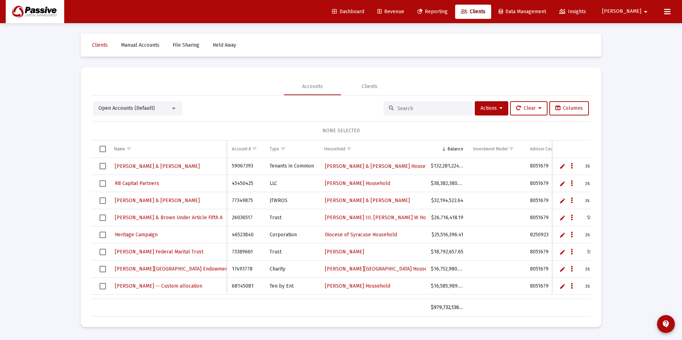
click at [410, 109] on input at bounding box center [432, 109] width 70 height 6
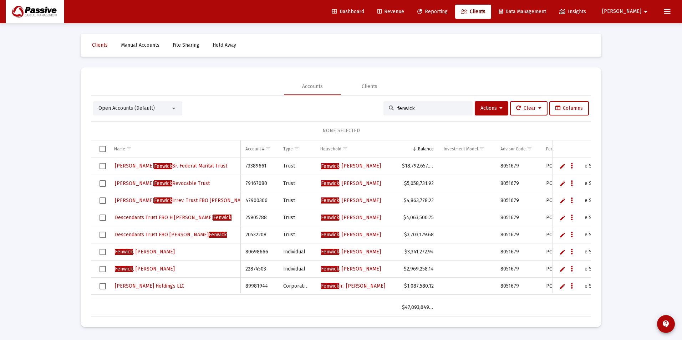
type input "fenwick"
click at [373, 164] on span "[PERSON_NAME]" at bounding box center [351, 166] width 60 height 6
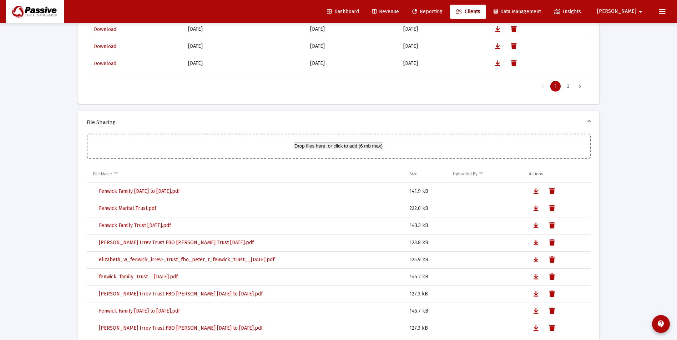
scroll to position [771, 0]
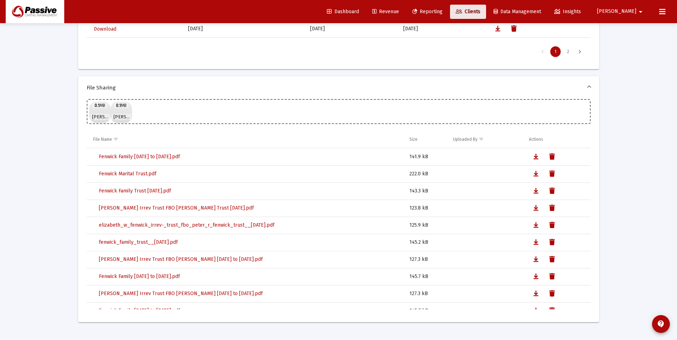
click at [480, 9] on span "Clients" at bounding box center [467, 12] width 25 height 6
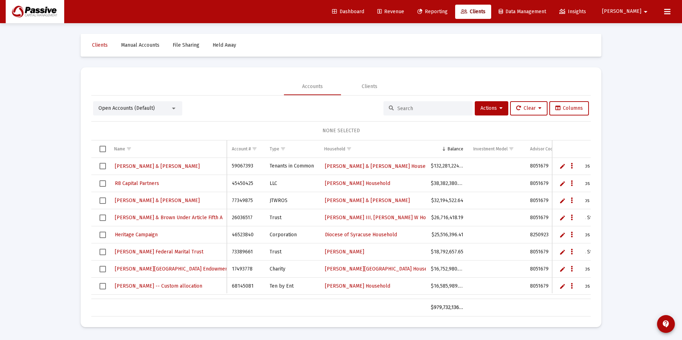
click at [412, 106] on input at bounding box center [432, 109] width 70 height 6
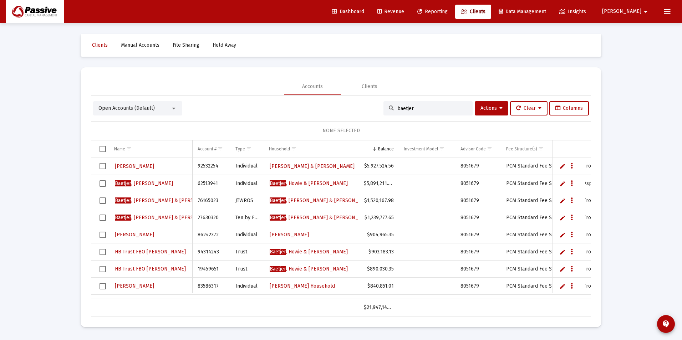
type input "baetjer"
click at [326, 182] on span "[PERSON_NAME] & [PERSON_NAME]" at bounding box center [309, 183] width 78 height 6
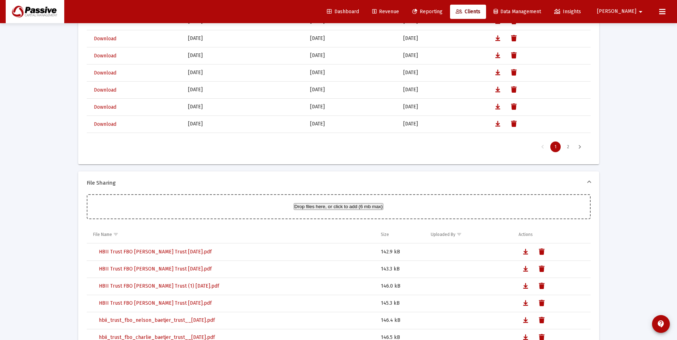
scroll to position [630, 0]
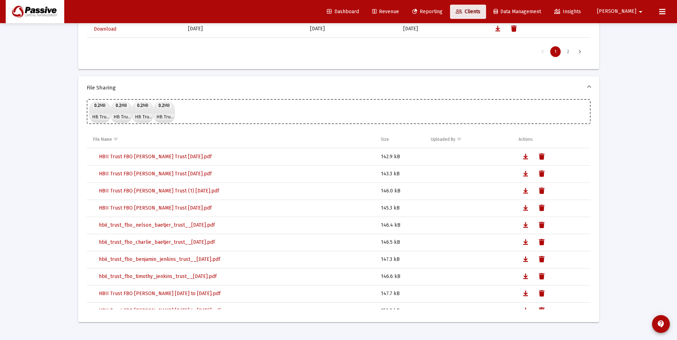
click at [480, 11] on span "Clients" at bounding box center [467, 12] width 25 height 6
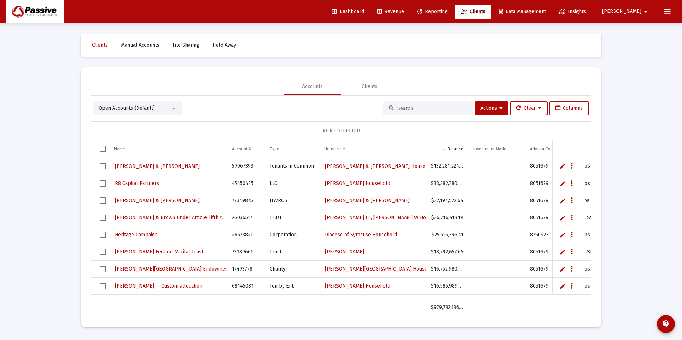
click at [425, 106] on input at bounding box center [432, 109] width 70 height 6
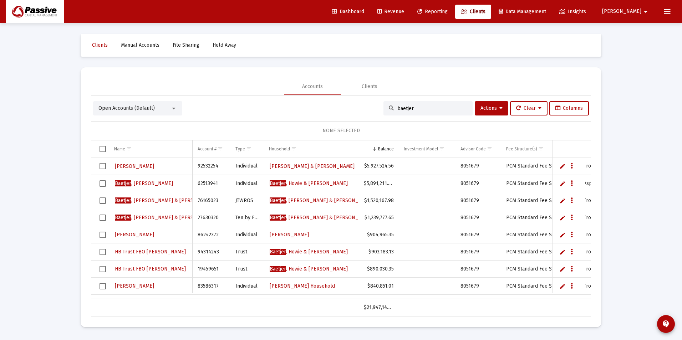
type input "baetjer"
click at [335, 214] on link "[PERSON_NAME] & [PERSON_NAME] Household" at bounding box center [334, 218] width 131 height 11
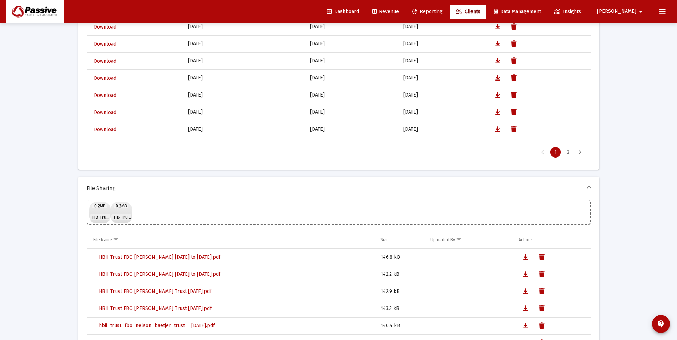
scroll to position [757, 0]
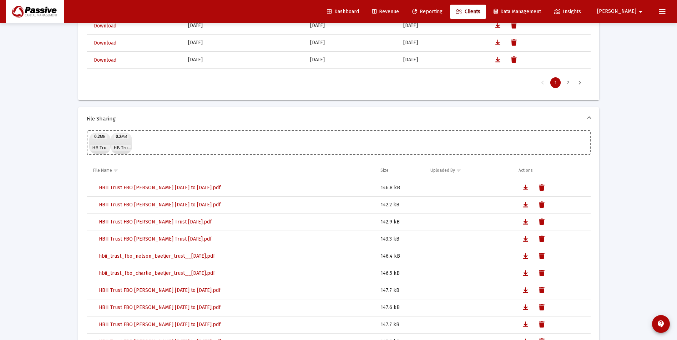
click at [480, 11] on span "Clients" at bounding box center [467, 12] width 25 height 6
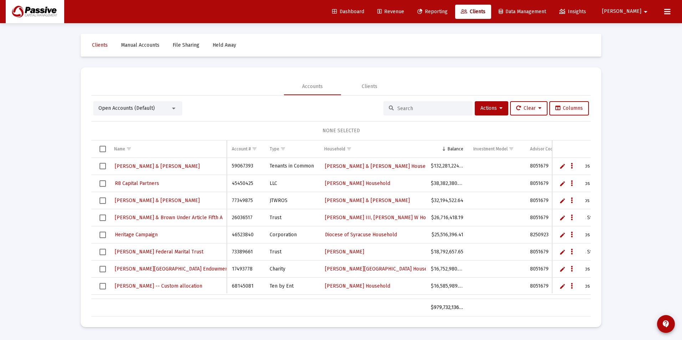
click at [445, 107] on input at bounding box center [432, 109] width 70 height 6
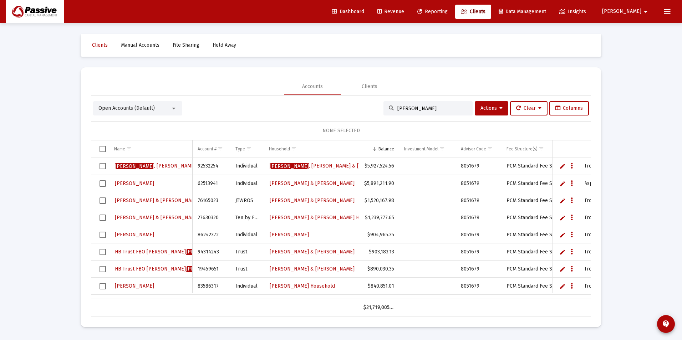
type input "[PERSON_NAME]"
click at [313, 165] on span "[PERSON_NAME] & [PERSON_NAME]" at bounding box center [333, 166] width 127 height 6
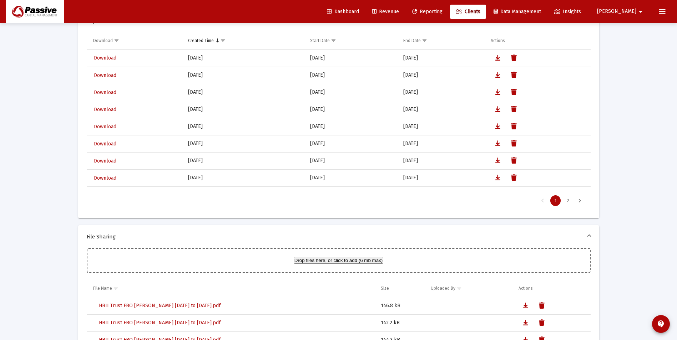
scroll to position [723, 0]
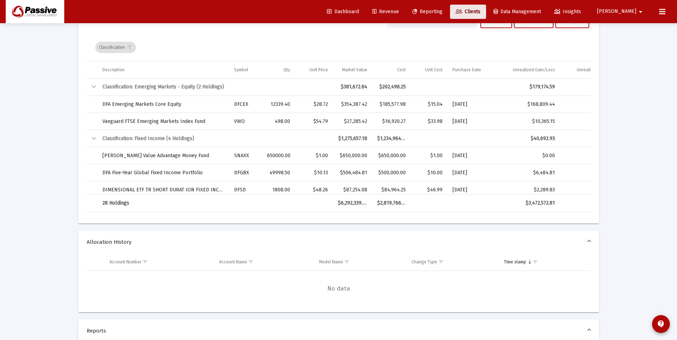
click at [480, 12] on span "Clients" at bounding box center [467, 12] width 25 height 6
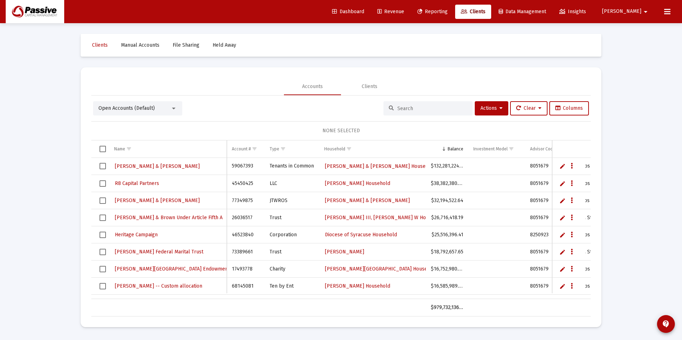
click at [411, 111] on input at bounding box center [432, 109] width 70 height 6
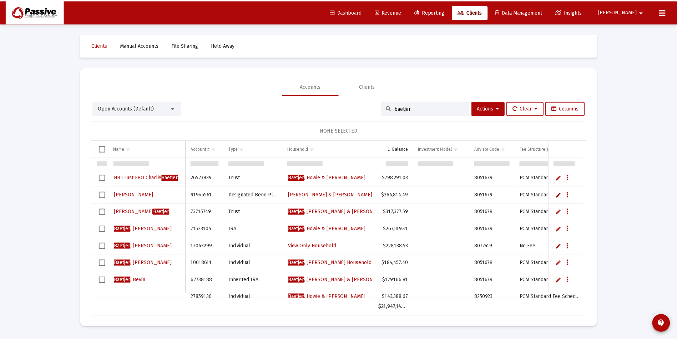
scroll to position [178, 0]
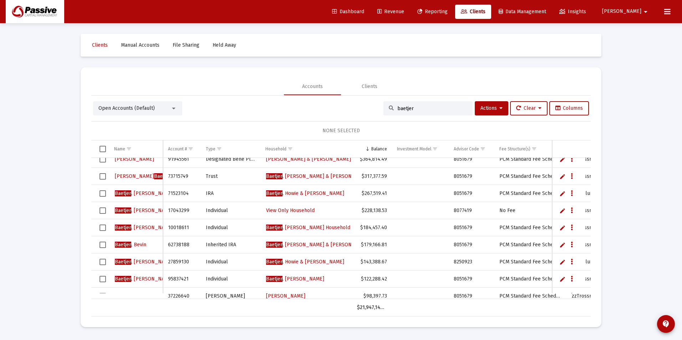
type input "baetjer"
click at [338, 228] on div "[PERSON_NAME] Household" at bounding box center [306, 228] width 82 height 11
click at [306, 229] on span "[PERSON_NAME] Household" at bounding box center [308, 228] width 84 height 6
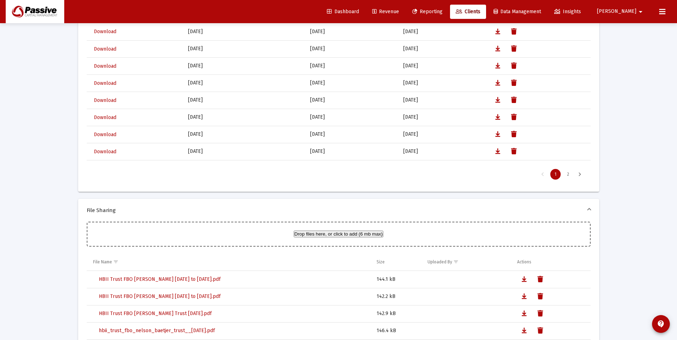
scroll to position [709, 0]
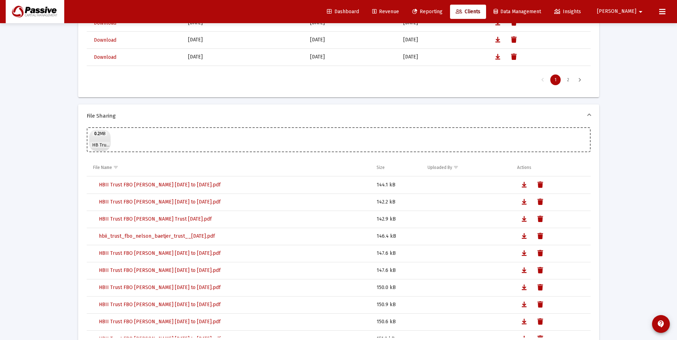
click at [486, 5] on link "Clients" at bounding box center [468, 12] width 36 height 14
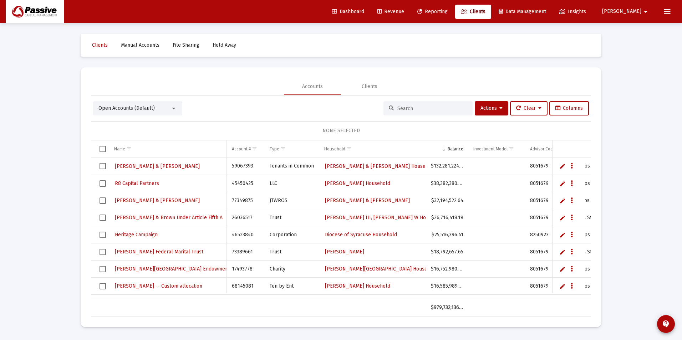
click at [429, 105] on div at bounding box center [427, 108] width 89 height 14
click at [426, 111] on input at bounding box center [432, 109] width 70 height 6
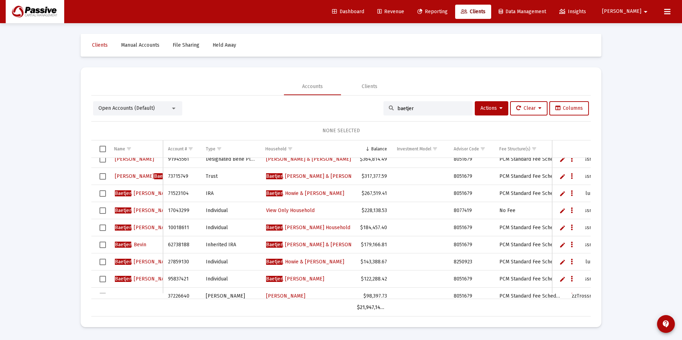
type input "baetjer"
click at [317, 279] on span "[PERSON_NAME]" at bounding box center [295, 279] width 58 height 6
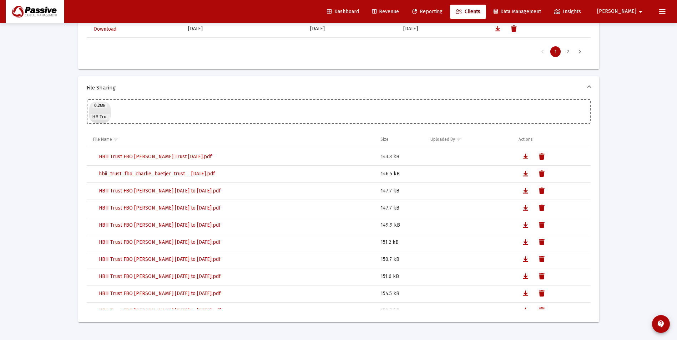
click at [480, 11] on span "Clients" at bounding box center [467, 12] width 25 height 6
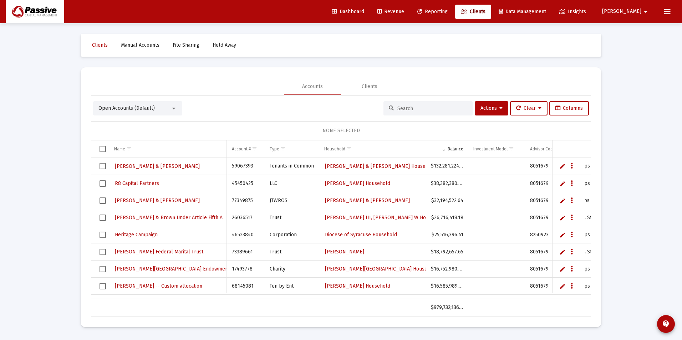
click at [437, 104] on div at bounding box center [427, 108] width 89 height 14
click at [432, 108] on input at bounding box center [432, 109] width 70 height 6
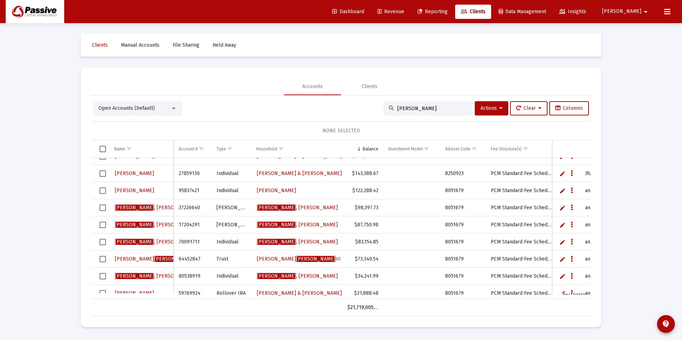
type input "[PERSON_NAME]"
click at [304, 223] on span "[PERSON_NAME]" at bounding box center [297, 225] width 81 height 6
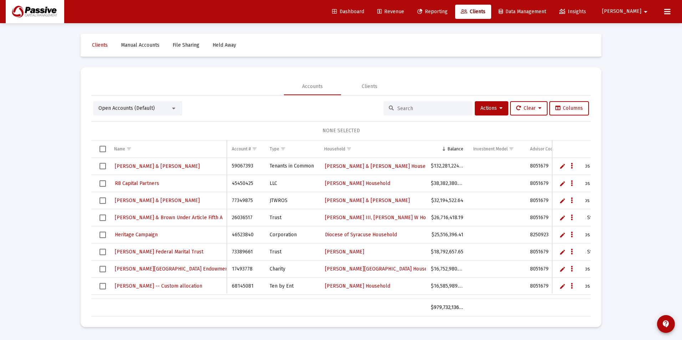
click at [425, 106] on input at bounding box center [432, 109] width 70 height 6
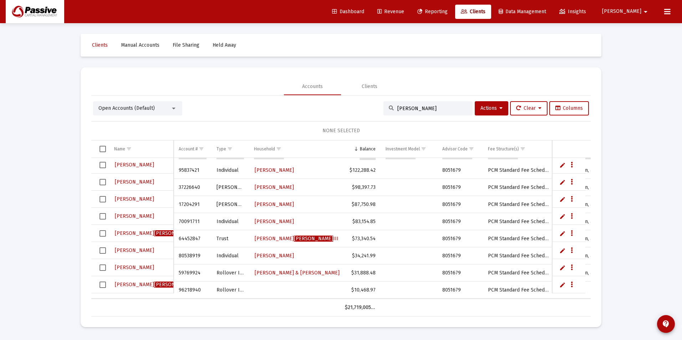
type input "[PERSON_NAME]"
click at [292, 184] on span "[PERSON_NAME]" at bounding box center [274, 187] width 39 height 6
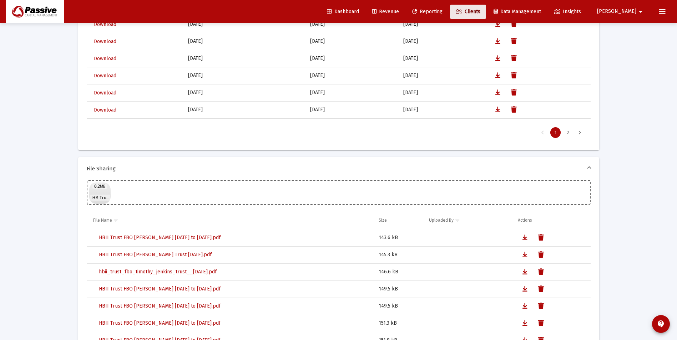
click at [486, 7] on link "Clients" at bounding box center [468, 12] width 36 height 14
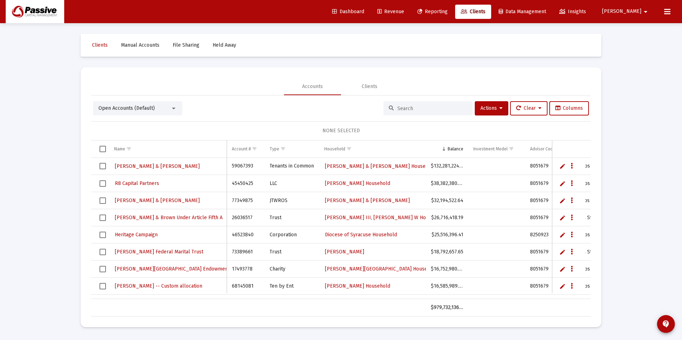
click at [445, 106] on input at bounding box center [432, 109] width 70 height 6
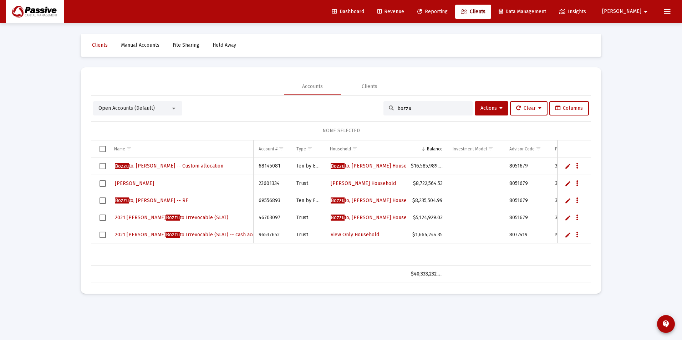
type input "bozzu"
click at [375, 167] on span "Bozzu to, [PERSON_NAME] Household" at bounding box center [374, 166] width 86 height 6
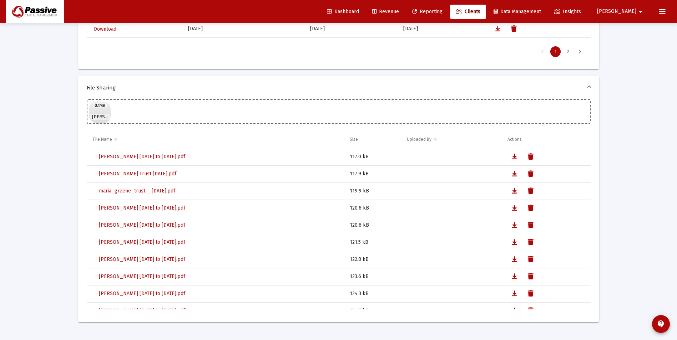
click at [480, 13] on span "Clients" at bounding box center [467, 12] width 25 height 6
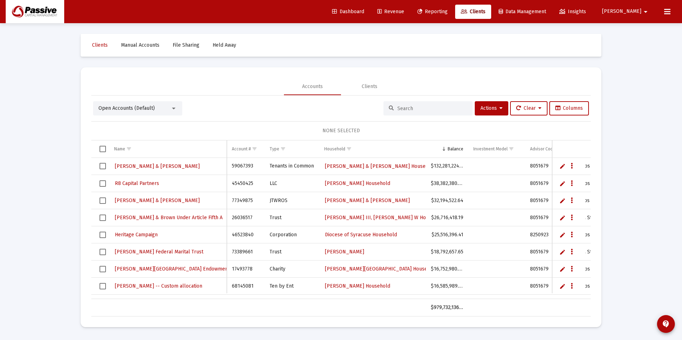
click at [430, 116] on div "Open Accounts (Default) Actions Clear Columns NONE SELECTED Name Name Account #…" at bounding box center [340, 208] width 499 height 215
click at [430, 112] on div at bounding box center [427, 108] width 89 height 14
click at [430, 108] on input at bounding box center [432, 109] width 70 height 6
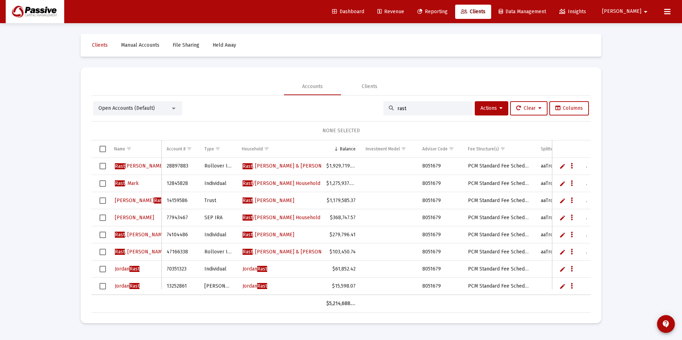
type input "rast"
click at [291, 182] on span "Rast /[PERSON_NAME] Household" at bounding box center [282, 183] width 78 height 6
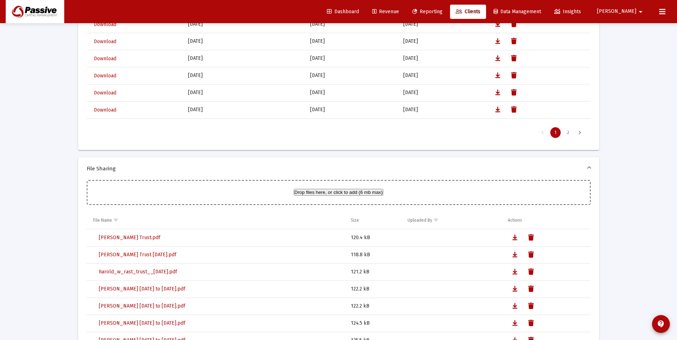
scroll to position [630, 0]
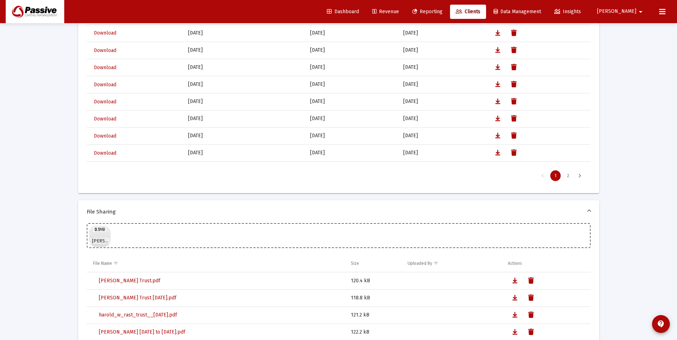
click at [486, 6] on link "Clients" at bounding box center [468, 12] width 36 height 14
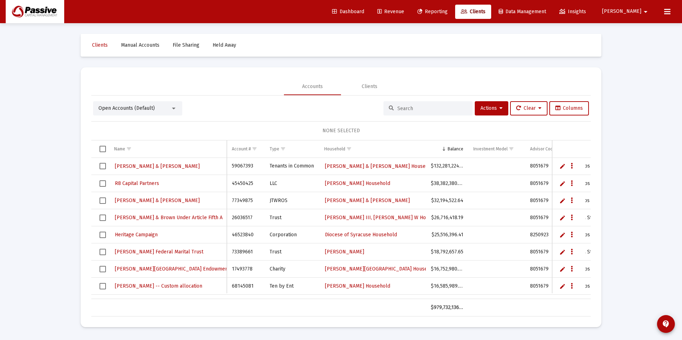
click at [445, 106] on input at bounding box center [432, 109] width 70 height 6
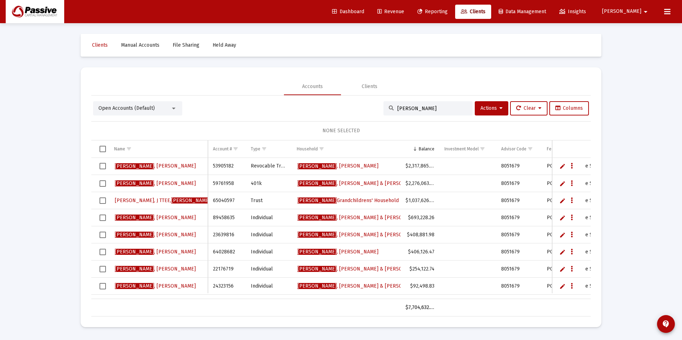
type input "[PERSON_NAME]"
click at [355, 215] on span "[PERSON_NAME] & [PERSON_NAME] Household" at bounding box center [373, 218] width 153 height 6
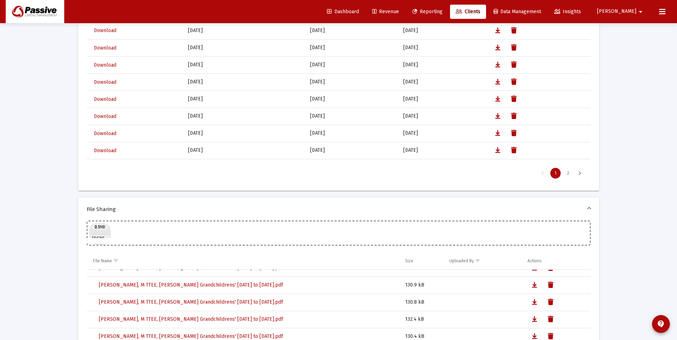
scroll to position [816, 0]
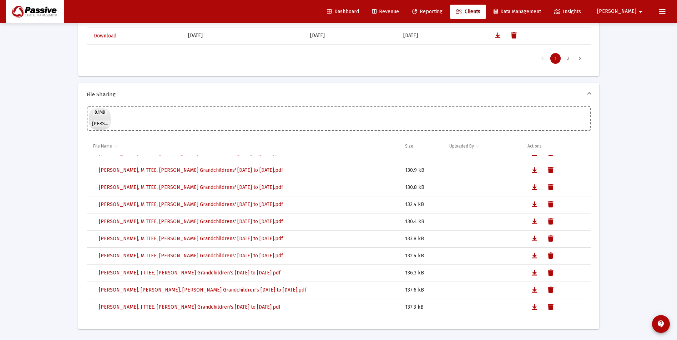
click at [486, 17] on link "Clients" at bounding box center [468, 12] width 36 height 14
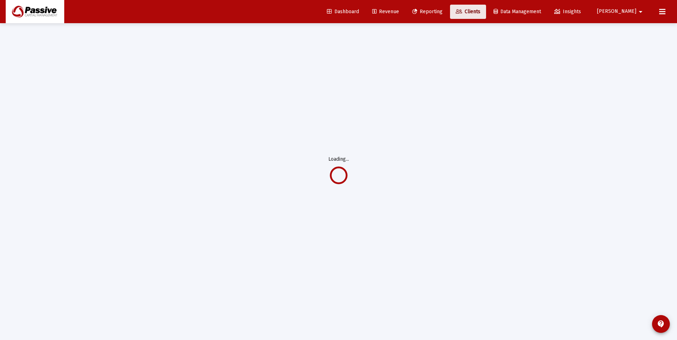
scroll to position [0, 0]
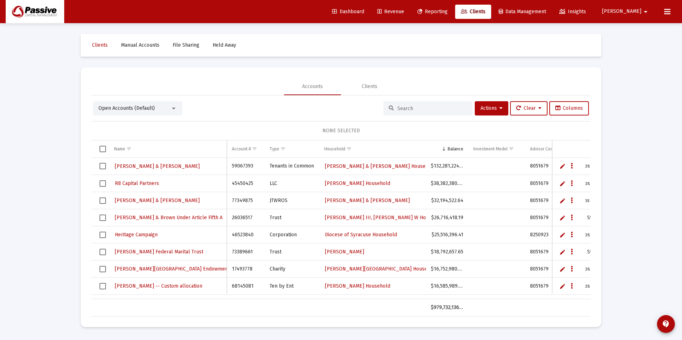
click at [411, 109] on input at bounding box center [432, 109] width 70 height 6
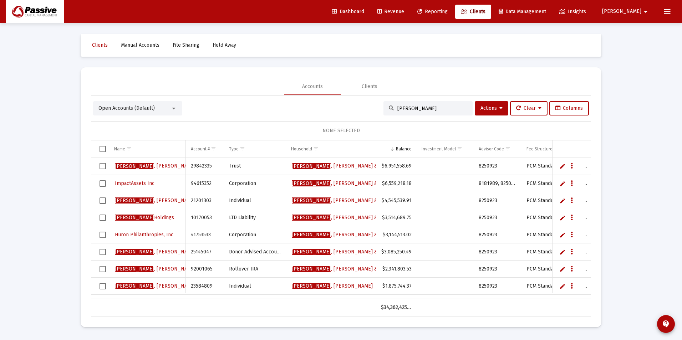
type input "[PERSON_NAME]"
click at [325, 167] on span "[PERSON_NAME] & [PERSON_NAME]" at bounding box center [355, 166] width 127 height 6
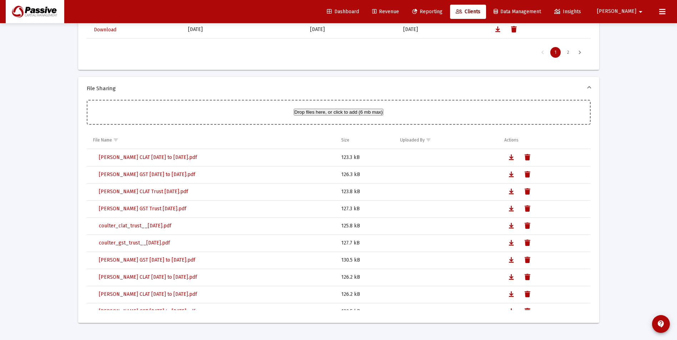
scroll to position [630, 0]
click at [486, 6] on link "Clients" at bounding box center [468, 12] width 36 height 14
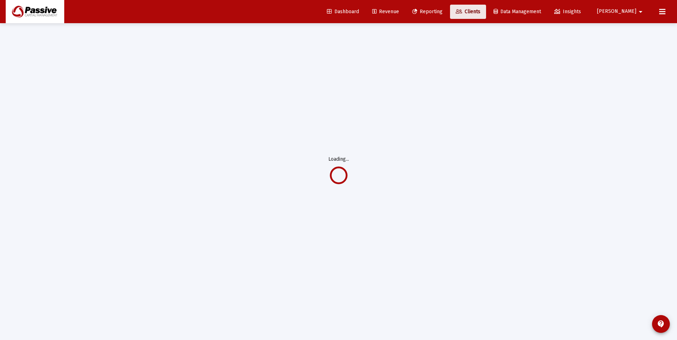
scroll to position [23, 0]
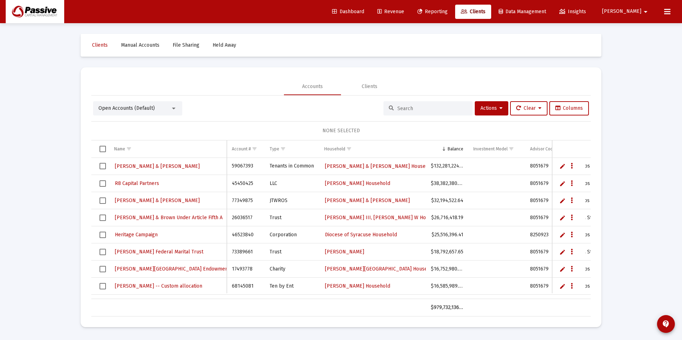
click at [428, 106] on input at bounding box center [432, 109] width 70 height 6
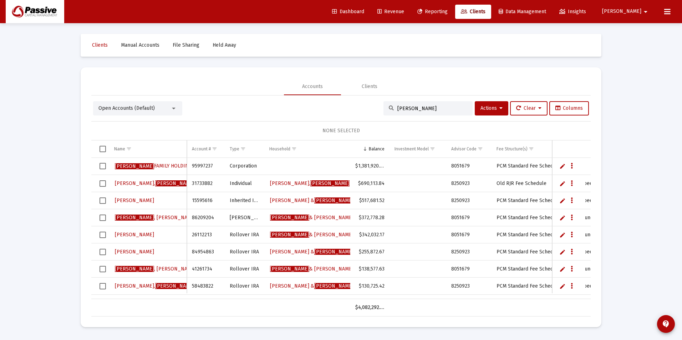
type input "[PERSON_NAME]"
click at [305, 219] on span "[PERSON_NAME] & [PERSON_NAME] Household" at bounding box center [324, 218] width 109 height 6
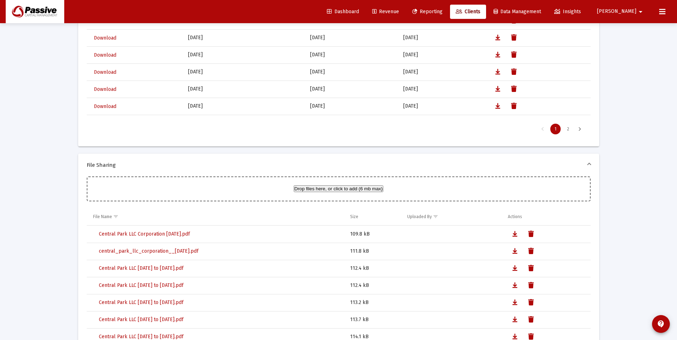
scroll to position [571, 0]
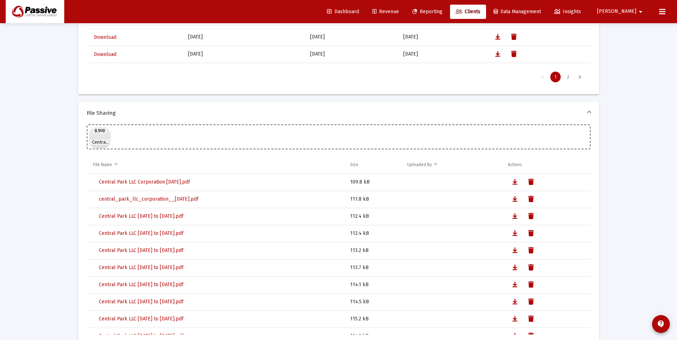
scroll to position [668, 0]
